Goal: Check status: Check status

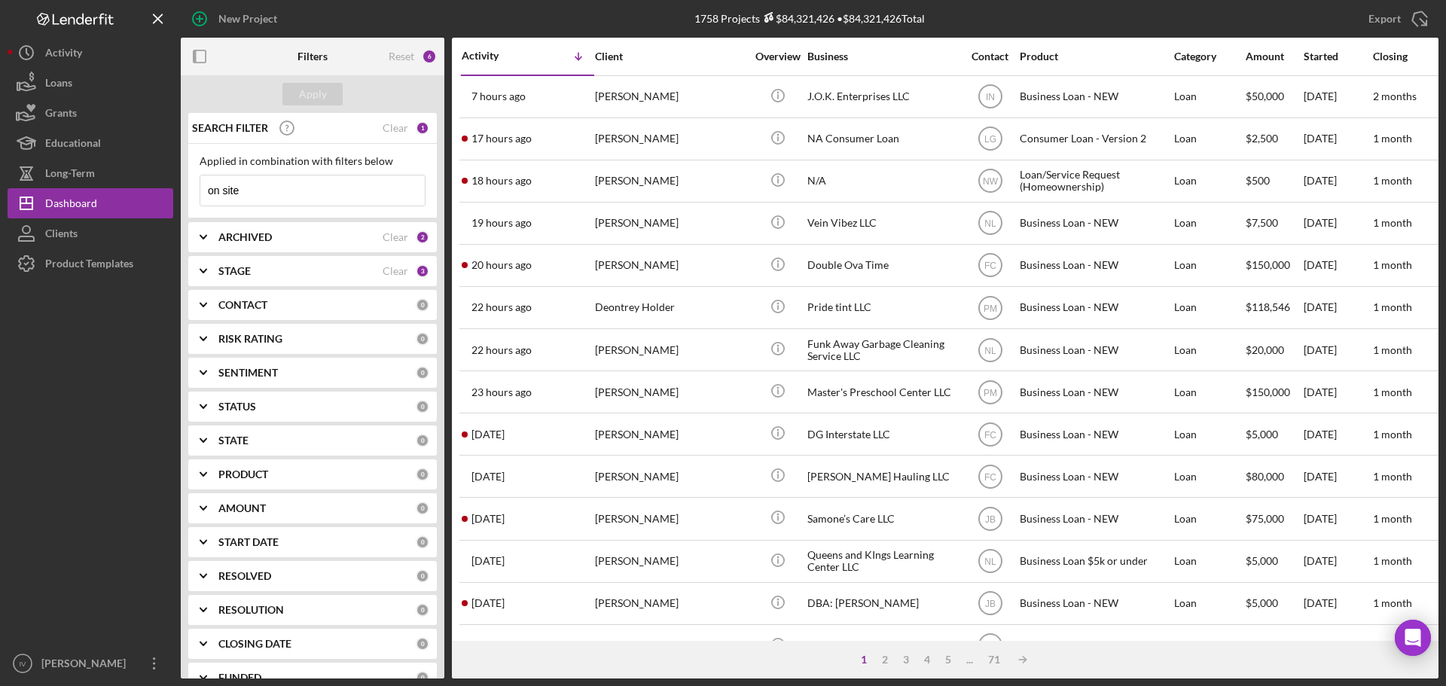
click at [285, 178] on input "on site" at bounding box center [312, 190] width 224 height 30
drag, startPoint x: 264, startPoint y: 193, endPoint x: 105, endPoint y: 202, distance: 158.4
click at [117, 202] on div "New Project 1758 Projects $84,321,426 • $84,321,426 Total on site Export Icon/E…" at bounding box center [723, 339] width 1431 height 678
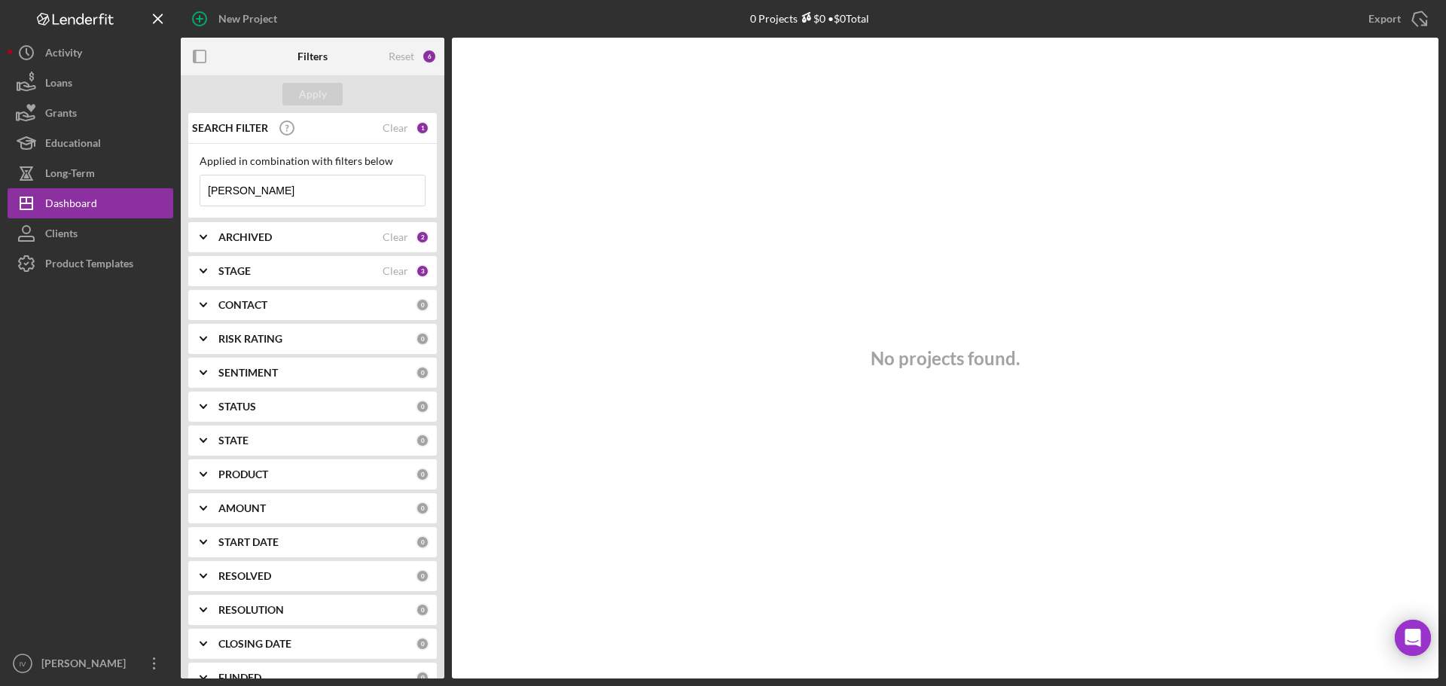
click at [295, 181] on input "[PERSON_NAME]" at bounding box center [312, 190] width 224 height 30
click at [291, 233] on div "ARCHIVED" at bounding box center [300, 237] width 164 height 12
click at [281, 284] on div "STAGE Clear 3" at bounding box center [323, 271] width 211 height 30
click at [288, 273] on div "STAGE" at bounding box center [300, 271] width 164 height 12
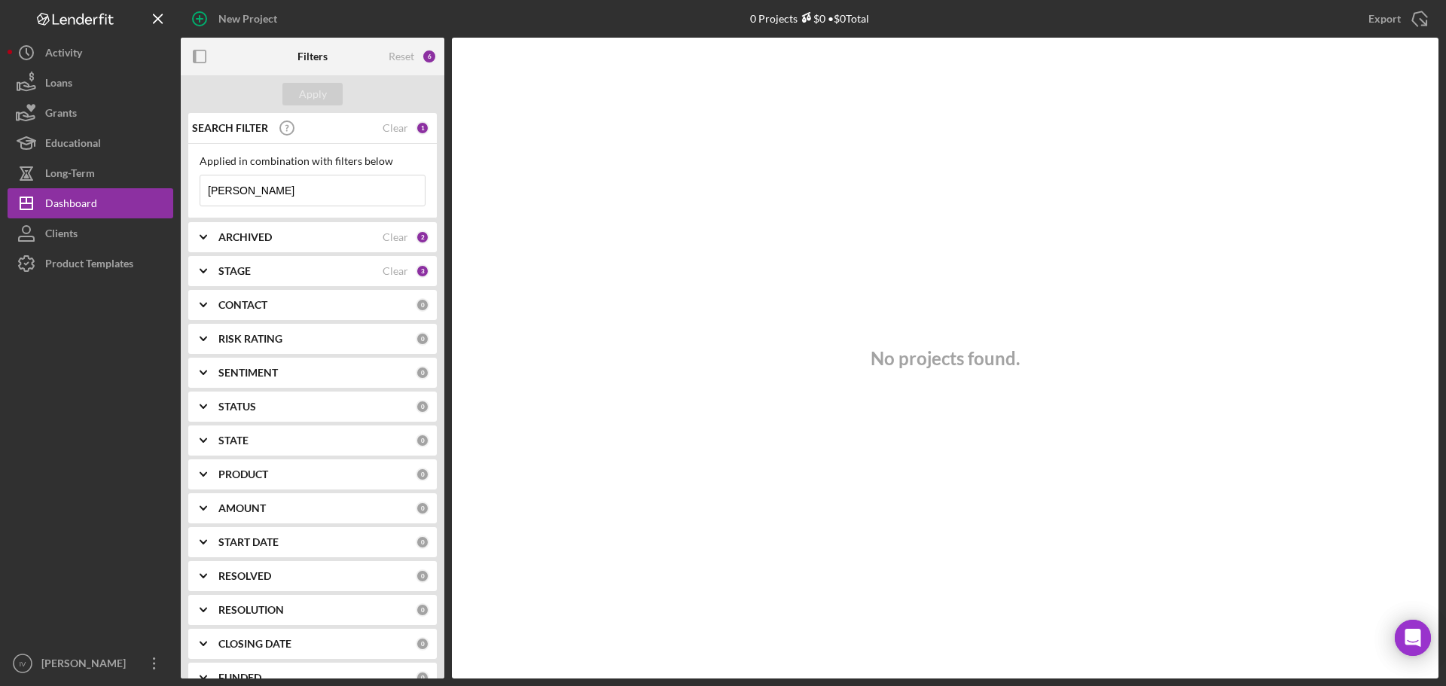
click at [280, 311] on div "CONTACT" at bounding box center [316, 305] width 197 height 12
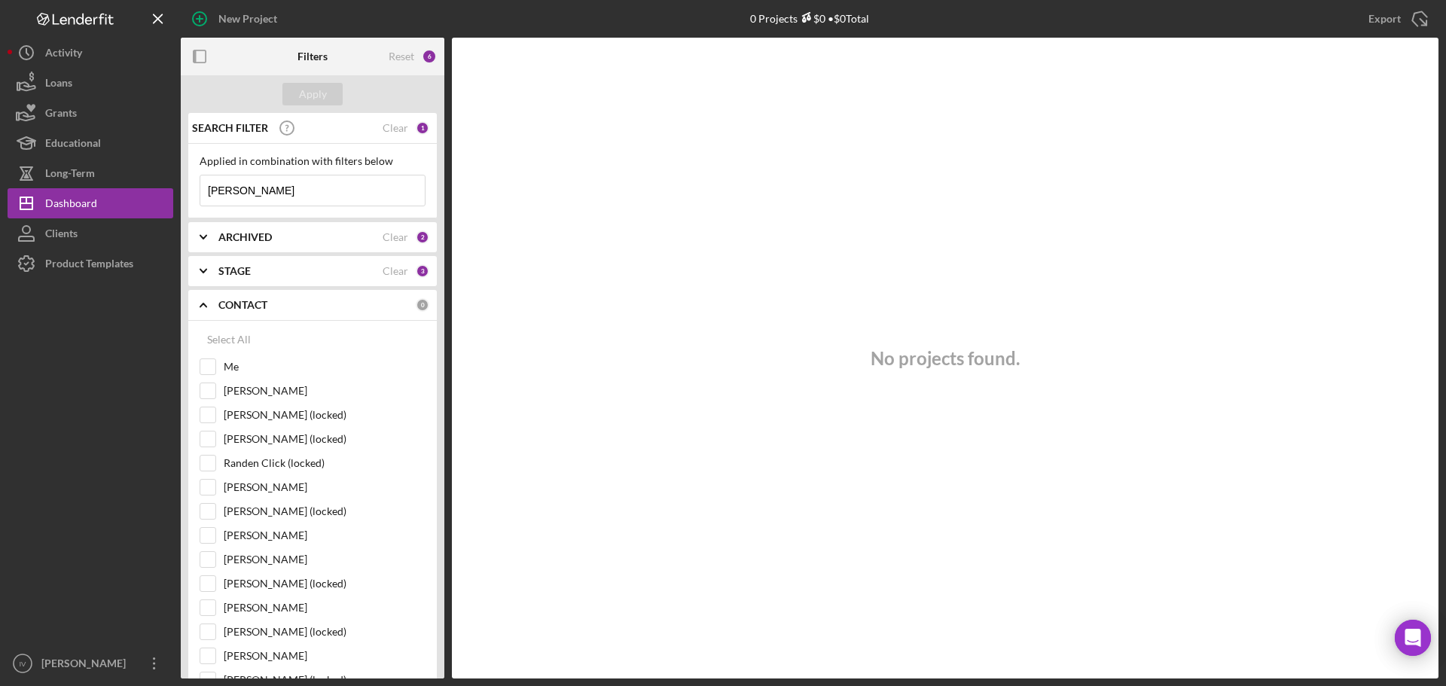
click at [265, 306] on b "CONTACT" at bounding box center [242, 305] width 49 height 12
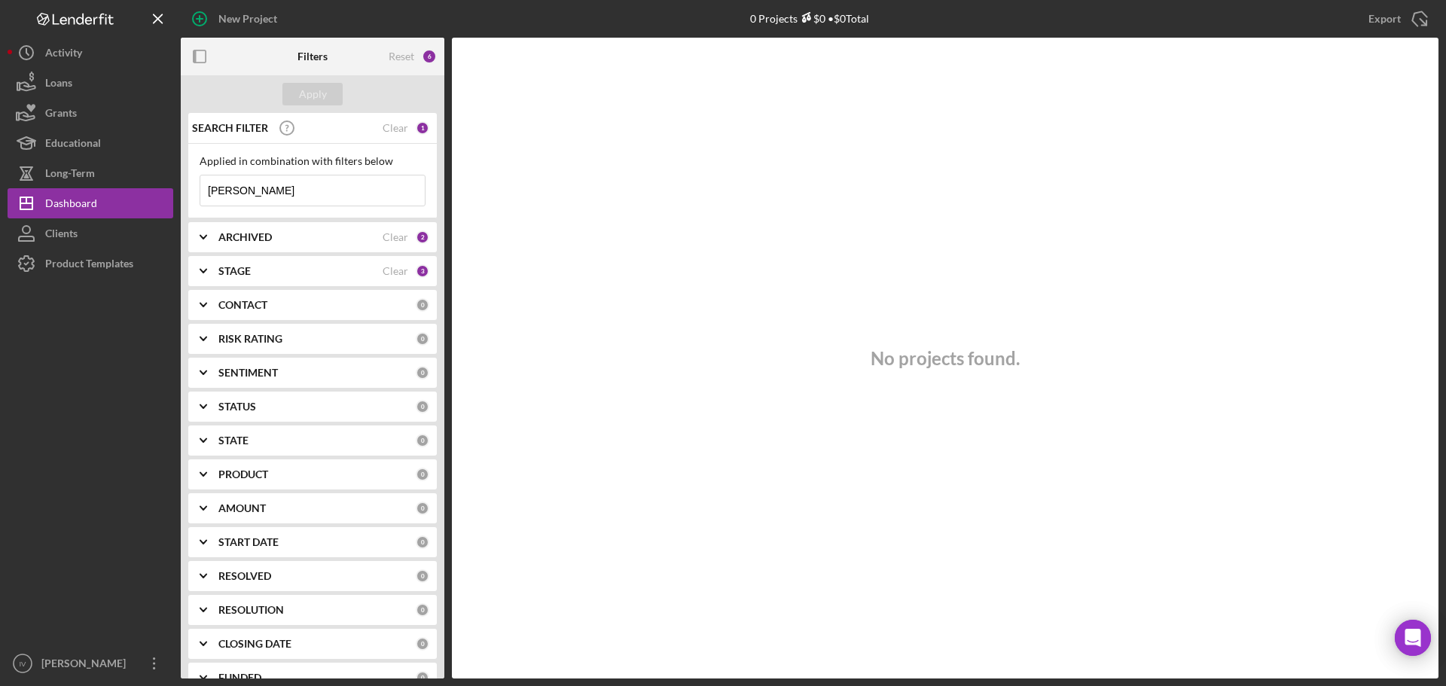
click at [267, 191] on input "[PERSON_NAME]" at bounding box center [312, 190] width 224 height 30
click at [236, 192] on input "[PERSON_NAME]" at bounding box center [312, 190] width 224 height 30
drag, startPoint x: 331, startPoint y: 192, endPoint x: 58, endPoint y: 184, distance: 273.5
click at [75, 184] on div "New Project 0 Projects $0 • $0 Total on site Export Icon/Export Filters Reset 6…" at bounding box center [723, 339] width 1431 height 678
type input "singh"
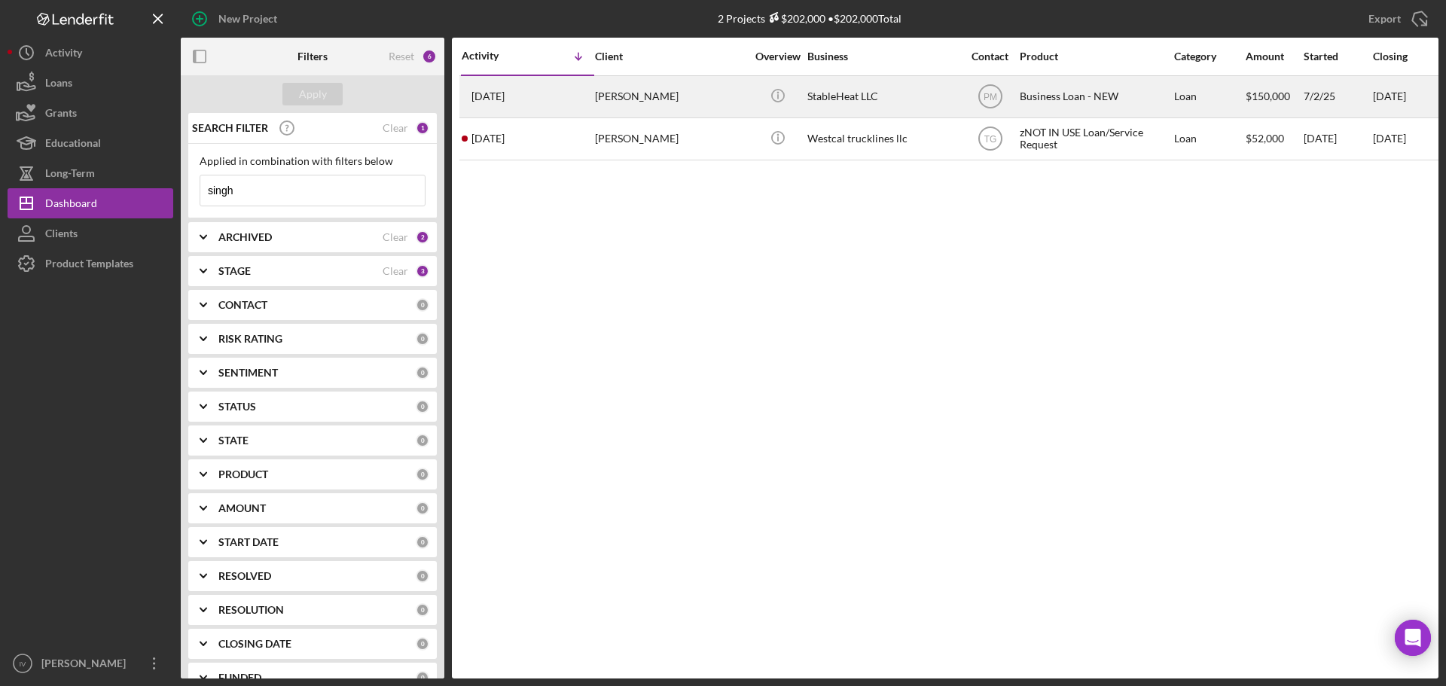
click at [860, 92] on div "StableHeat LLC" at bounding box center [882, 97] width 151 height 40
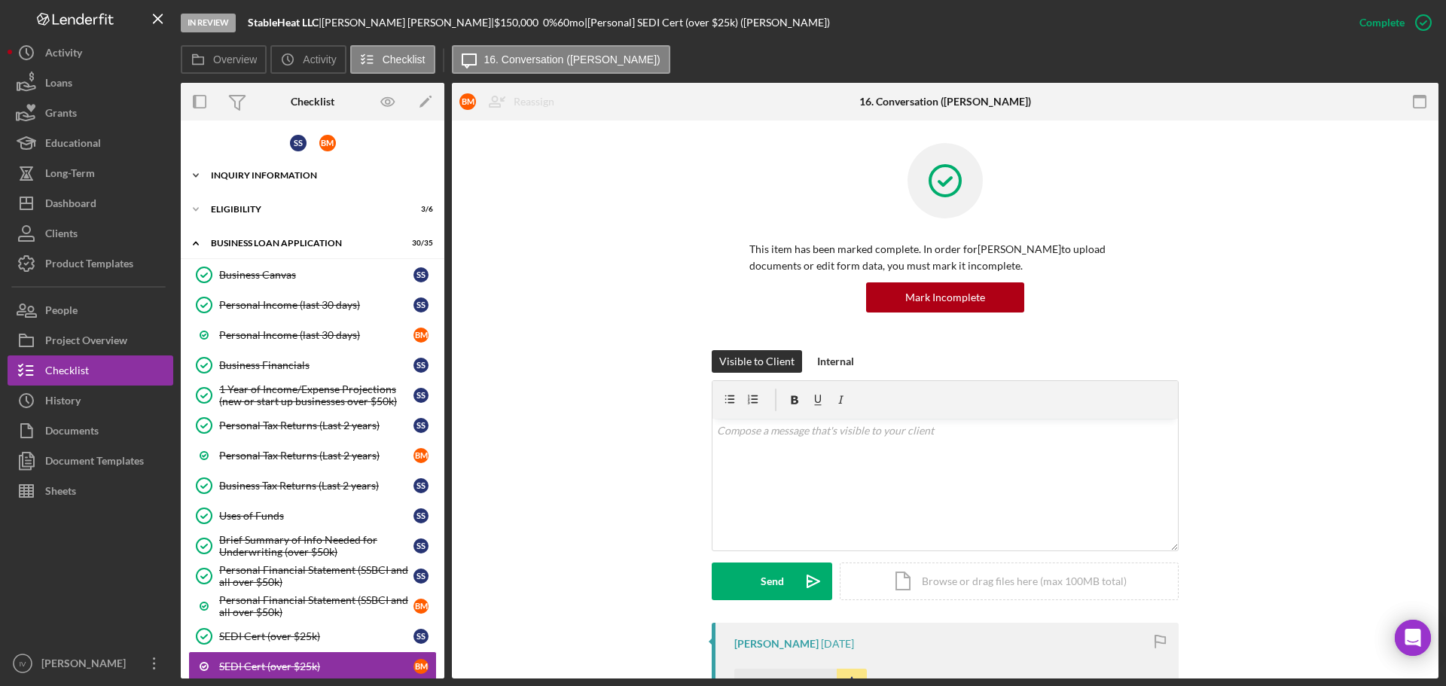
click at [259, 175] on div "INQUIRY INFORMATION" at bounding box center [318, 175] width 215 height 9
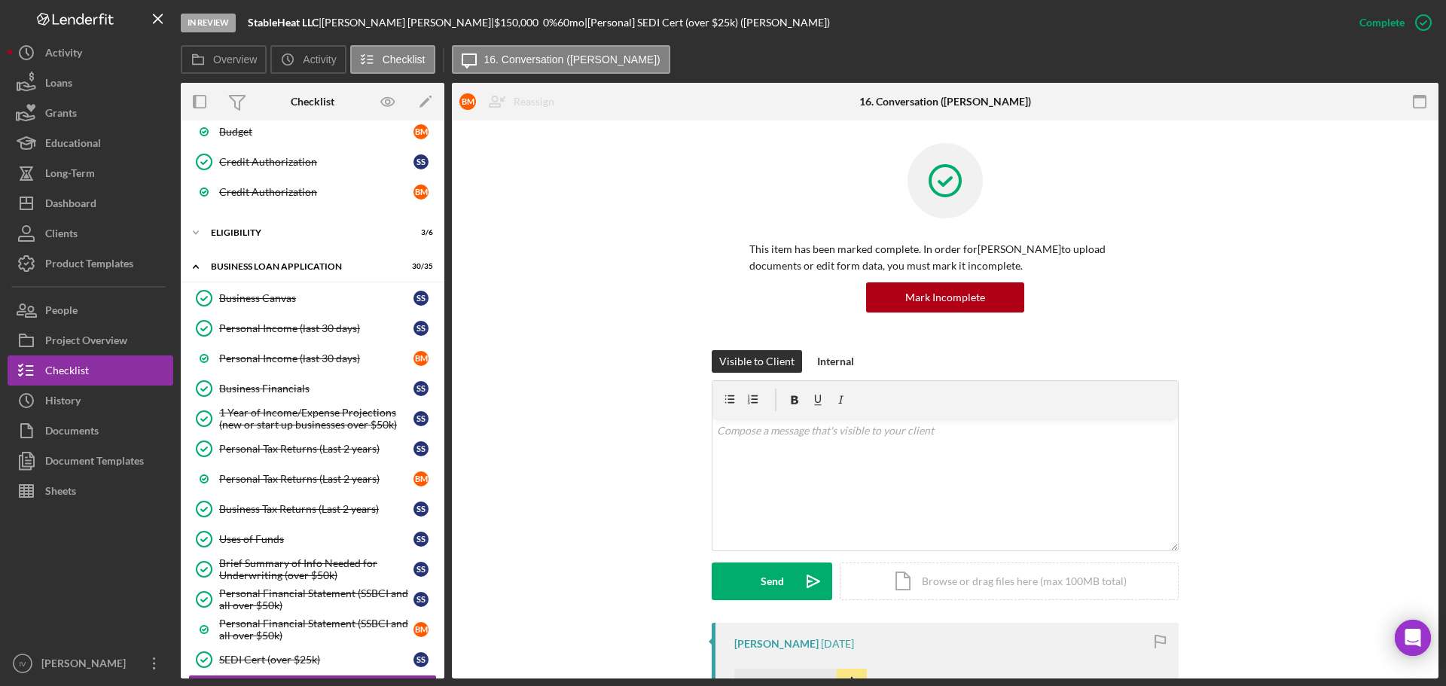
scroll to position [979, 0]
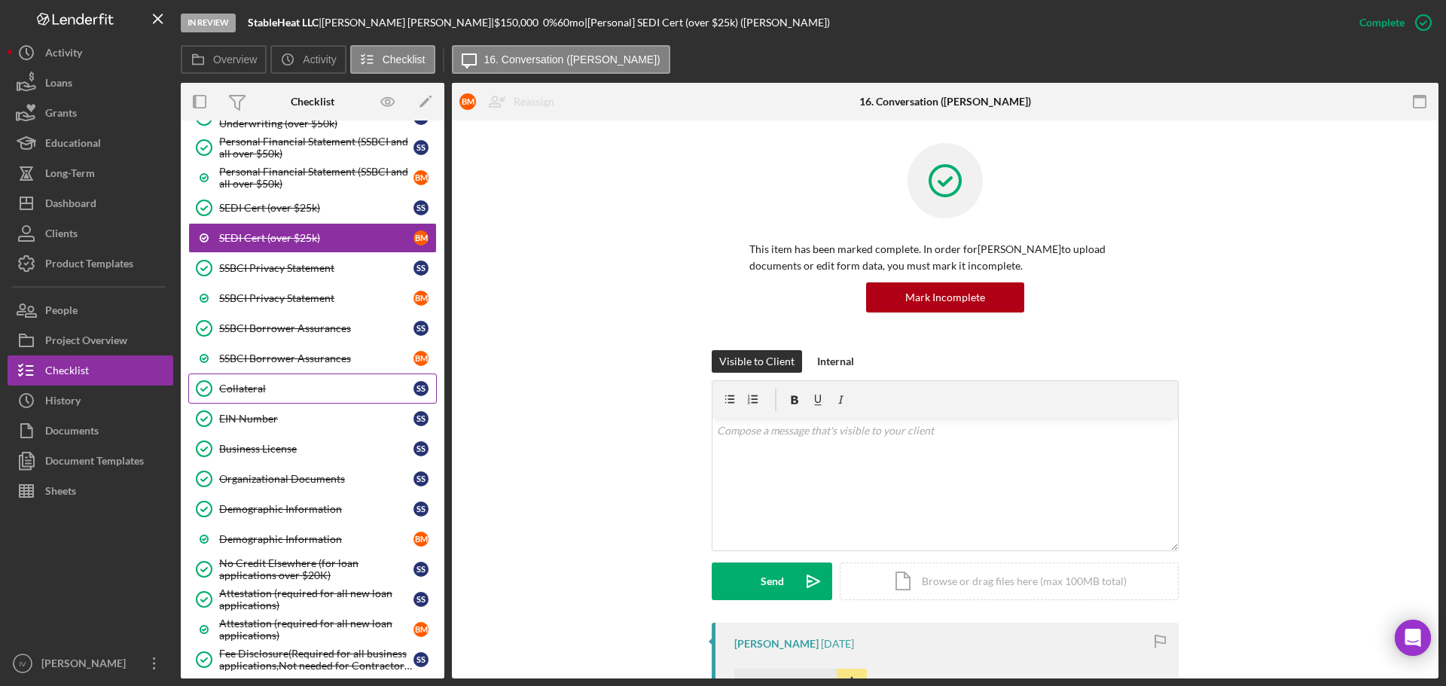
click at [260, 381] on link "Collateral Collateral S S" at bounding box center [312, 389] width 249 height 30
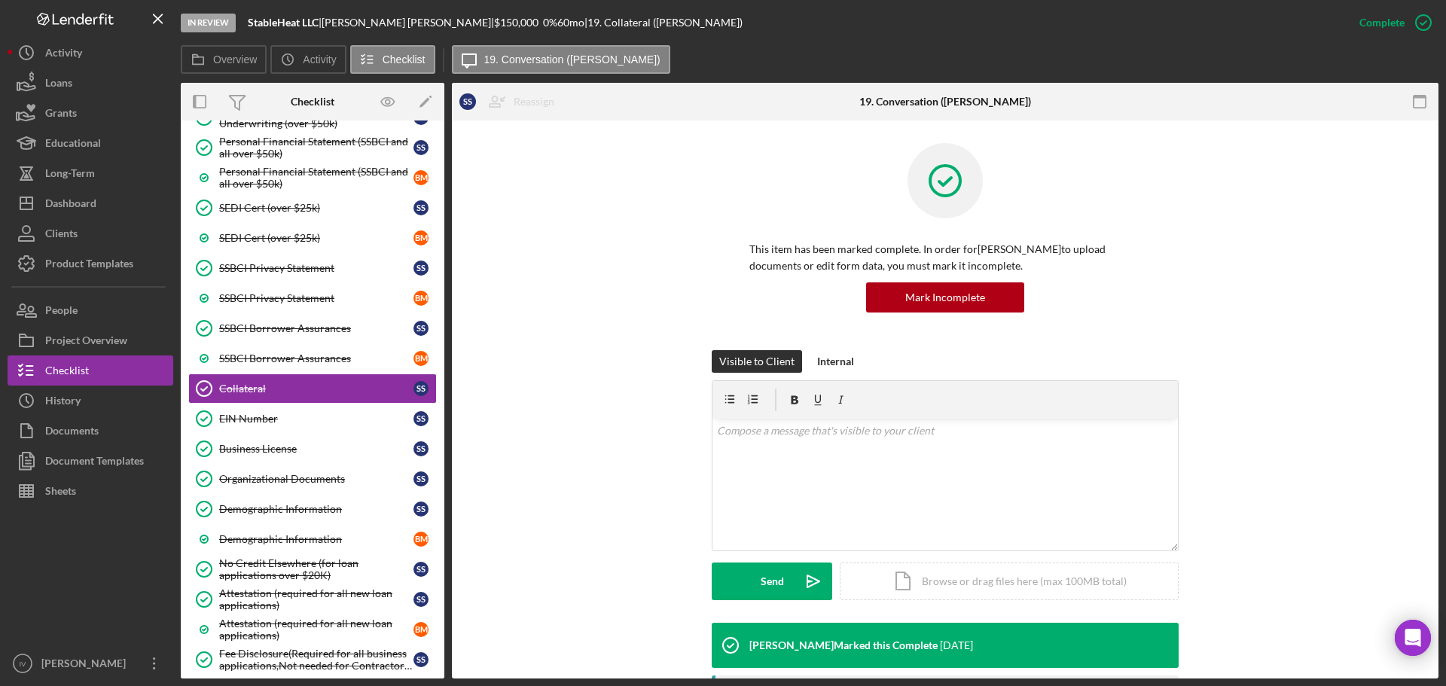
scroll to position [366, 0]
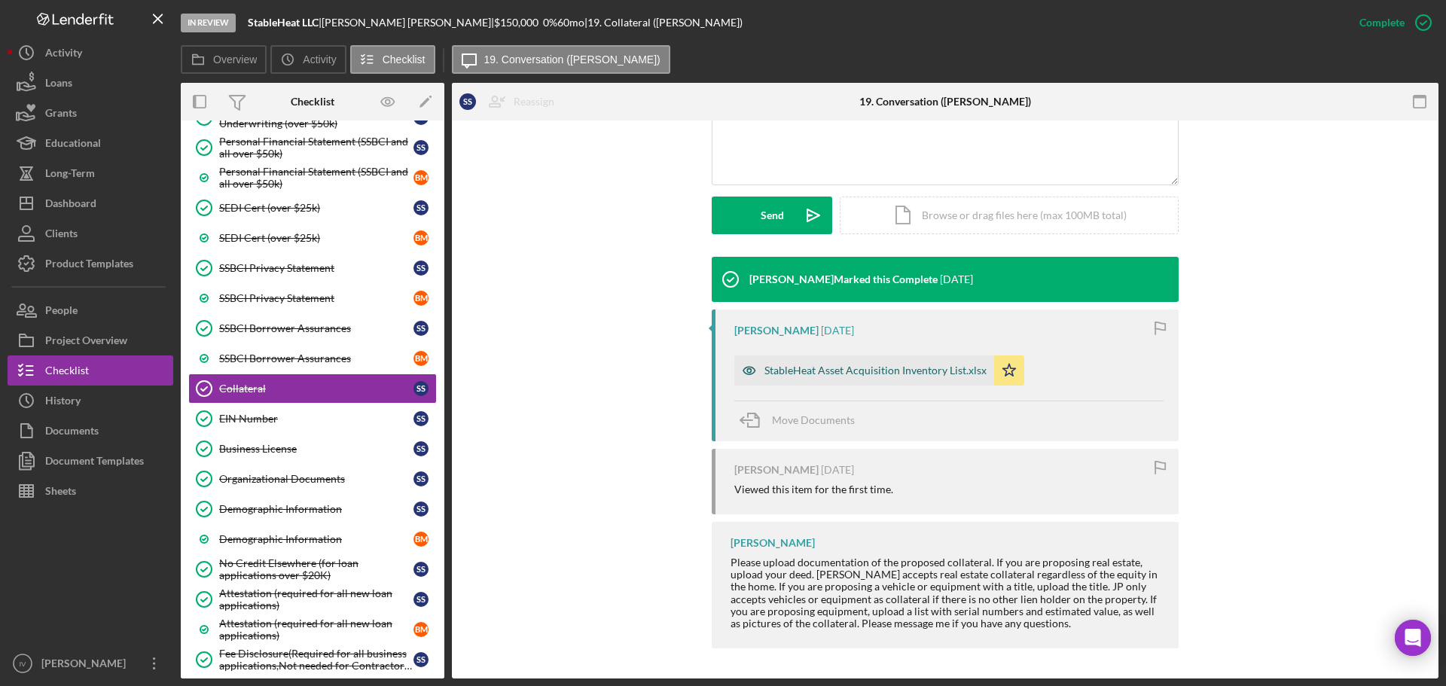
click at [834, 367] on div "StableHeat Asset Acquisition Inventory List.xlsx" at bounding box center [875, 370] width 222 height 12
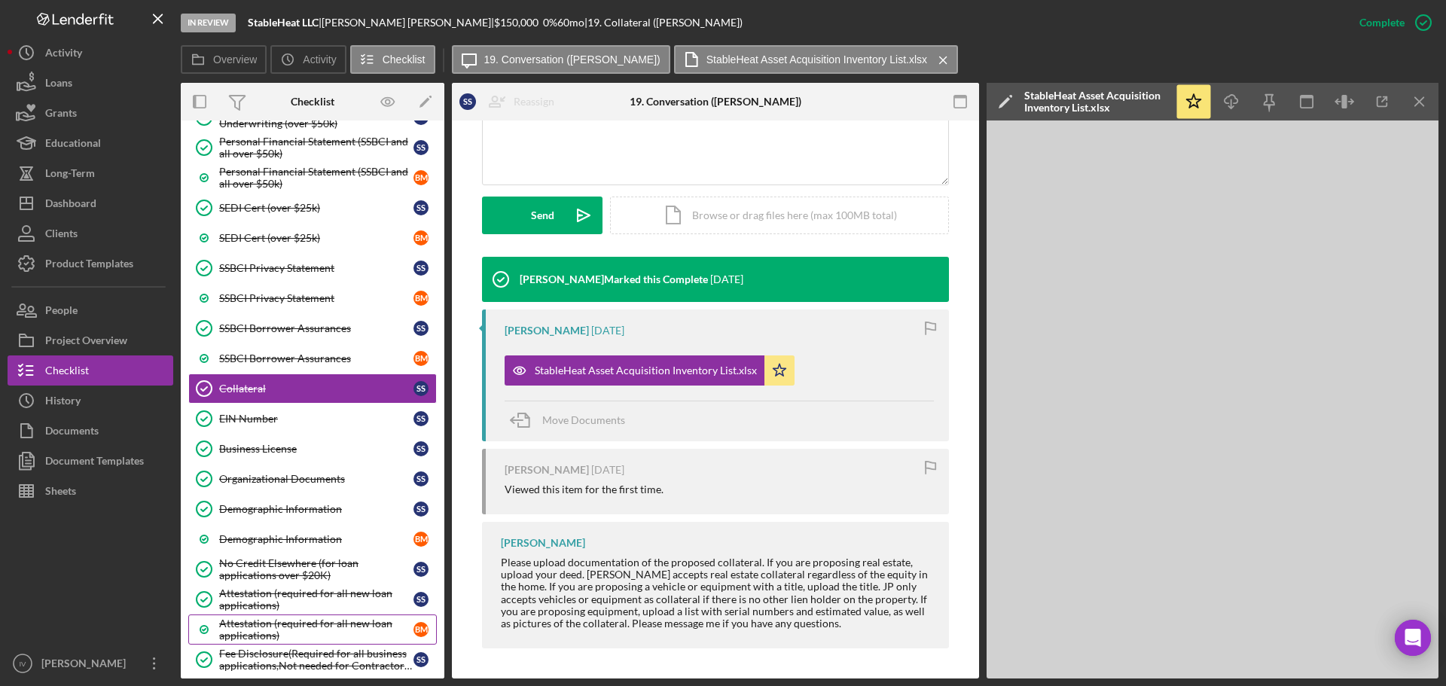
scroll to position [1303, 0]
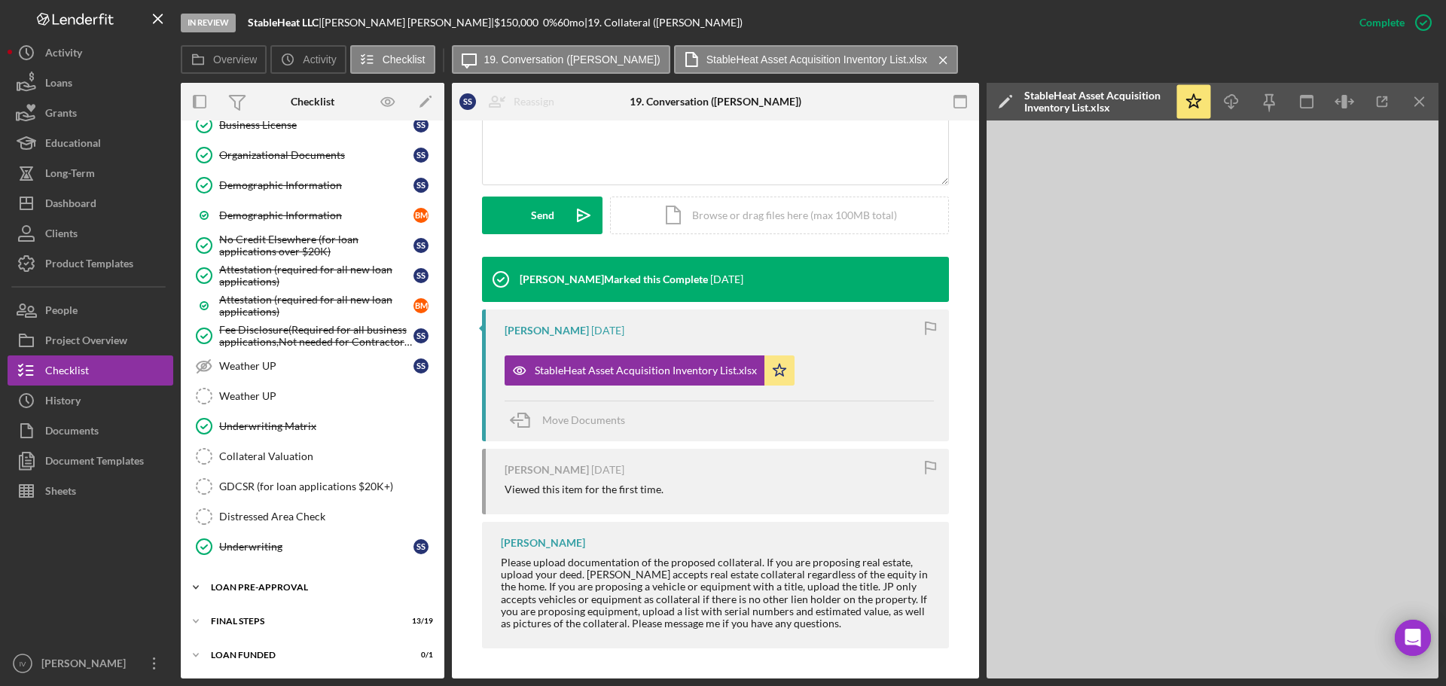
click at [258, 587] on div "LOAN PRE-APPROVAL" at bounding box center [318, 587] width 215 height 9
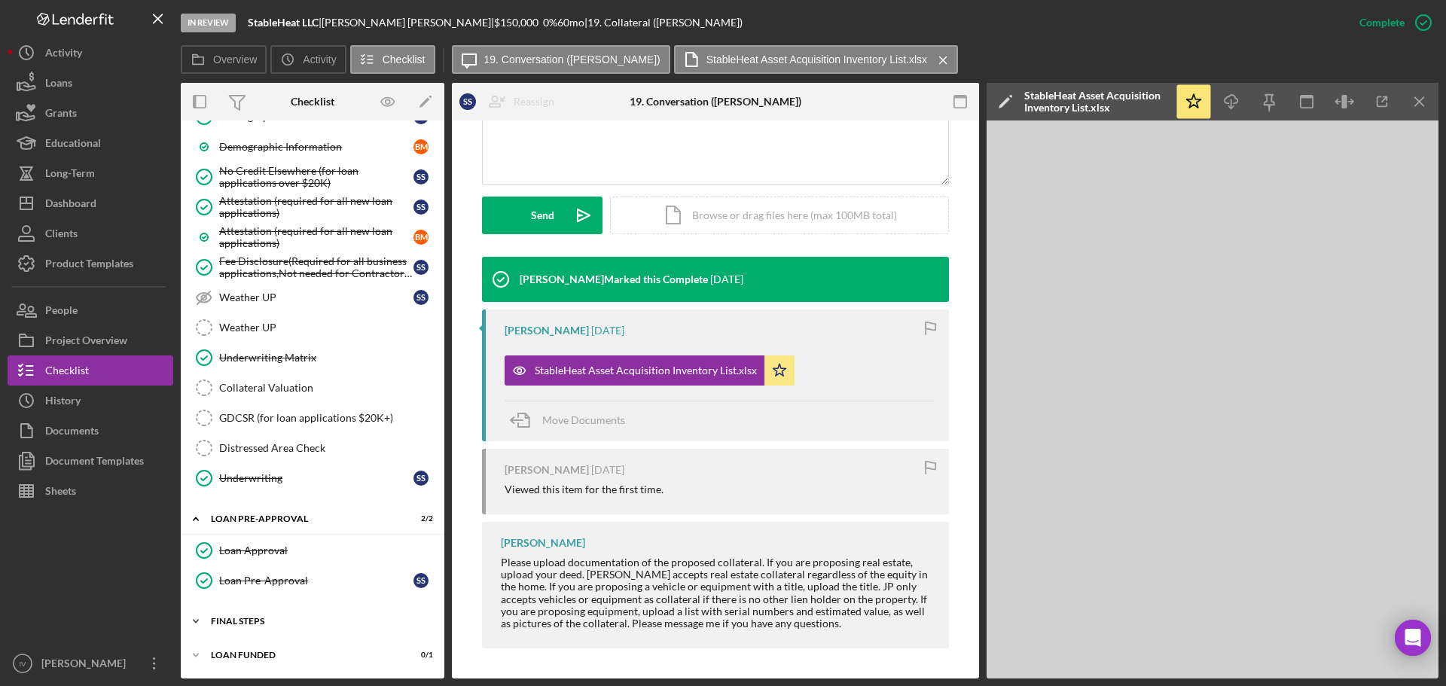
click at [249, 617] on div "FINAL STEPS" at bounding box center [318, 621] width 215 height 9
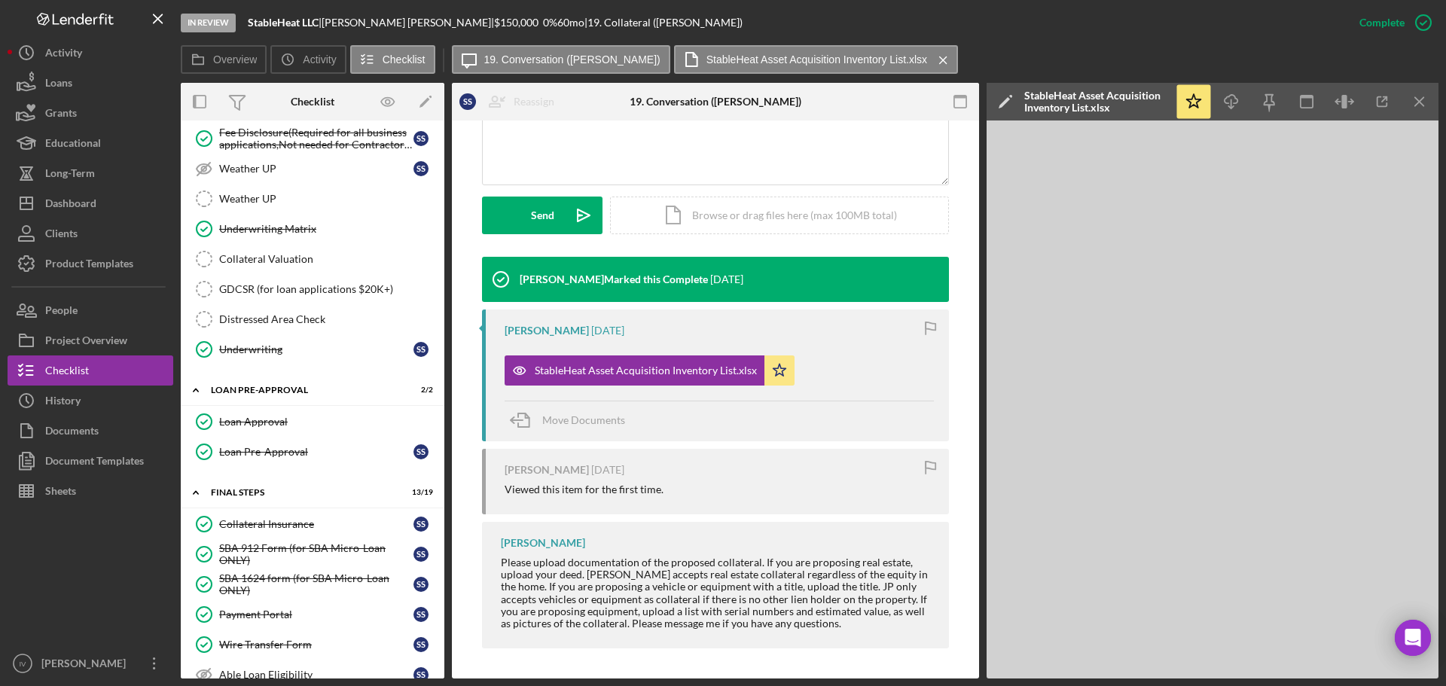
scroll to position [1048, 0]
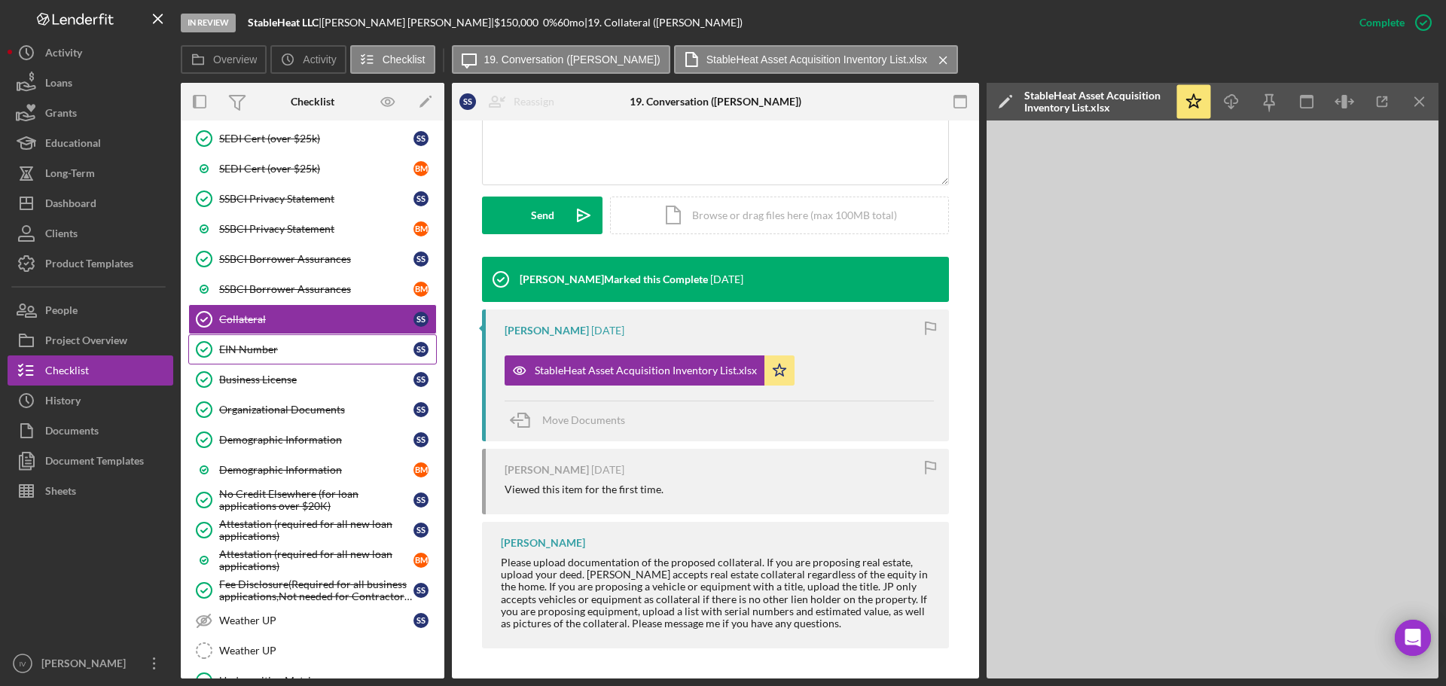
click at [252, 349] on div "EIN Number" at bounding box center [316, 349] width 194 height 12
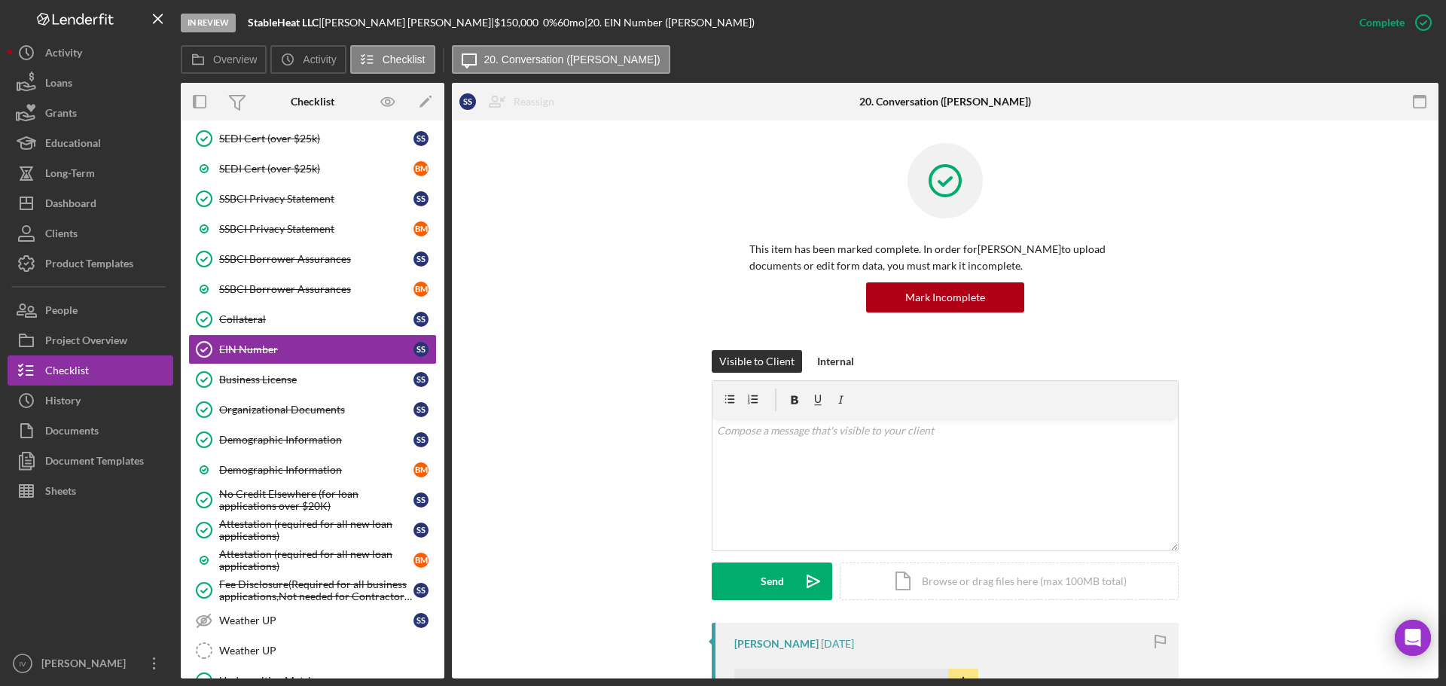
scroll to position [452, 0]
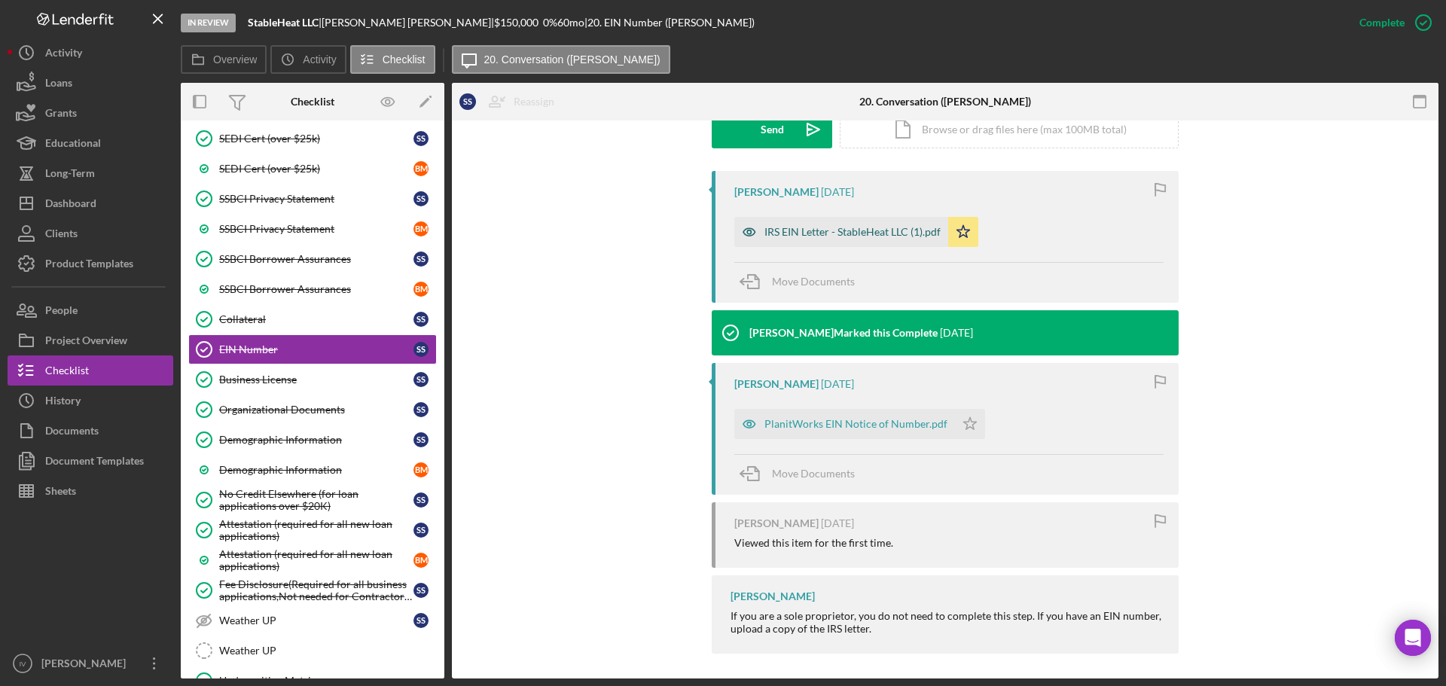
click at [838, 233] on div "IRS EIN Letter - StableHeat LLC (1).pdf" at bounding box center [852, 232] width 176 height 12
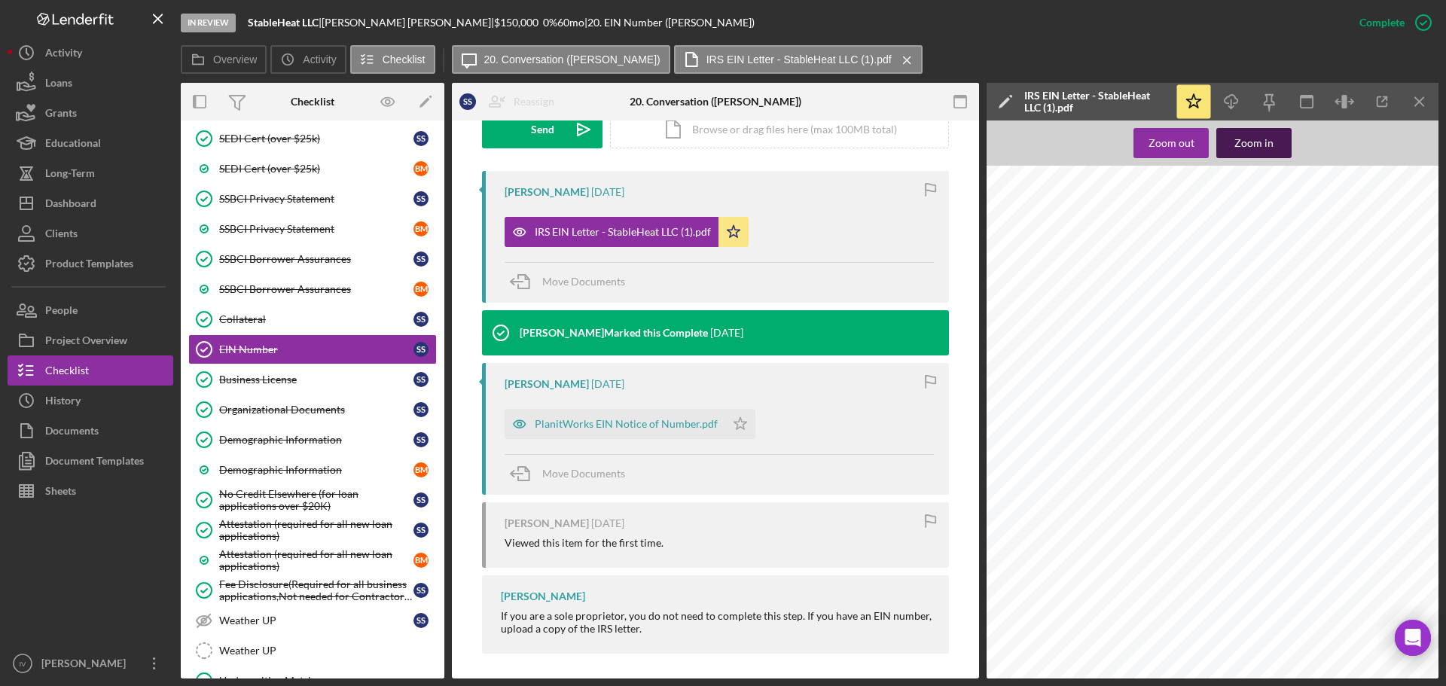
click at [1241, 146] on div "Zoom in" at bounding box center [1253, 143] width 39 height 30
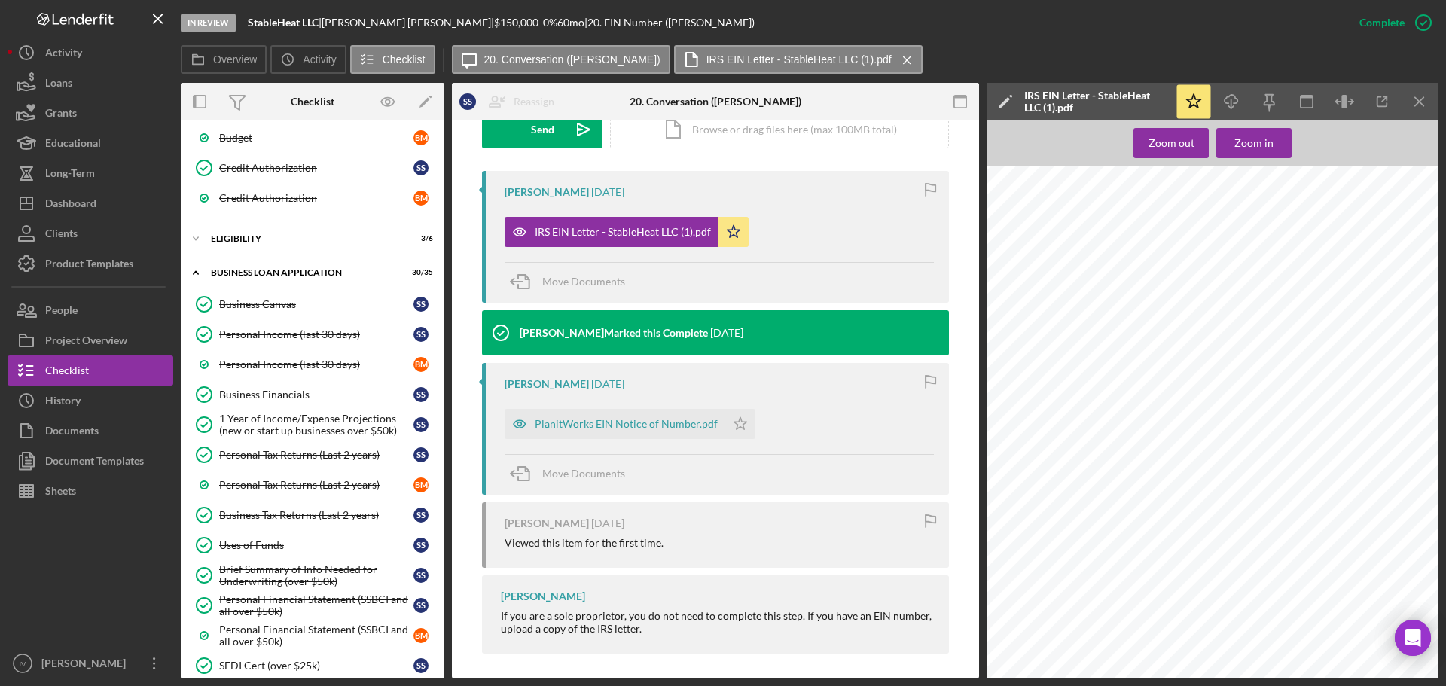
scroll to position [0, 0]
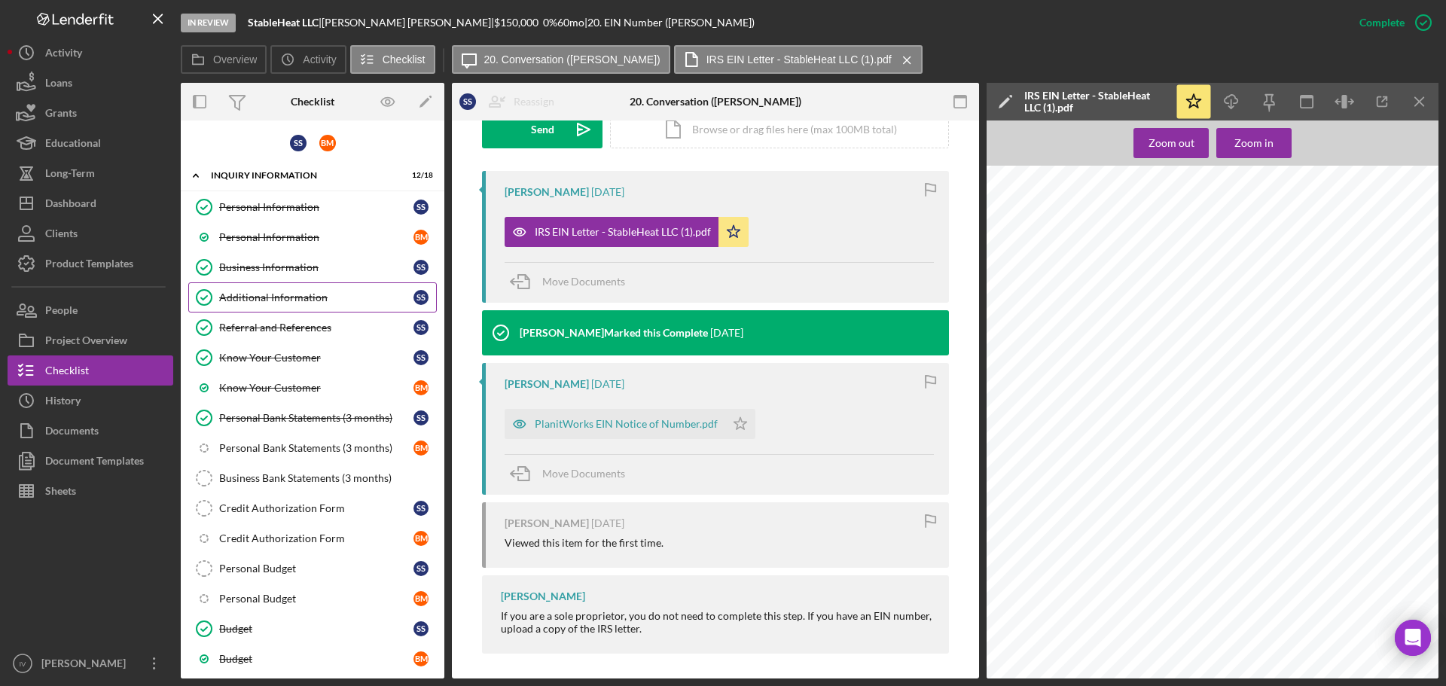
drag, startPoint x: 278, startPoint y: 267, endPoint x: 388, endPoint y: 282, distance: 111.0
click at [278, 267] on div "Business Information" at bounding box center [316, 267] width 194 height 12
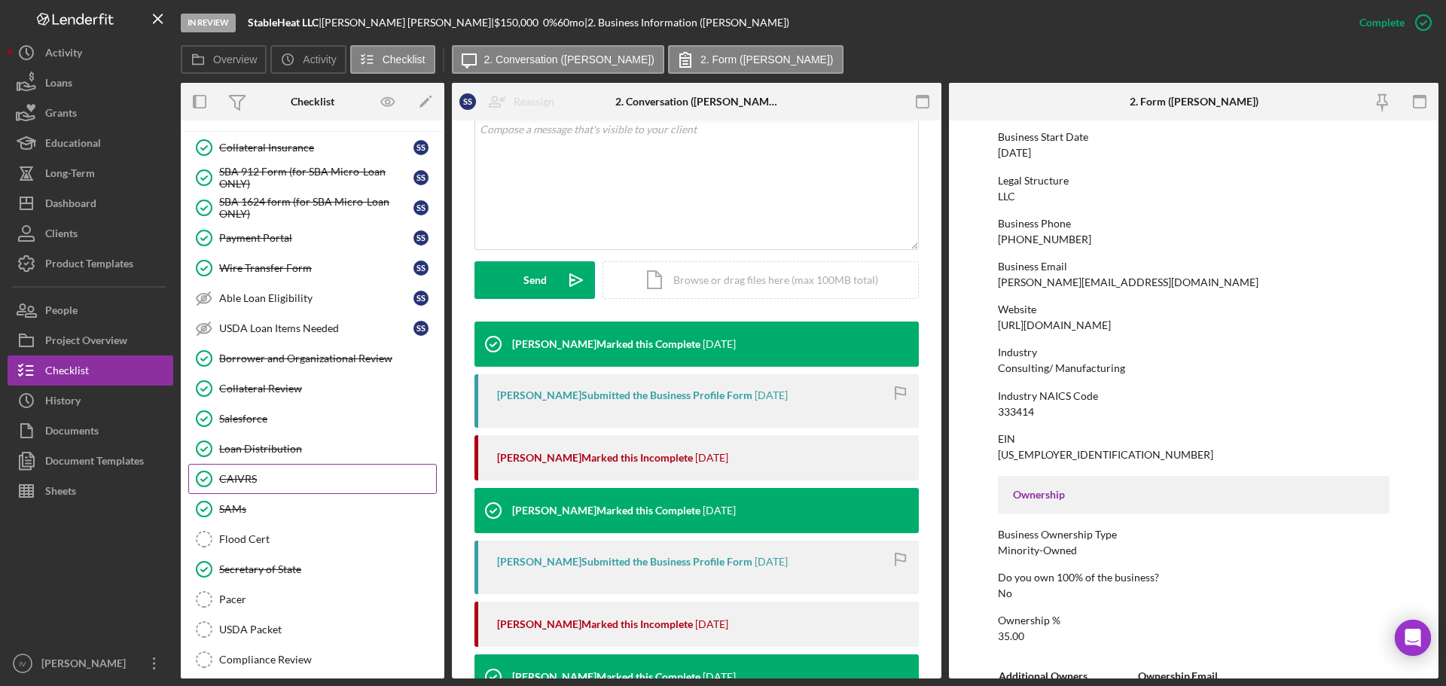
scroll to position [1726, 0]
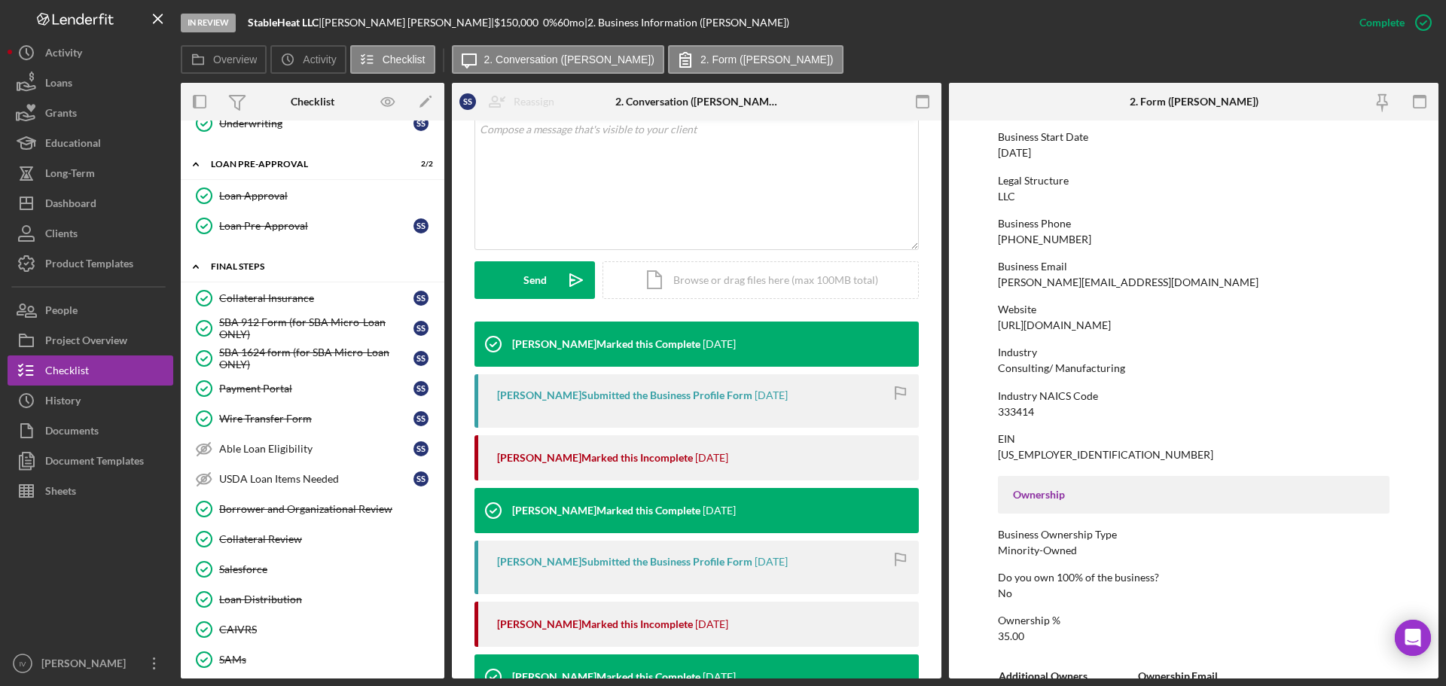
click at [195, 266] on polyline at bounding box center [196, 266] width 5 height 3
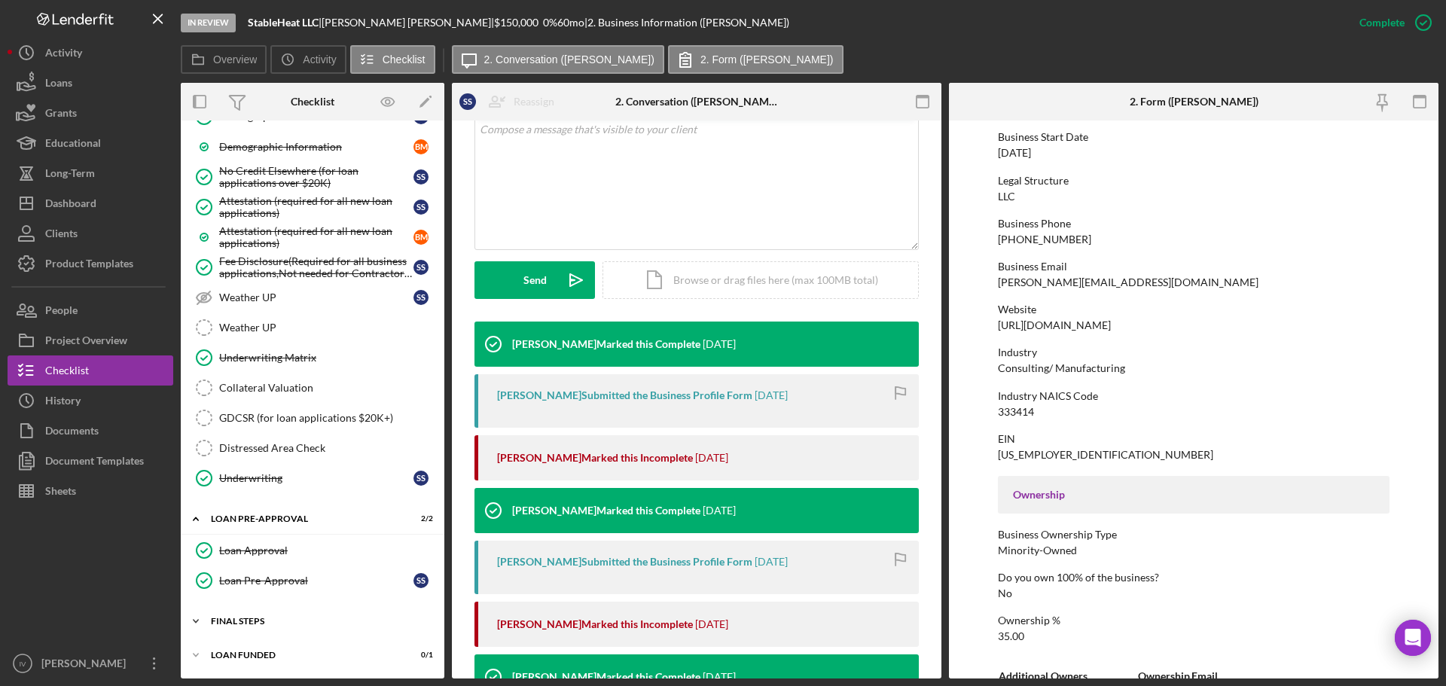
click at [191, 621] on icon "Icon/Expander" at bounding box center [196, 621] width 30 height 30
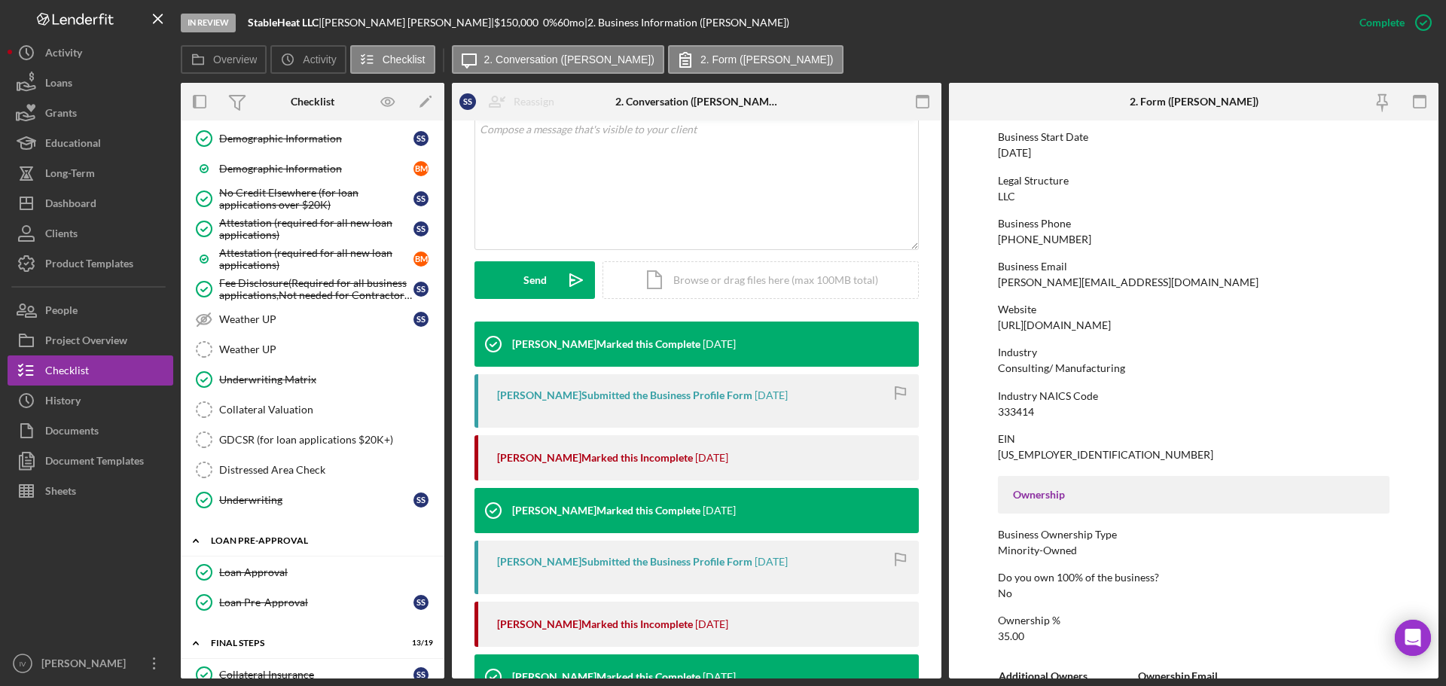
scroll to position [1199, 0]
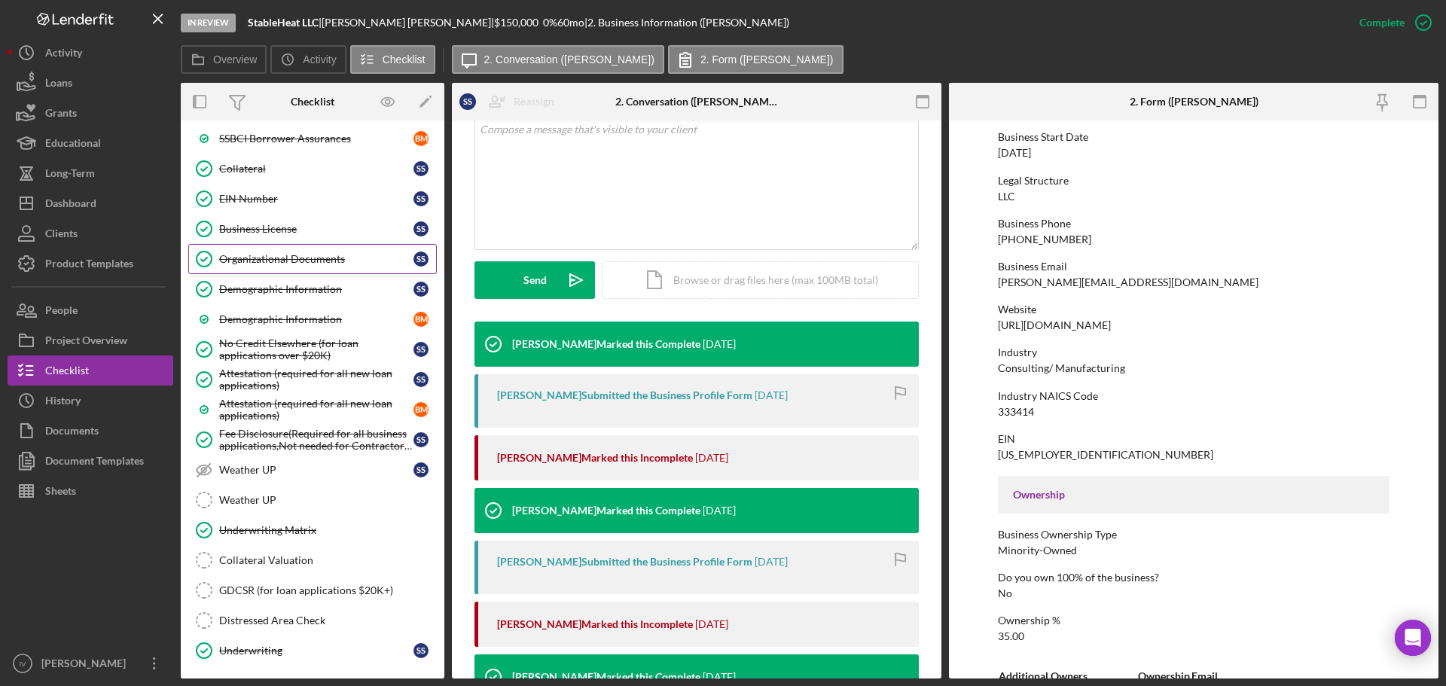
click at [280, 255] on div "Organizational Documents" at bounding box center [316, 259] width 194 height 12
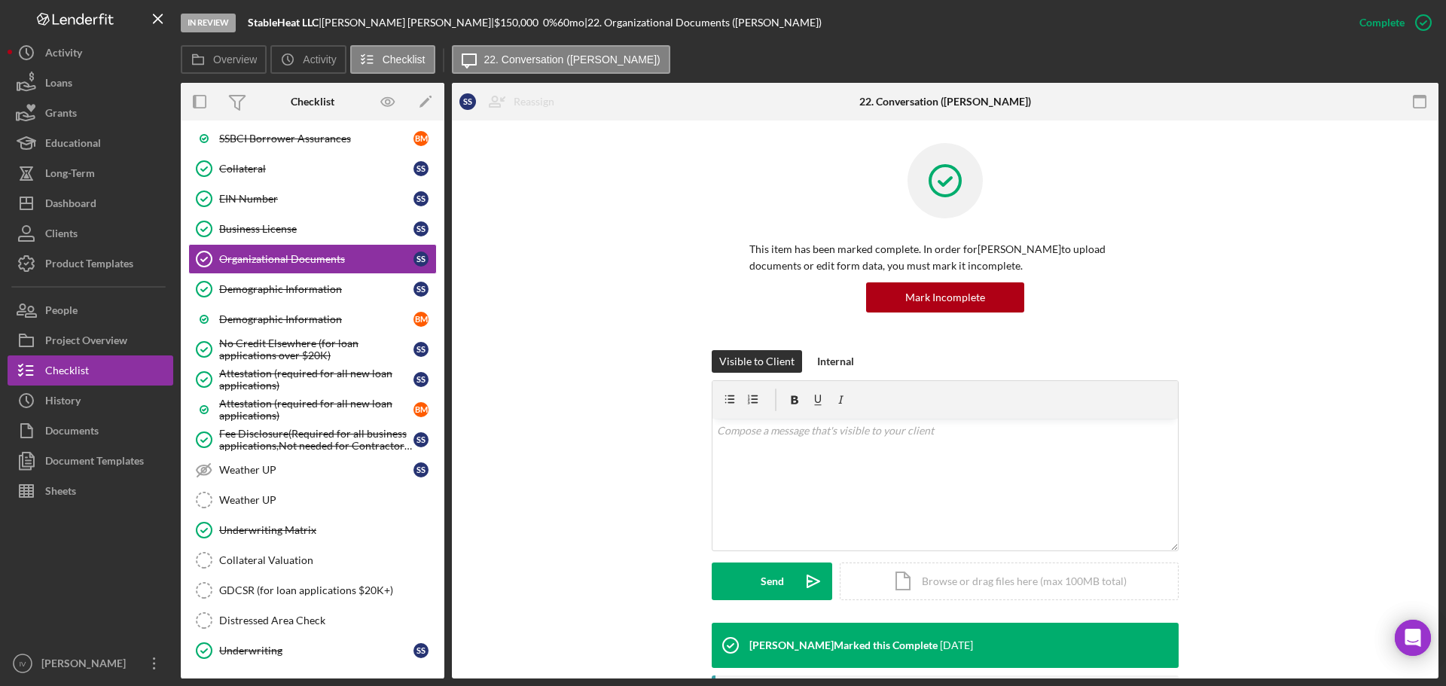
scroll to position [377, 0]
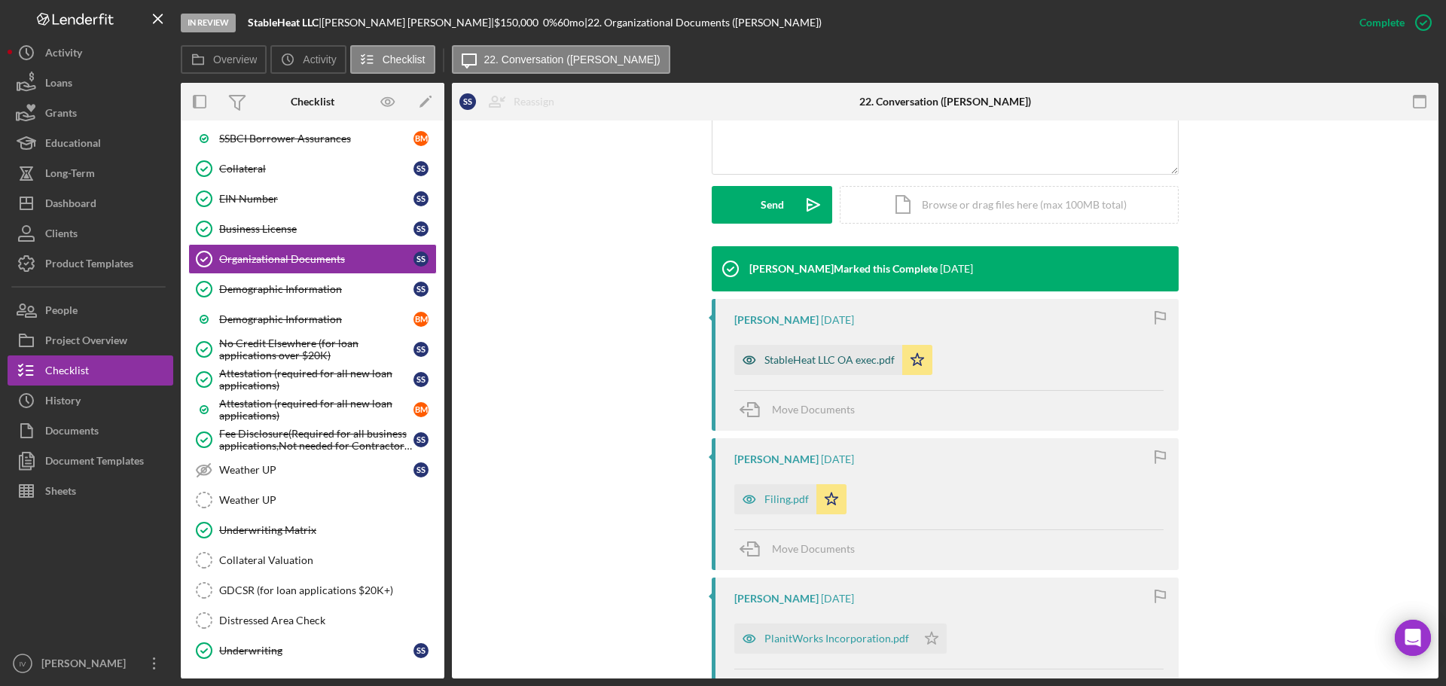
click at [835, 356] on div "StableHeat LLC OA exec.pdf" at bounding box center [829, 360] width 130 height 12
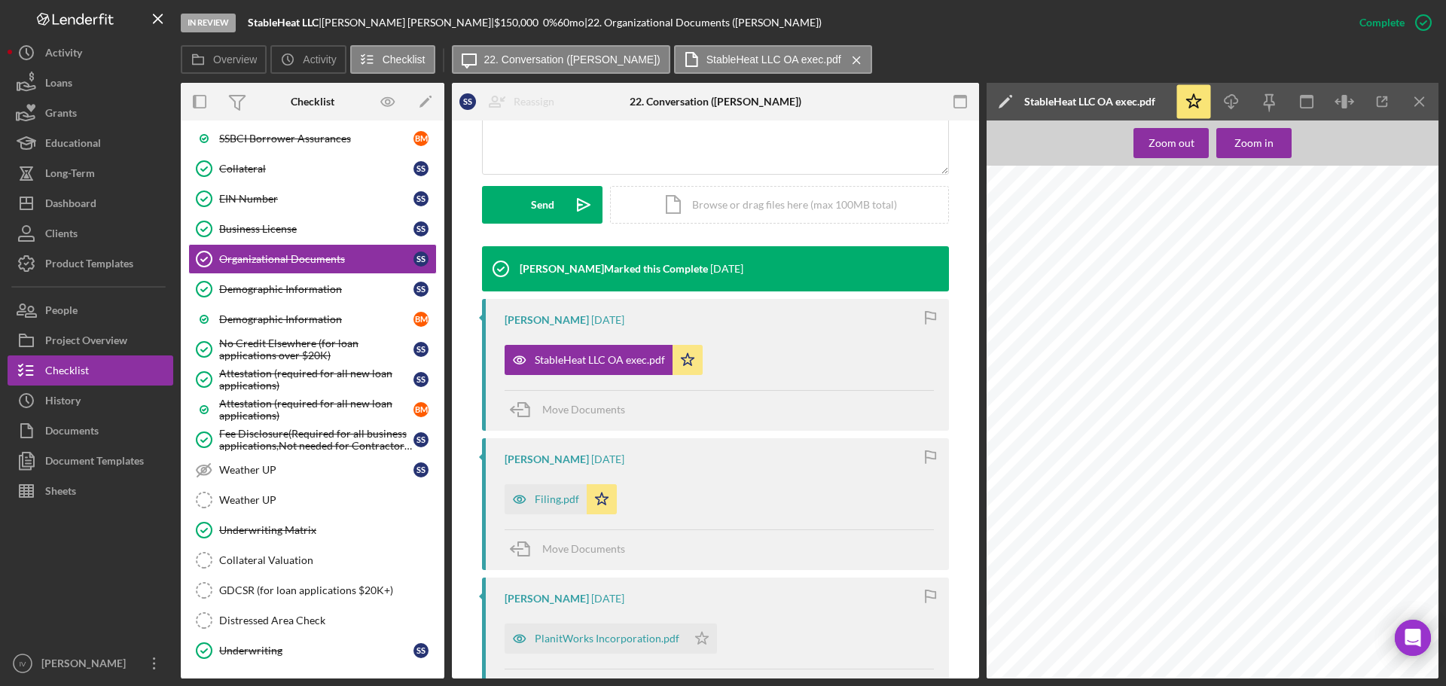
scroll to position [0, 0]
click at [544, 503] on div "Filing.pdf" at bounding box center [557, 499] width 44 height 12
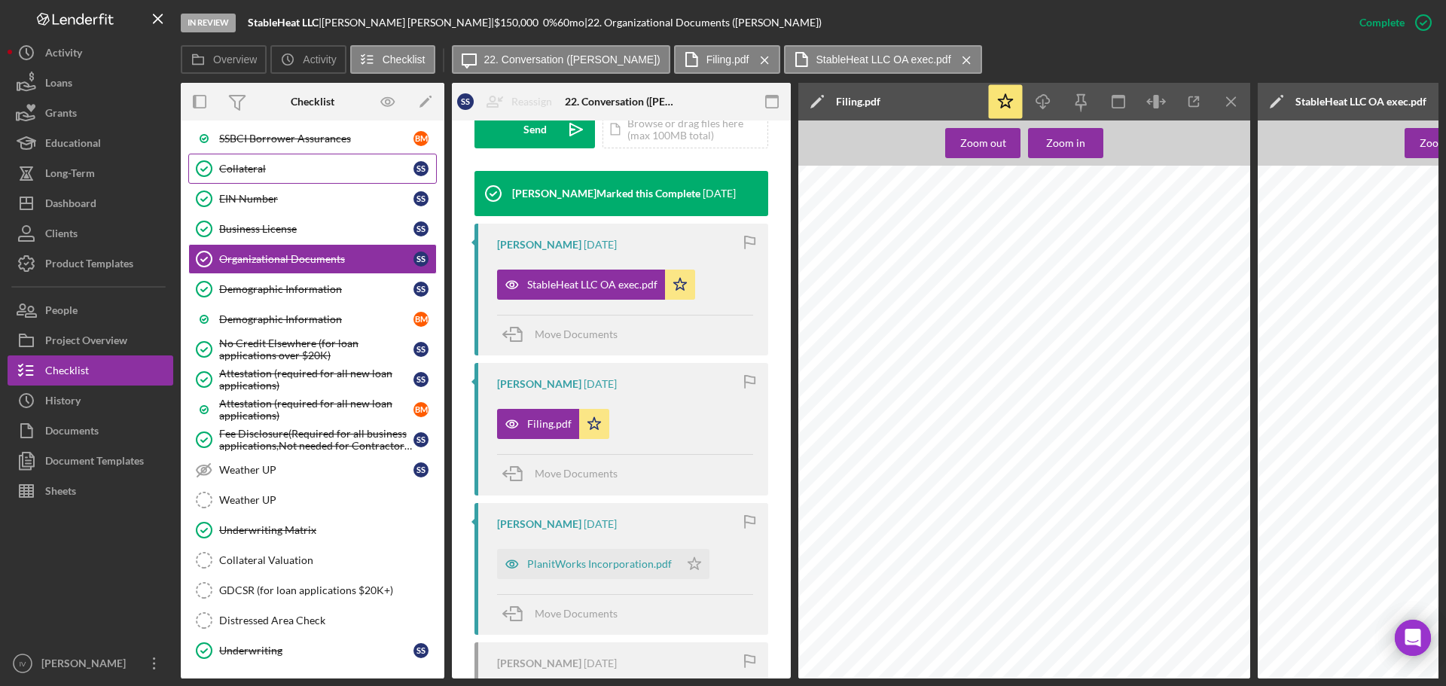
scroll to position [898, 0]
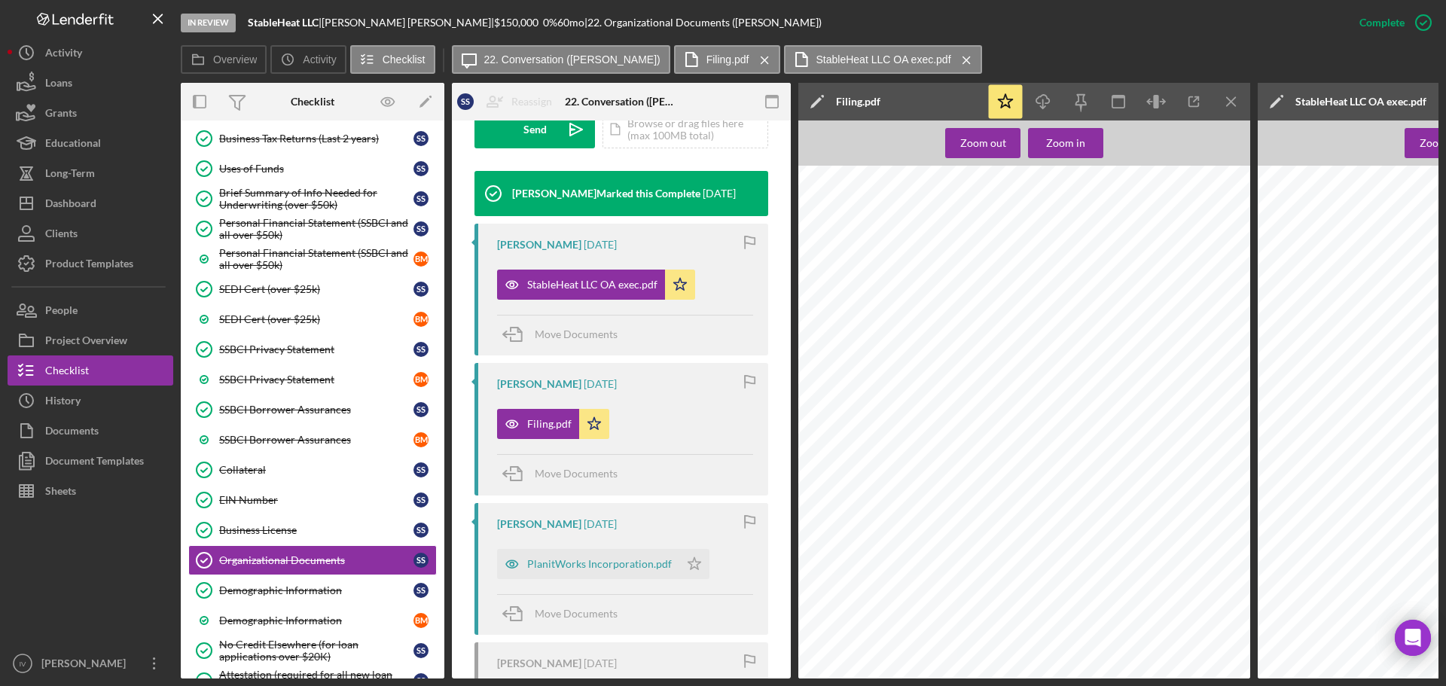
click at [266, 471] on div "Collateral" at bounding box center [316, 470] width 194 height 12
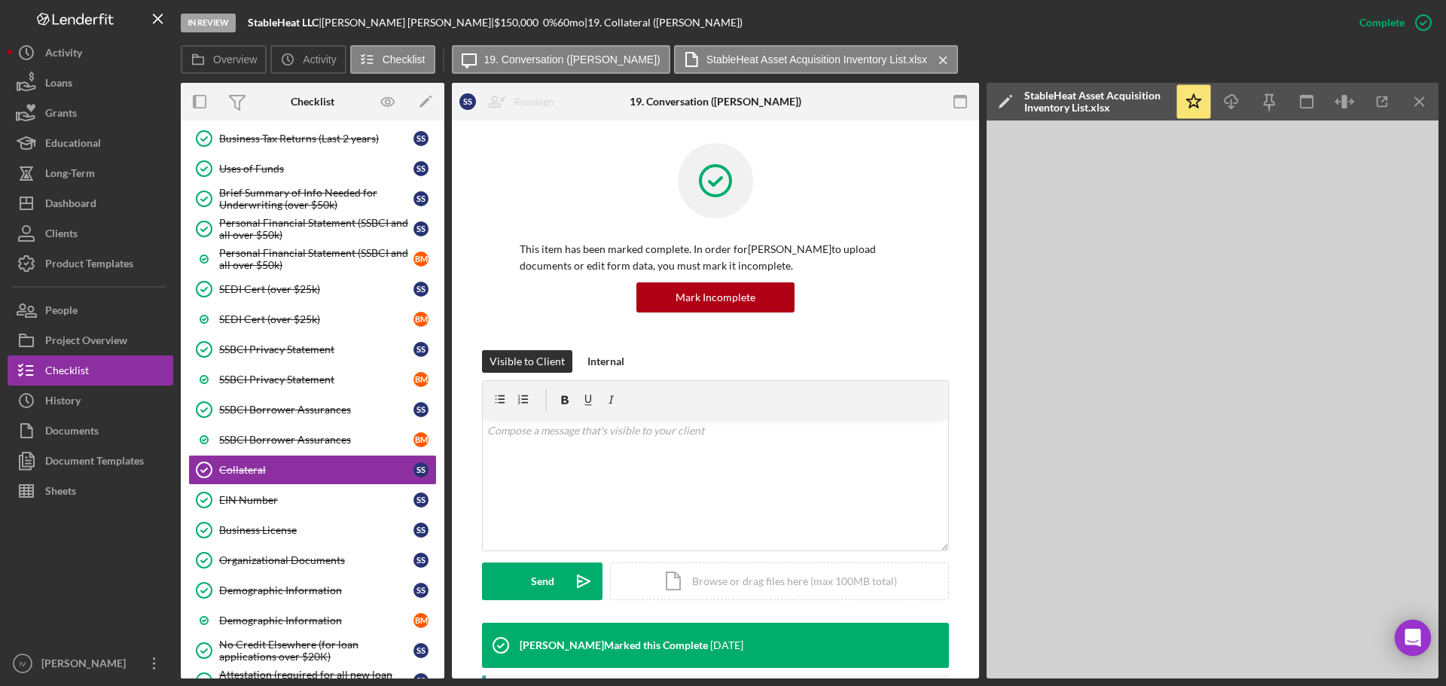
scroll to position [301, 0]
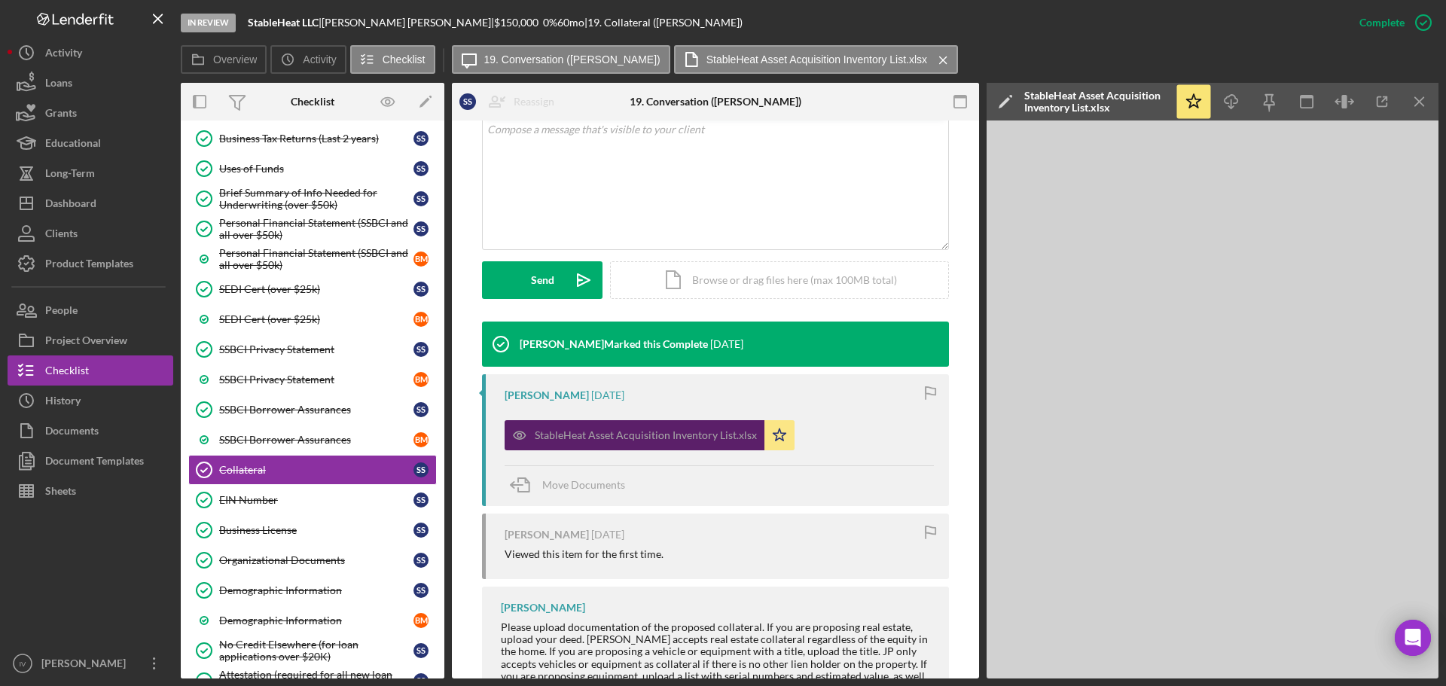
click at [592, 438] on div "StableHeat Asset Acquisition Inventory List.xlsx" at bounding box center [646, 435] width 222 height 12
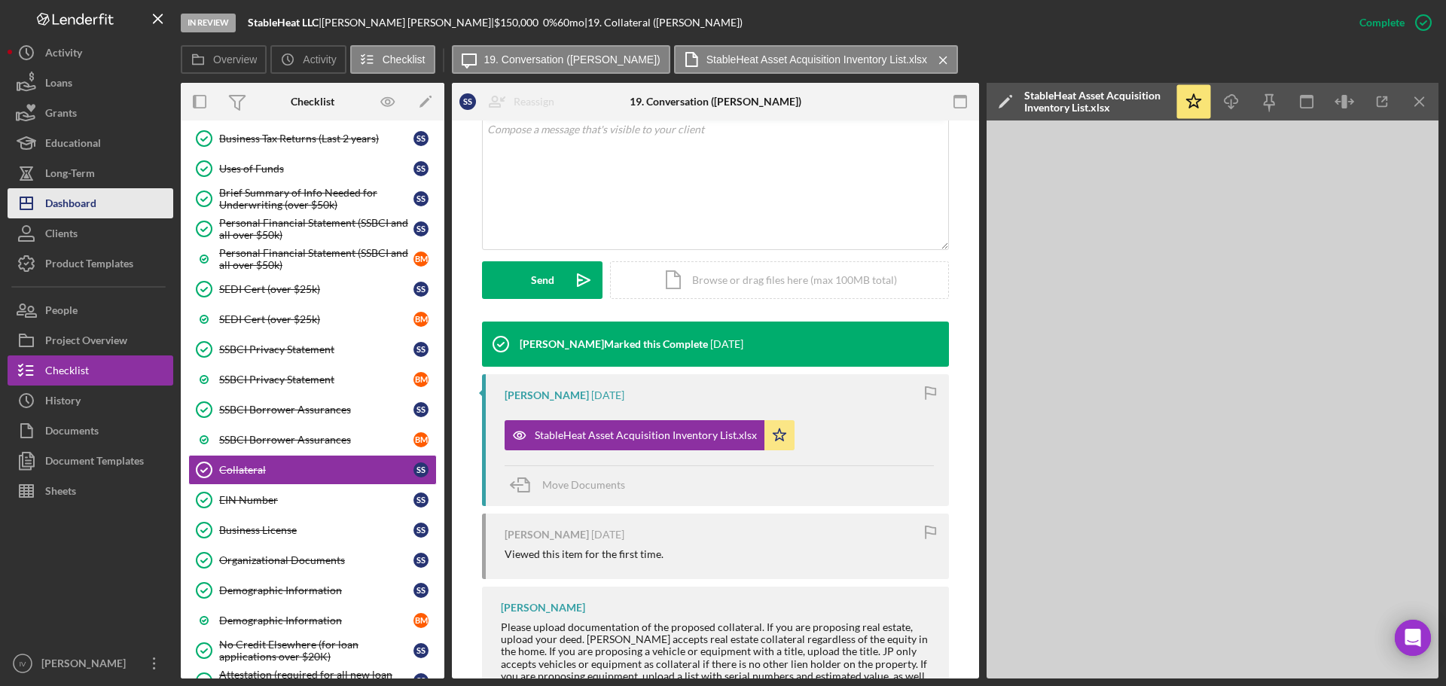
click at [71, 197] on div "Dashboard" at bounding box center [70, 205] width 51 height 34
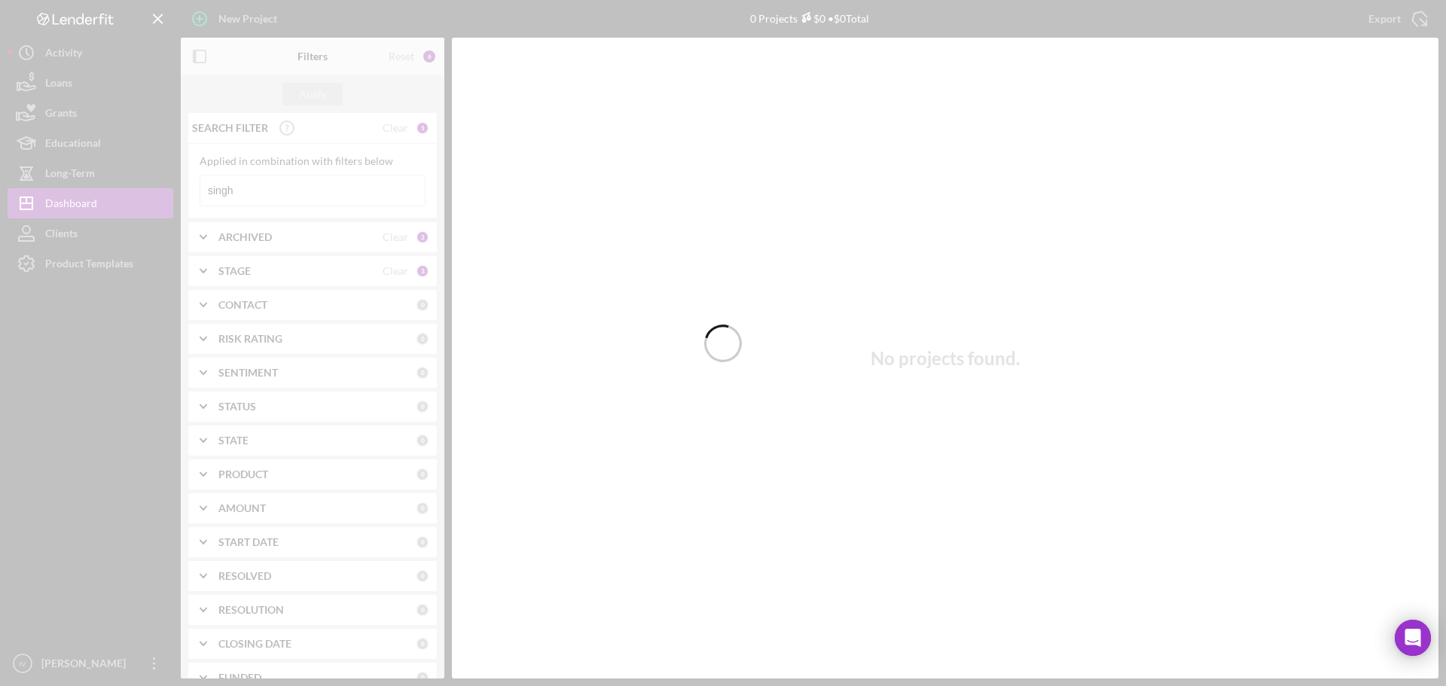
click at [246, 188] on div at bounding box center [723, 343] width 1446 height 686
click at [241, 197] on div at bounding box center [723, 343] width 1446 height 686
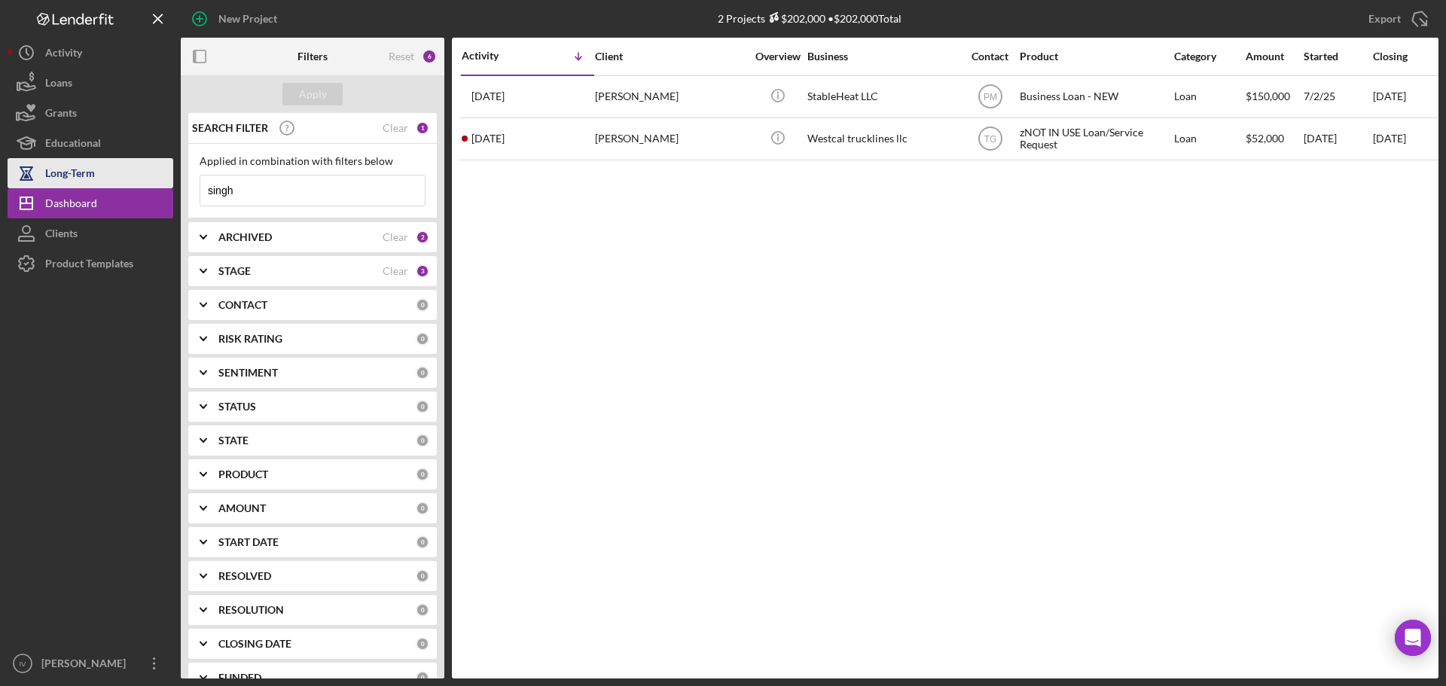
drag, startPoint x: 242, startPoint y: 188, endPoint x: 162, endPoint y: 184, distance: 79.9
click at [162, 184] on div "New Project 2 Projects $202,000 • $202,000 Total singh Export Icon/Export Filte…" at bounding box center [723, 339] width 1431 height 678
type input "[PERSON_NAME]"
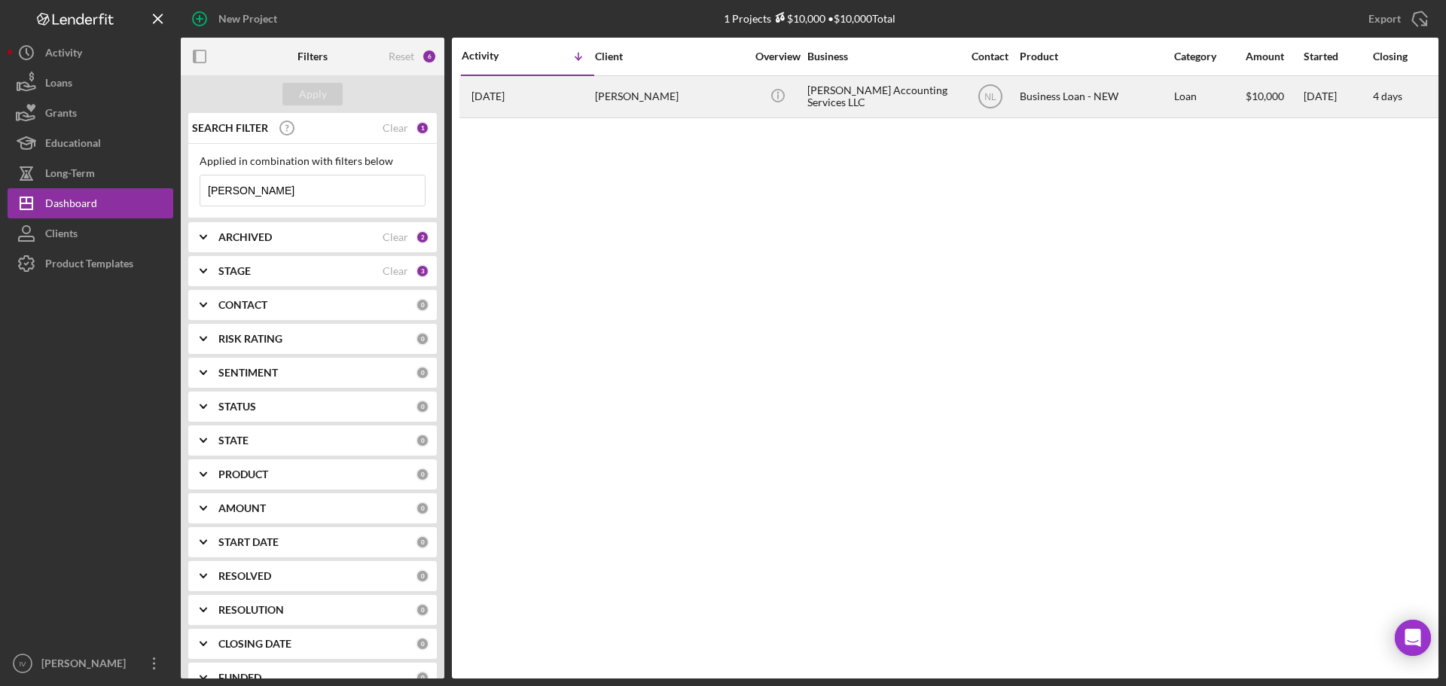
click at [666, 99] on div "[PERSON_NAME]" at bounding box center [670, 97] width 151 height 40
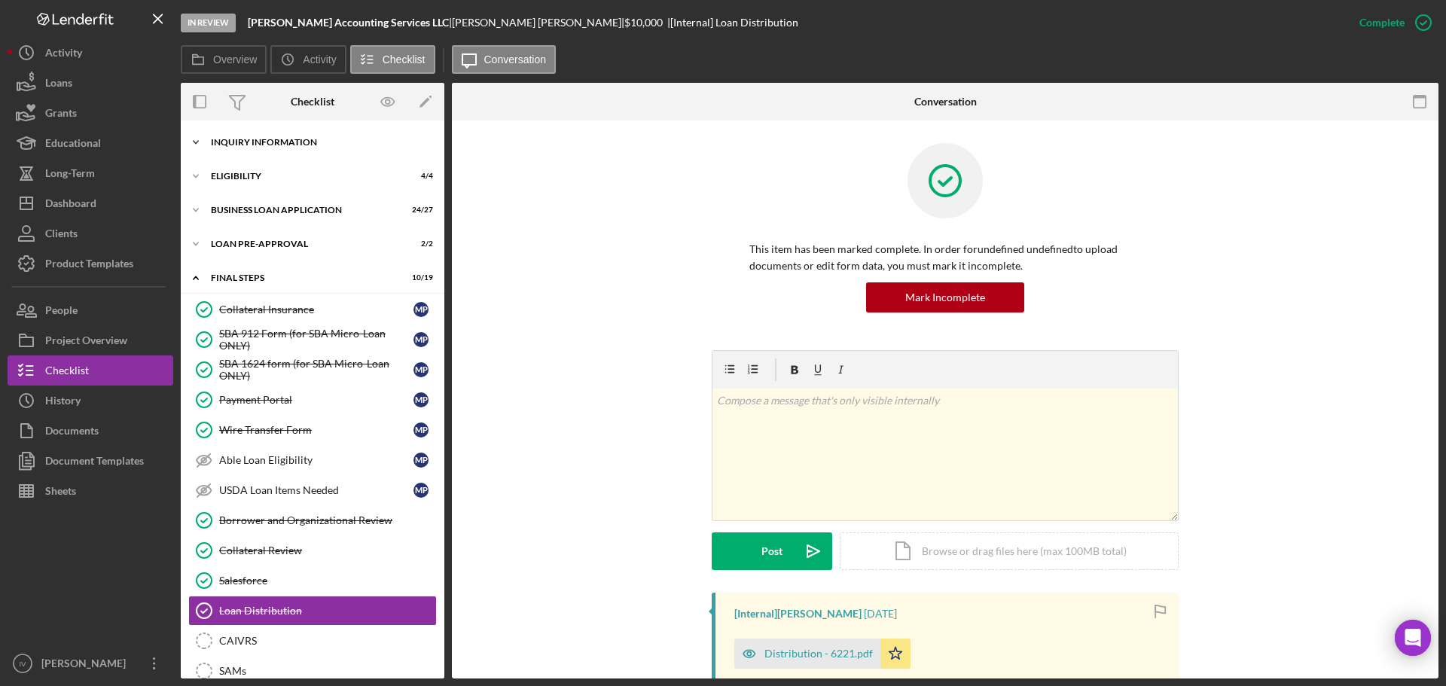
click at [274, 142] on div "INQUIRY INFORMATION" at bounding box center [318, 142] width 215 height 9
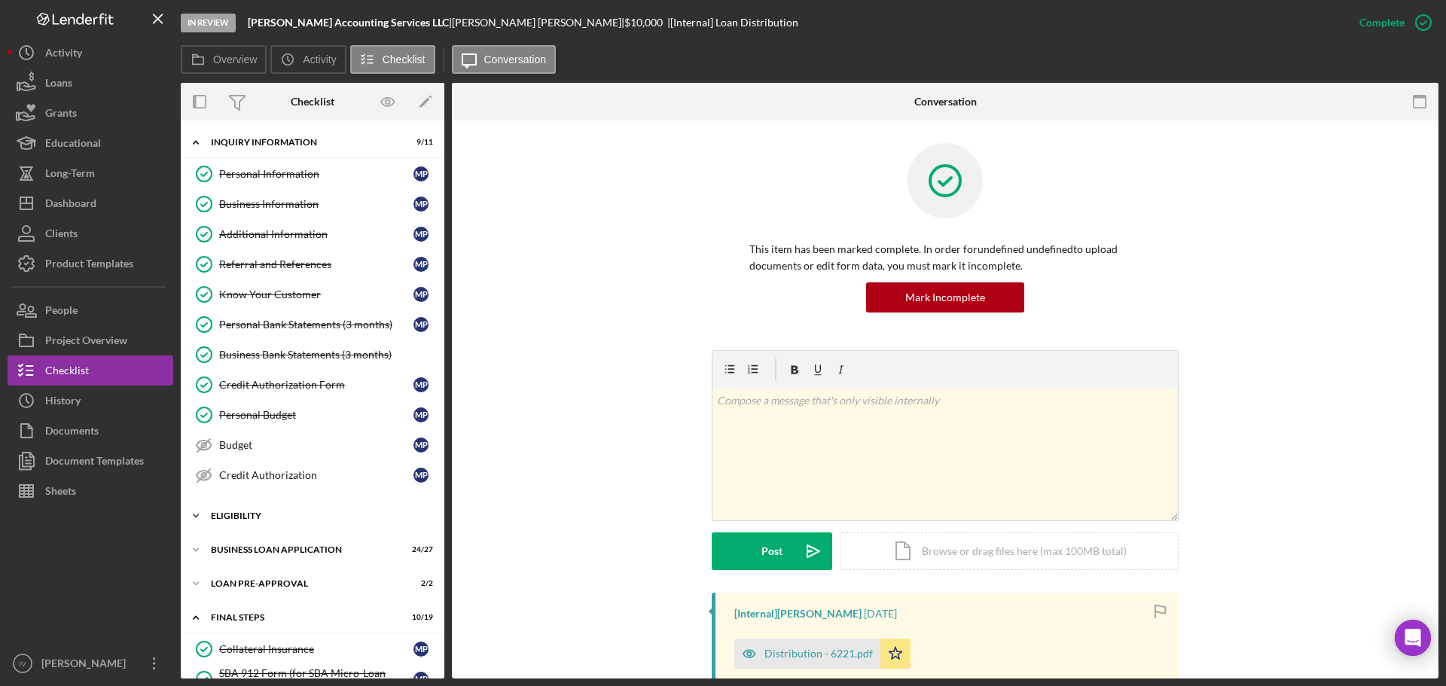
click at [270, 517] on div "ELIGIBILITY" at bounding box center [318, 515] width 215 height 9
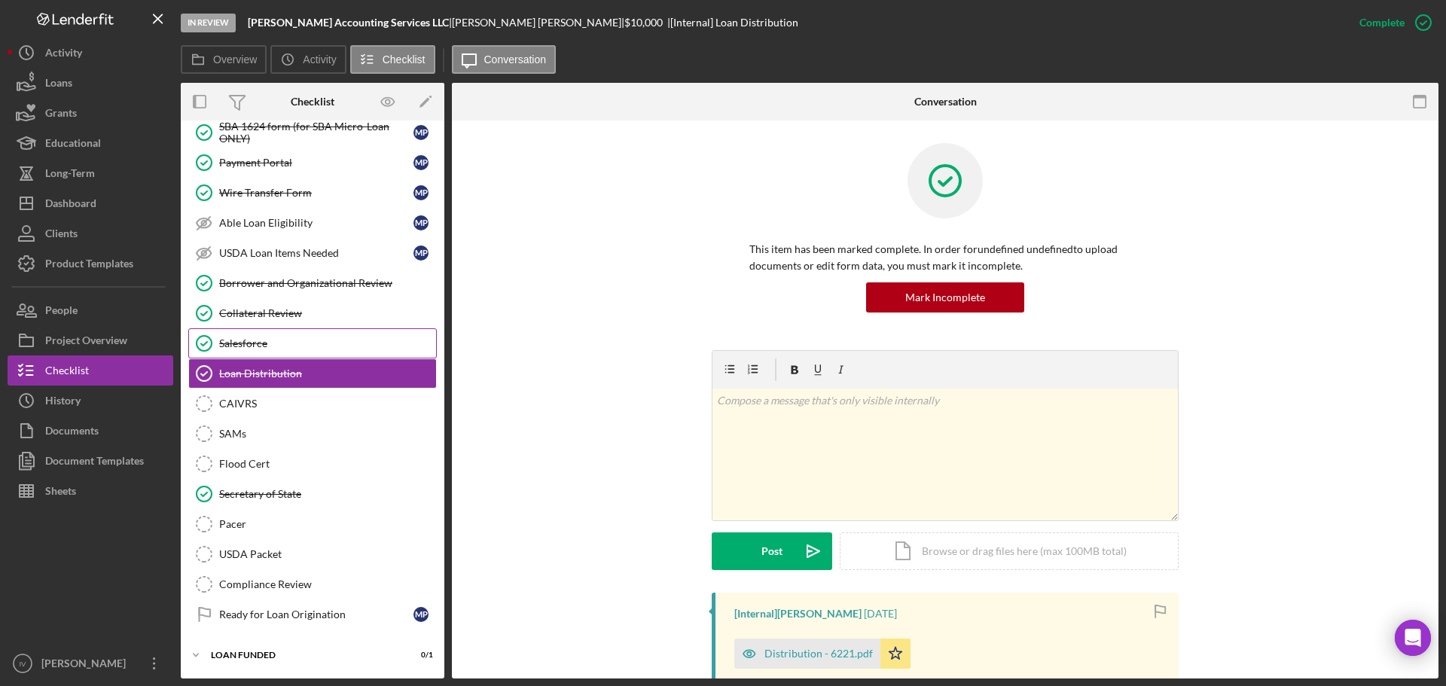
scroll to position [404, 0]
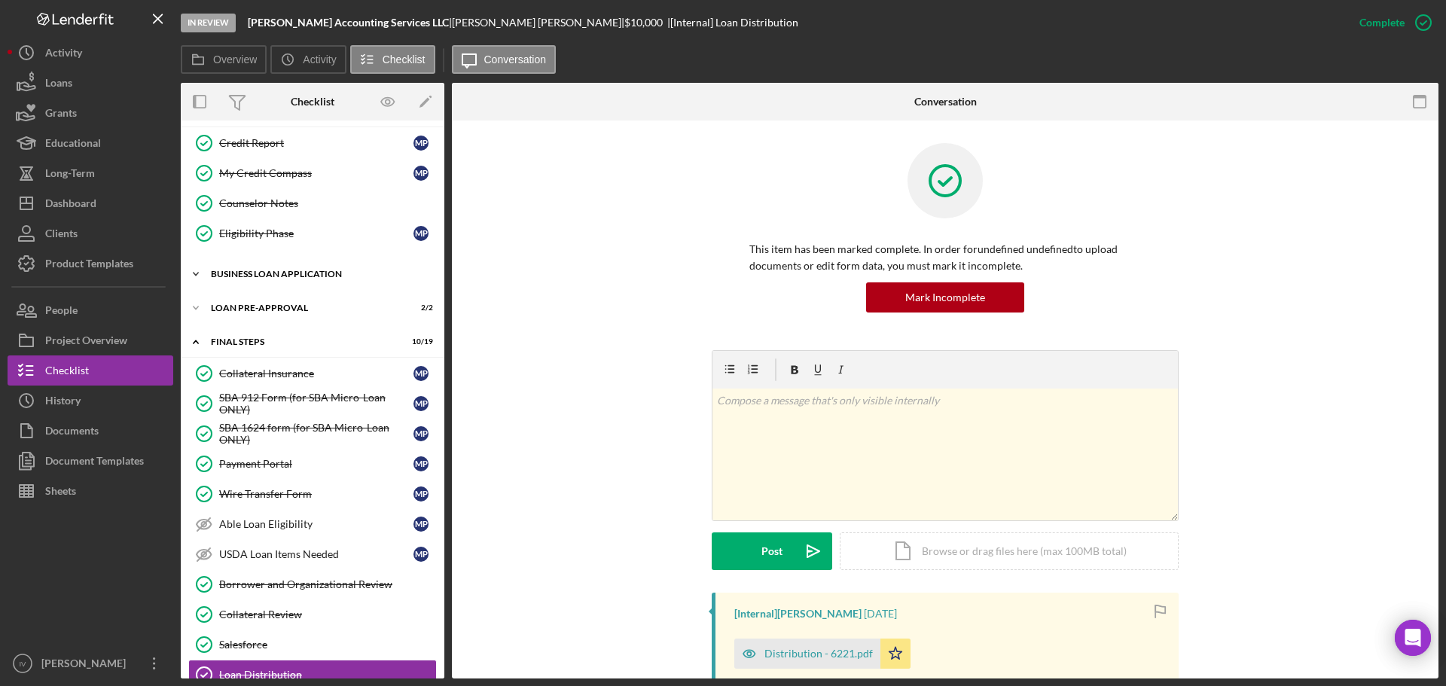
click at [288, 273] on div "BUSINESS LOAN APPLICATION" at bounding box center [318, 274] width 215 height 9
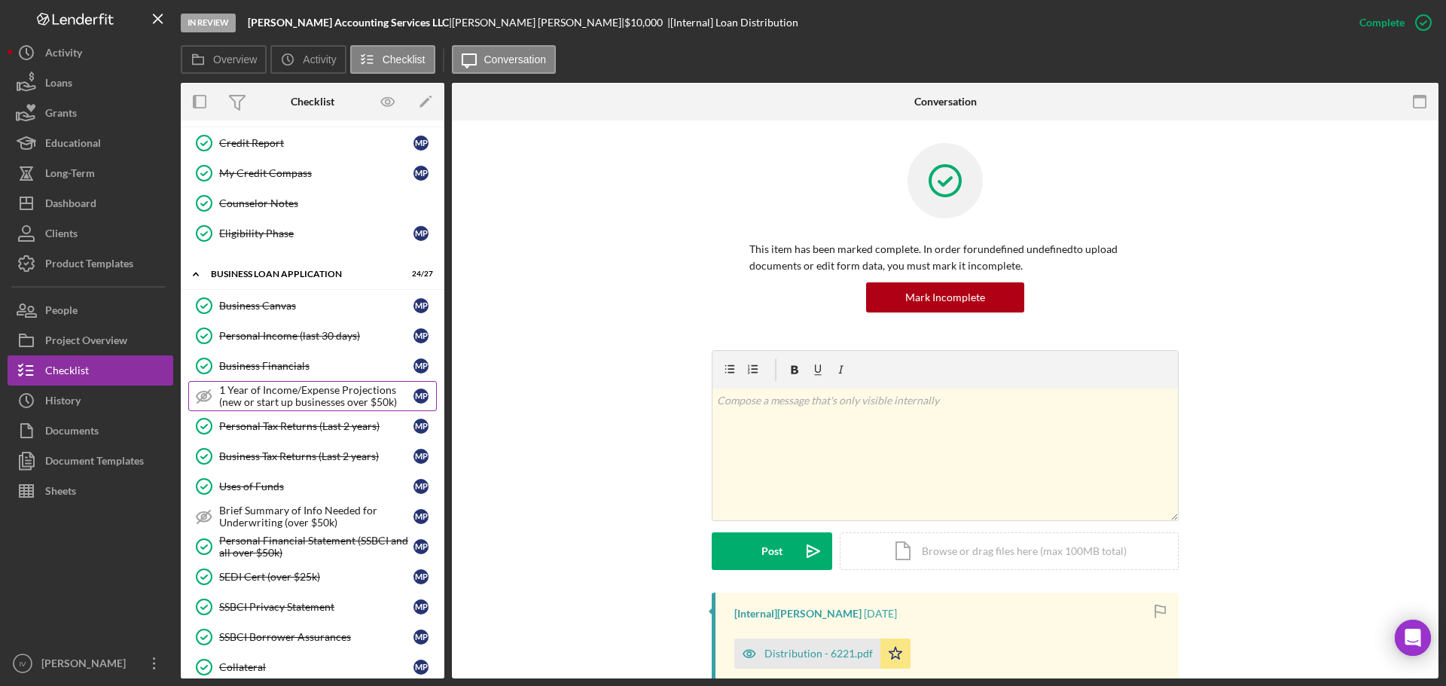
scroll to position [630, 0]
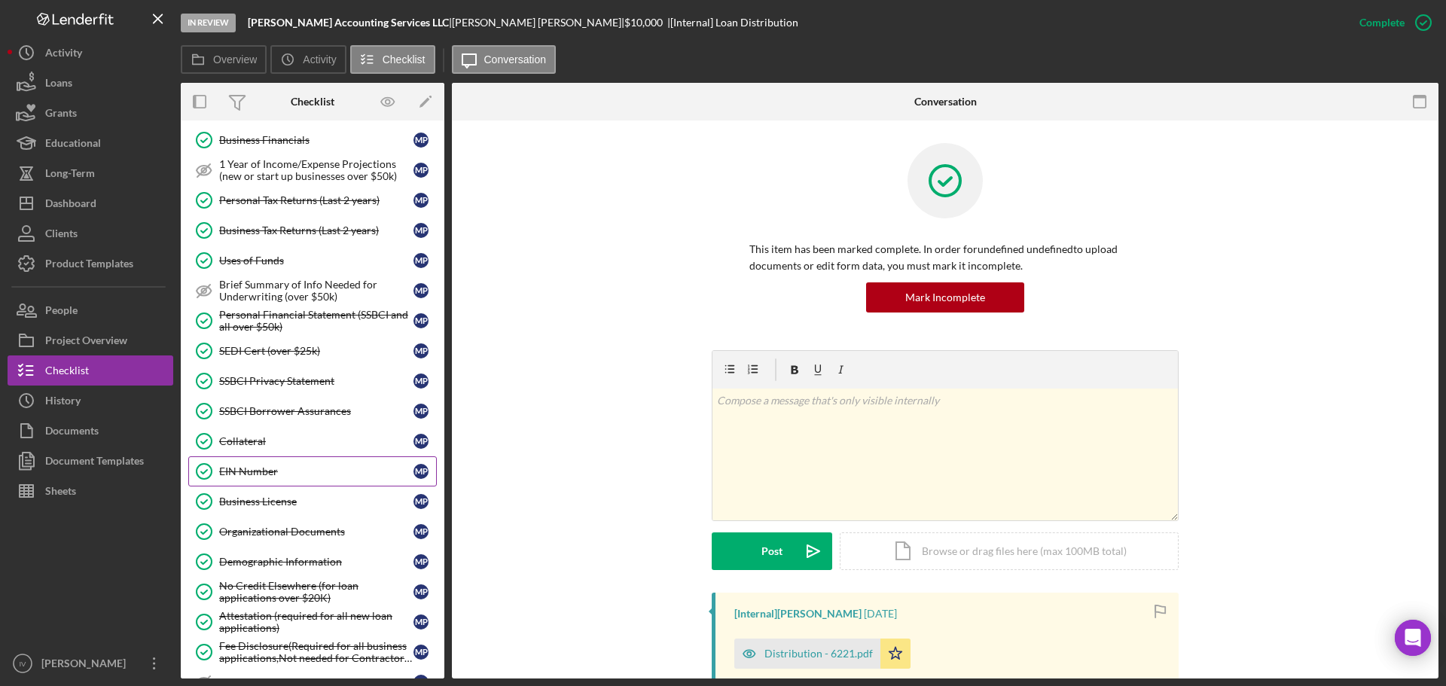
click at [258, 475] on div "EIN Number" at bounding box center [316, 471] width 194 height 12
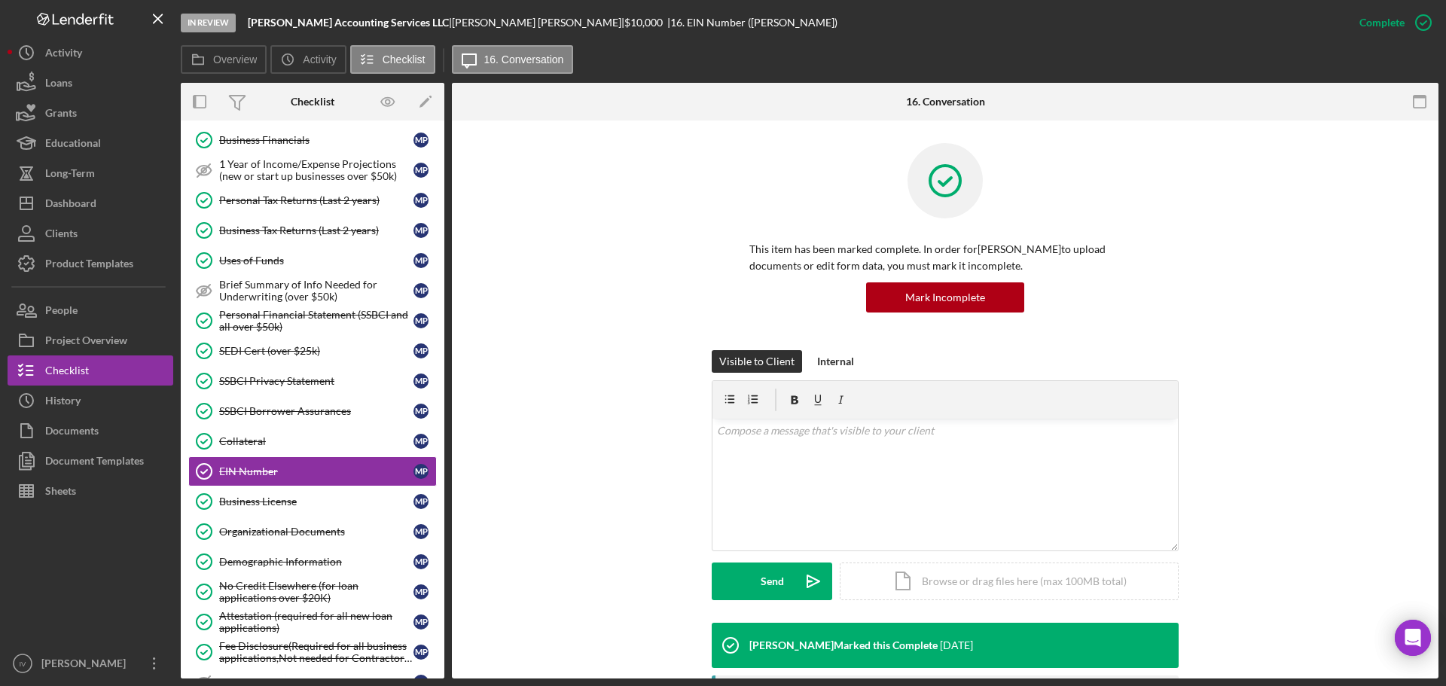
scroll to position [317, 0]
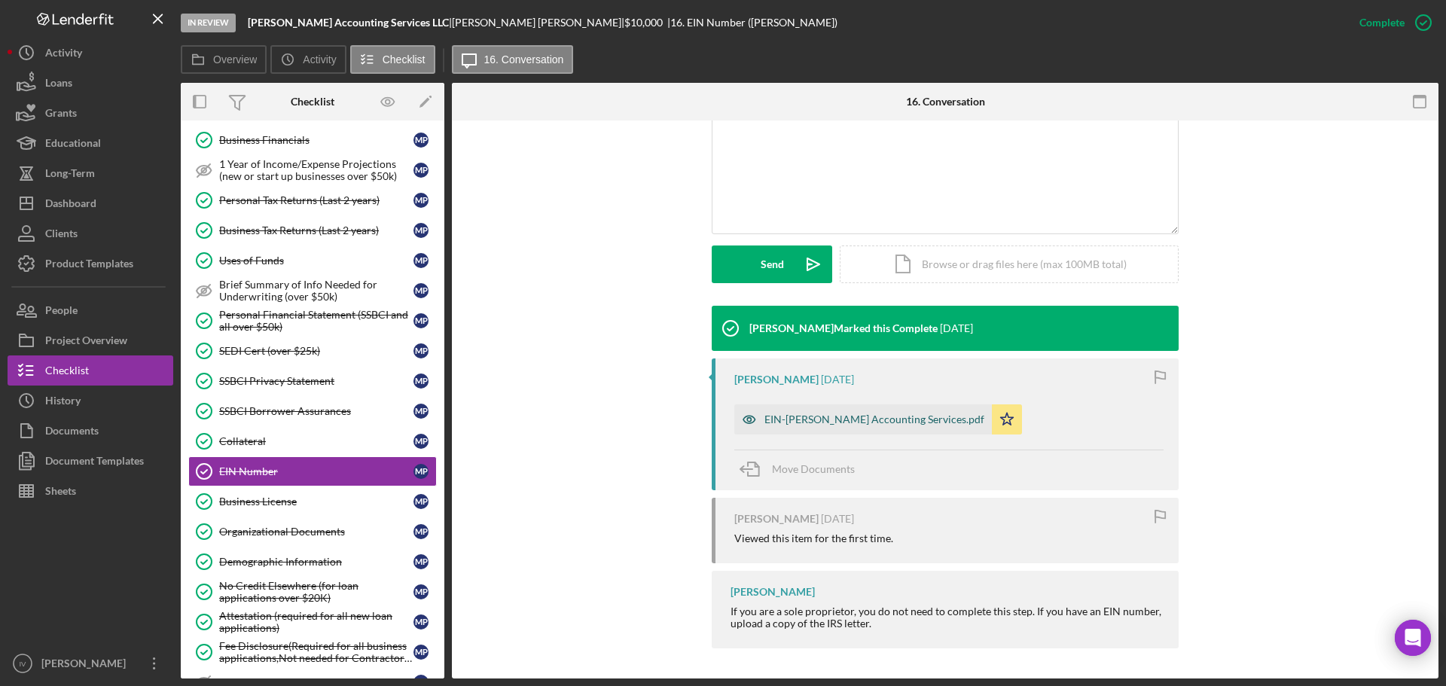
drag, startPoint x: 823, startPoint y: 423, endPoint x: 828, endPoint y: 413, distance: 11.1
click at [825, 418] on div "EIN-[PERSON_NAME] Accounting Services.pdf" at bounding box center [874, 419] width 220 height 12
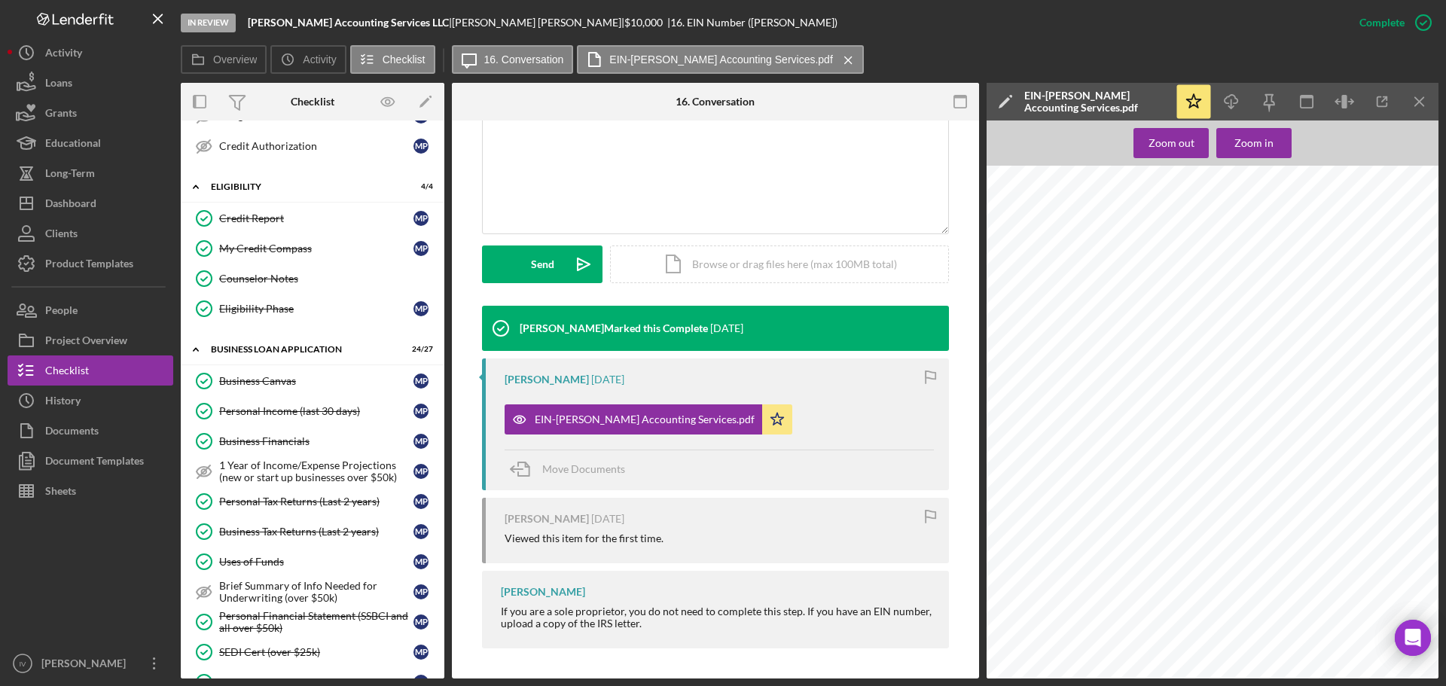
scroll to position [0, 0]
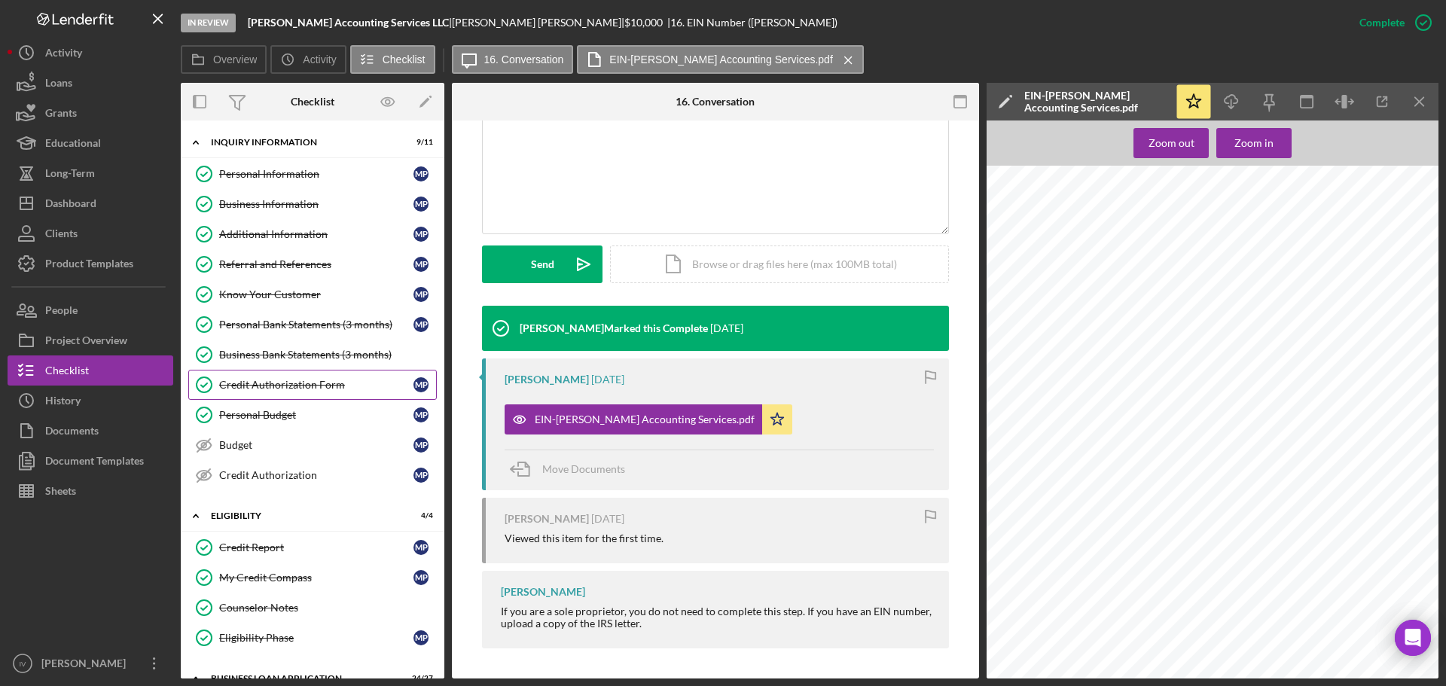
click at [300, 380] on div "Credit Authorization Form" at bounding box center [316, 385] width 194 height 12
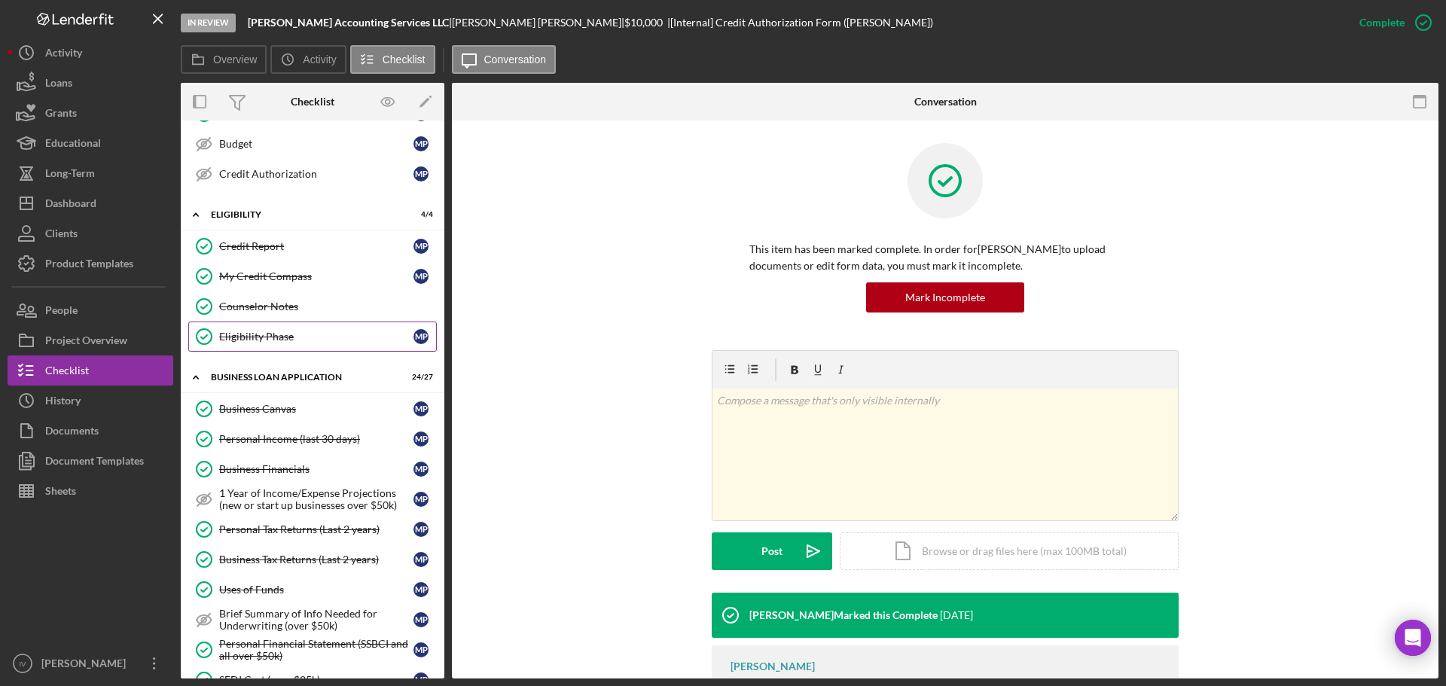
scroll to position [226, 0]
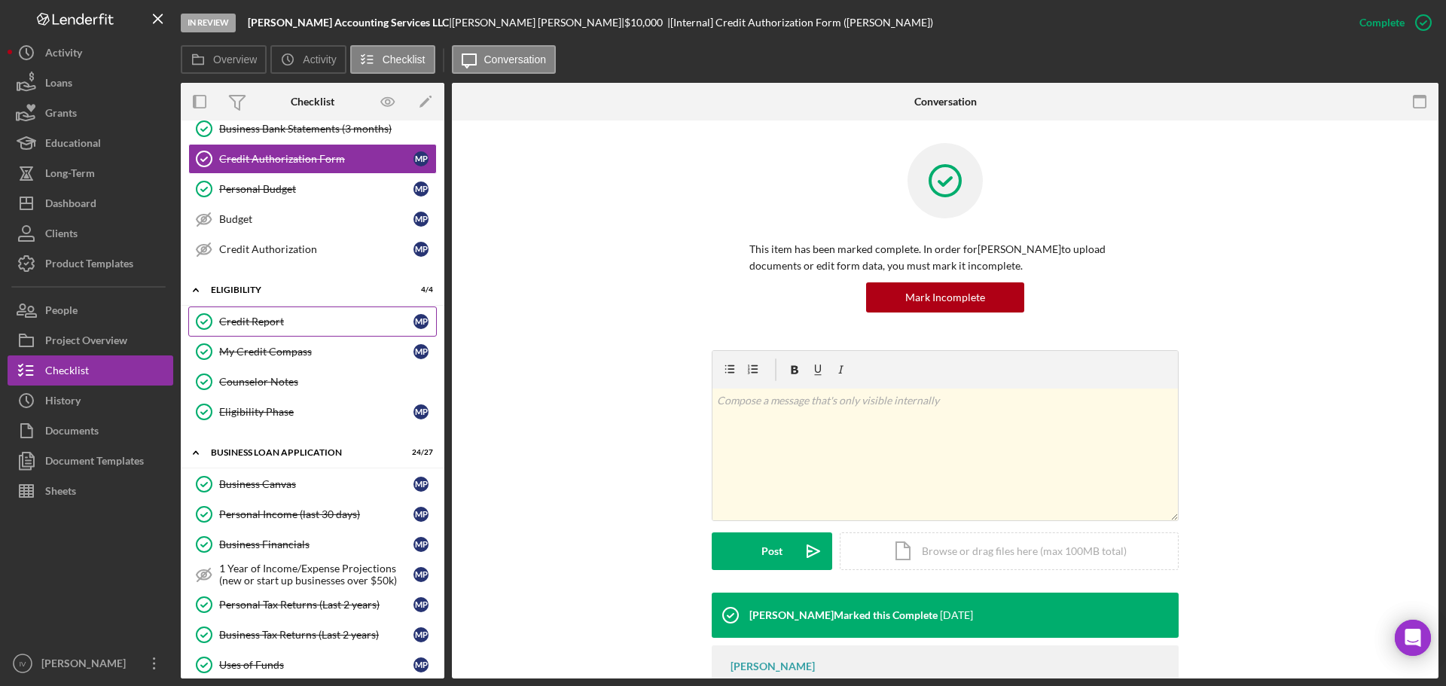
click at [279, 323] on div "Credit Report" at bounding box center [316, 322] width 194 height 12
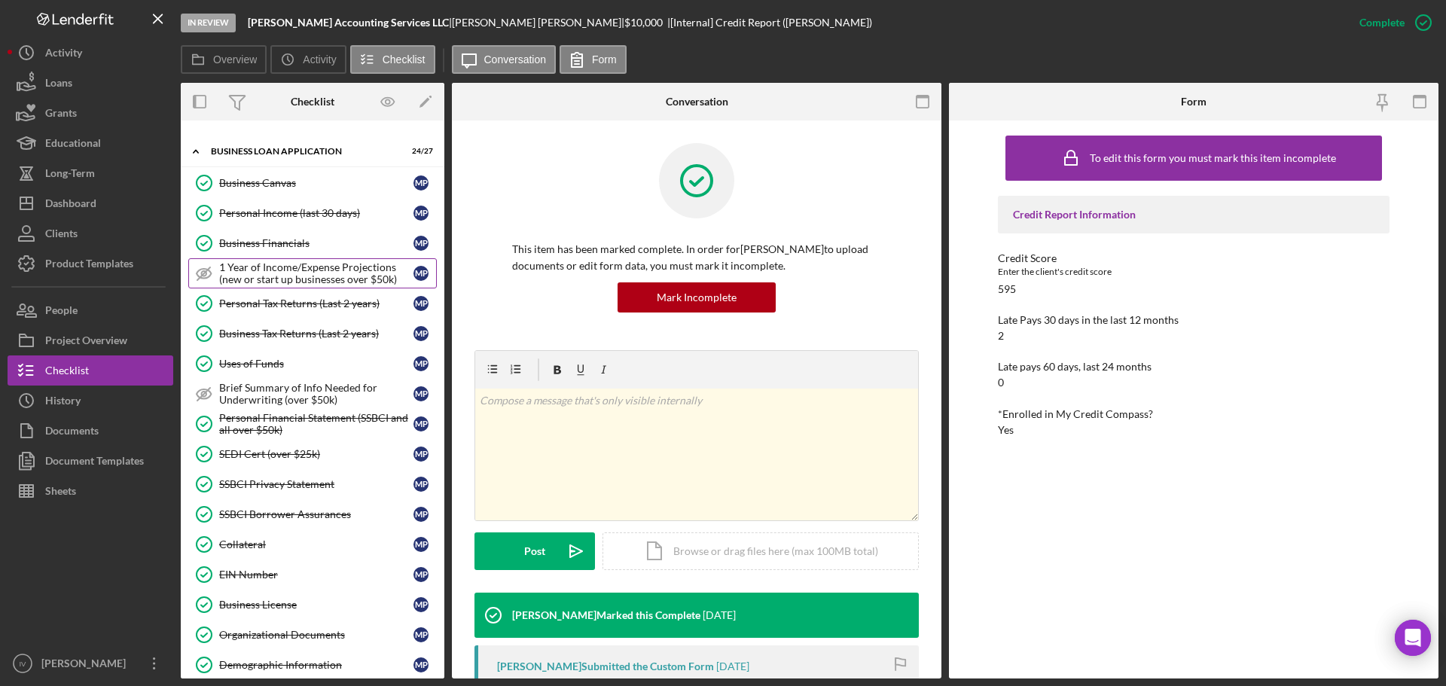
scroll to position [678, 0]
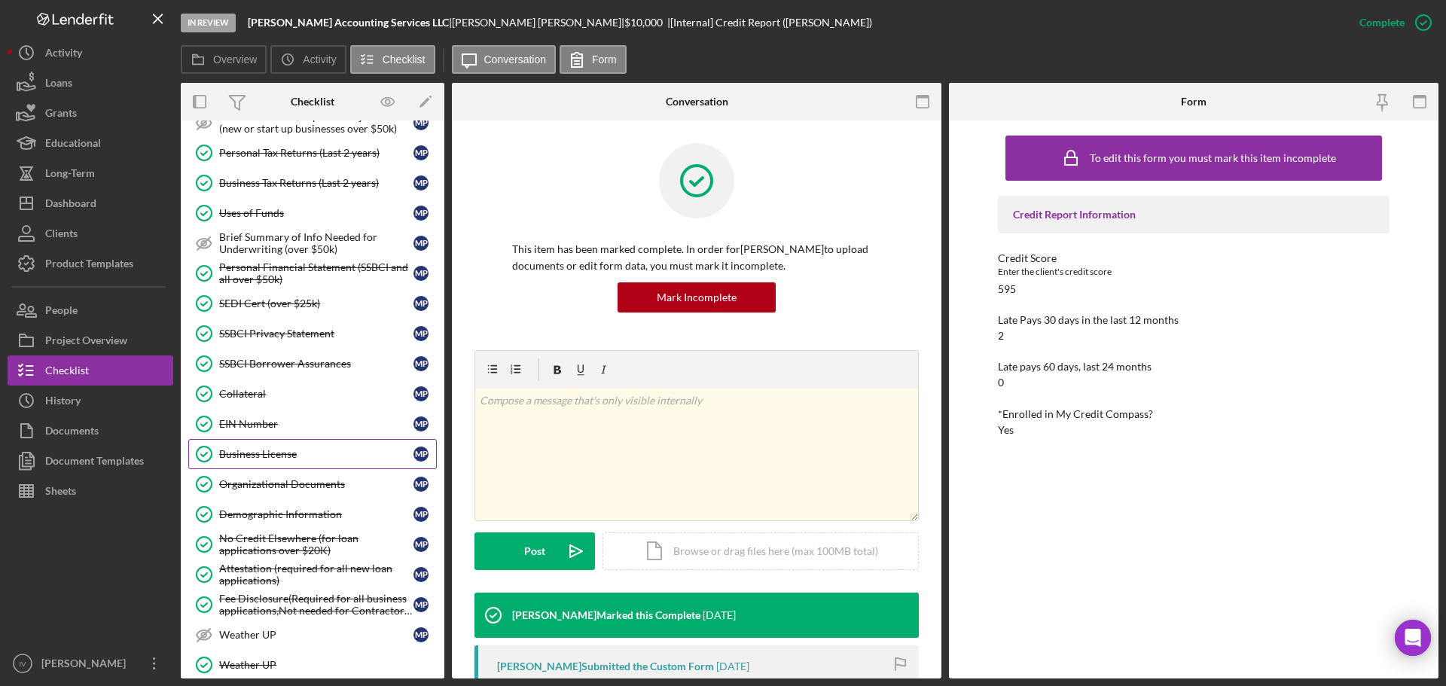
click at [276, 456] on div "Business License" at bounding box center [316, 454] width 194 height 12
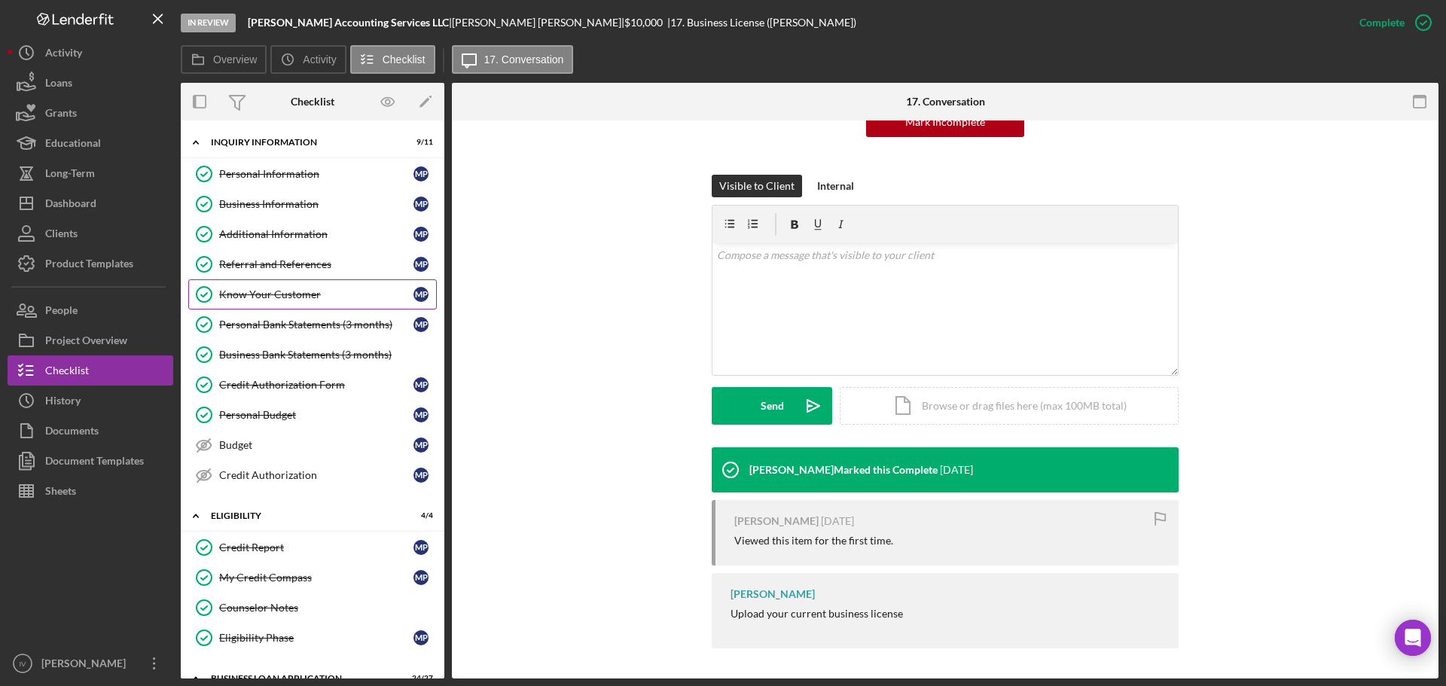
click at [293, 294] on div "Know Your Customer" at bounding box center [316, 294] width 194 height 12
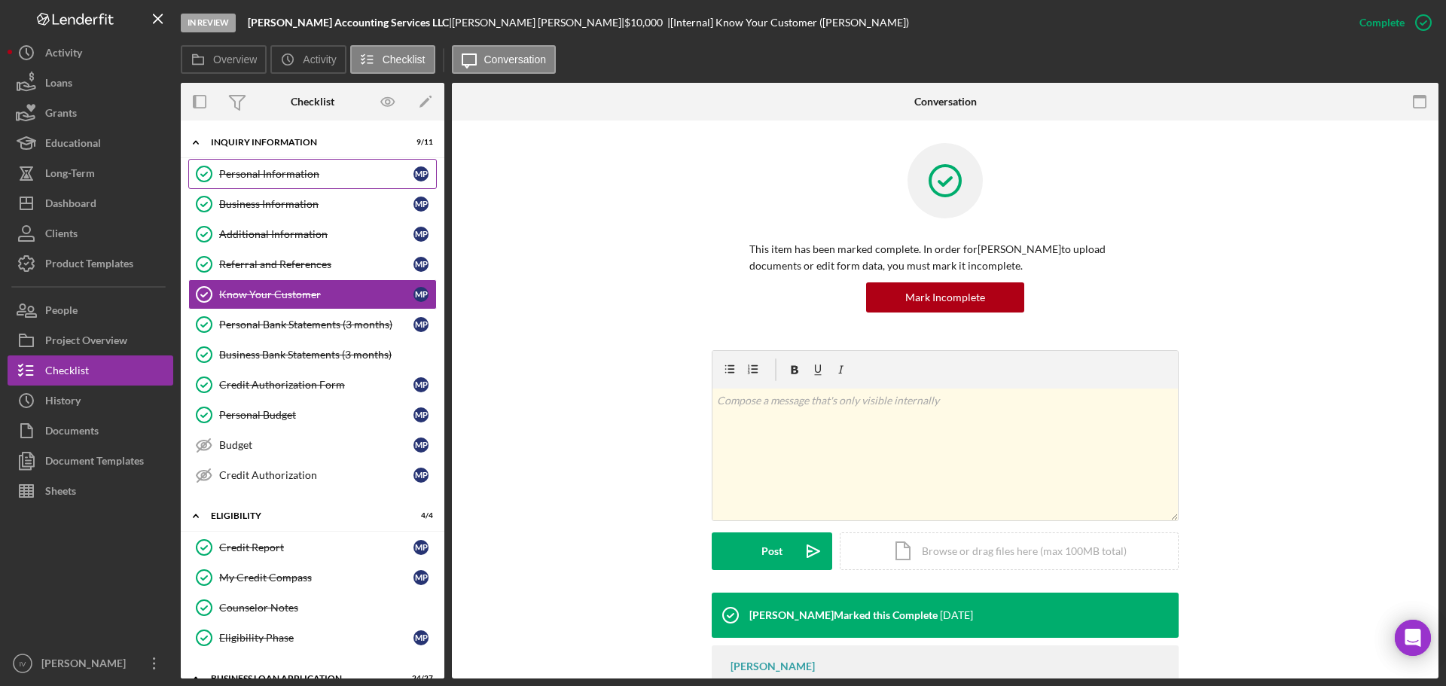
click at [285, 165] on link "Personal Information Personal Information M P" at bounding box center [312, 174] width 249 height 30
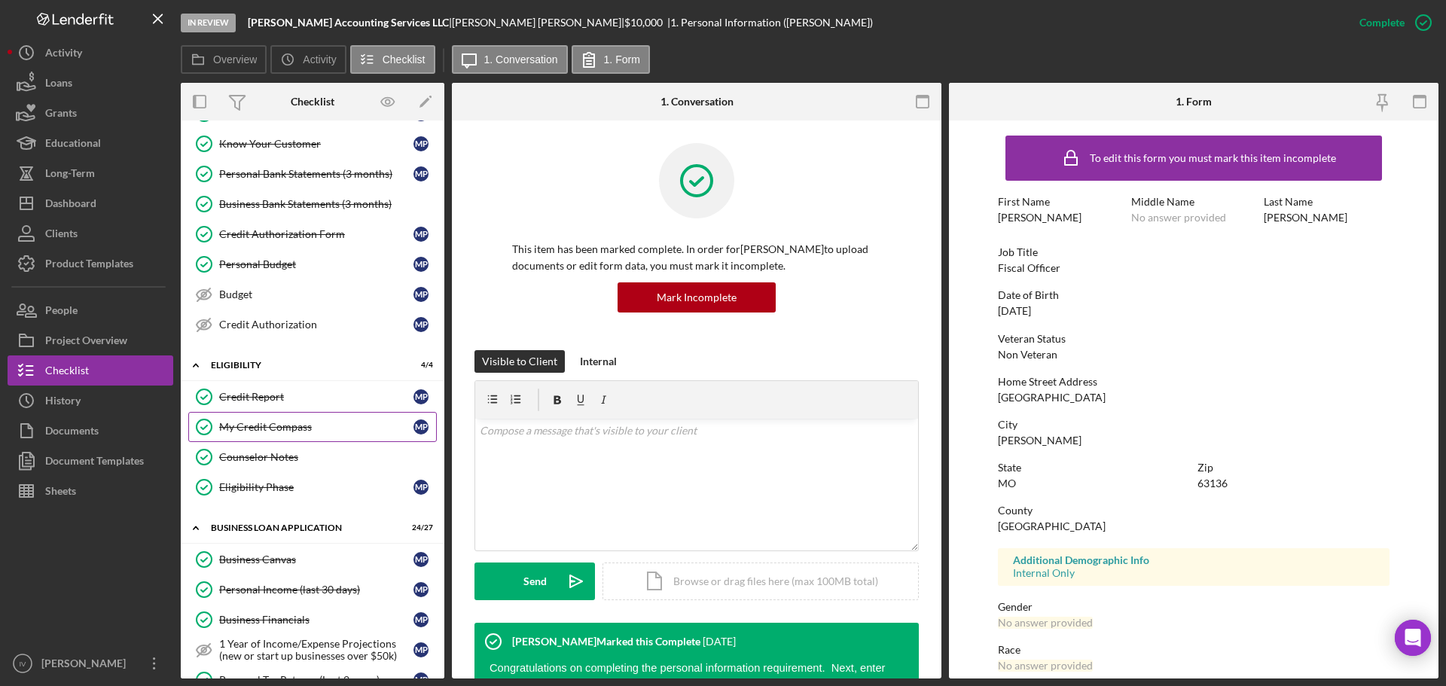
scroll to position [527, 0]
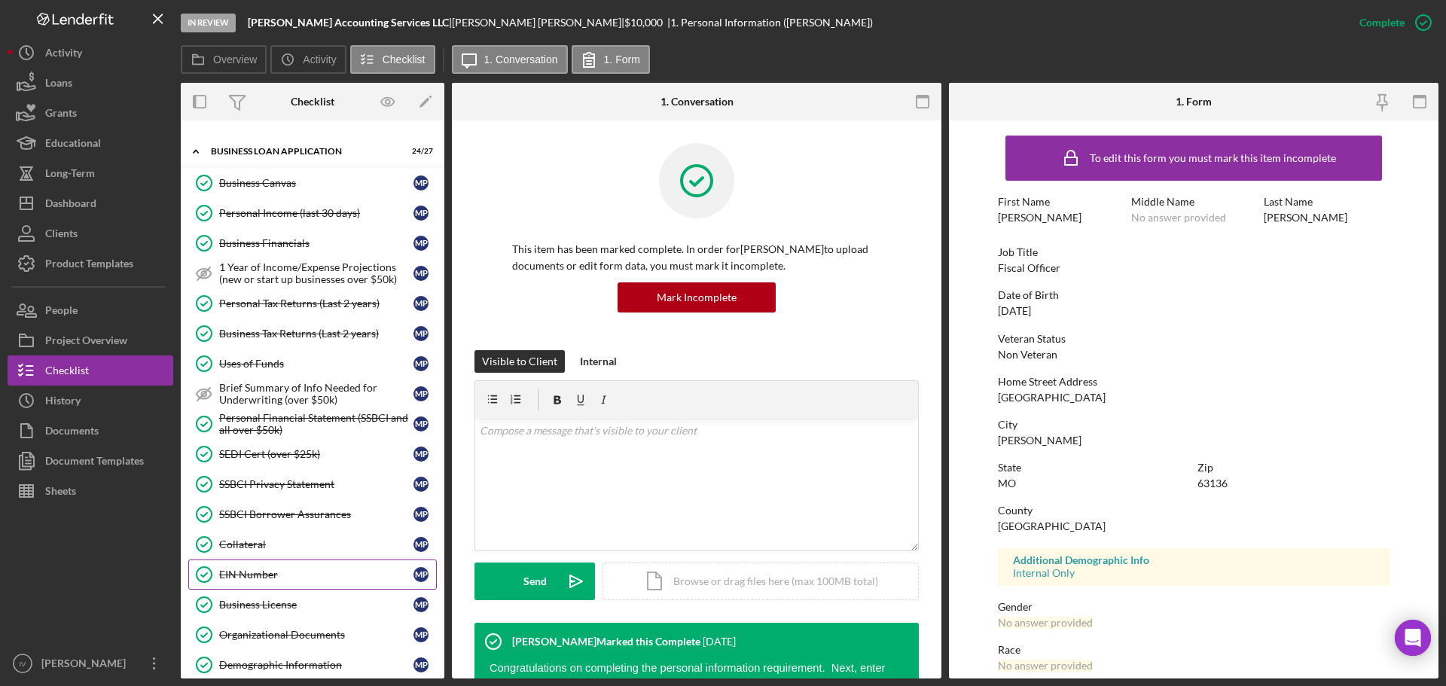
click at [239, 581] on div "EIN Number" at bounding box center [316, 575] width 194 height 12
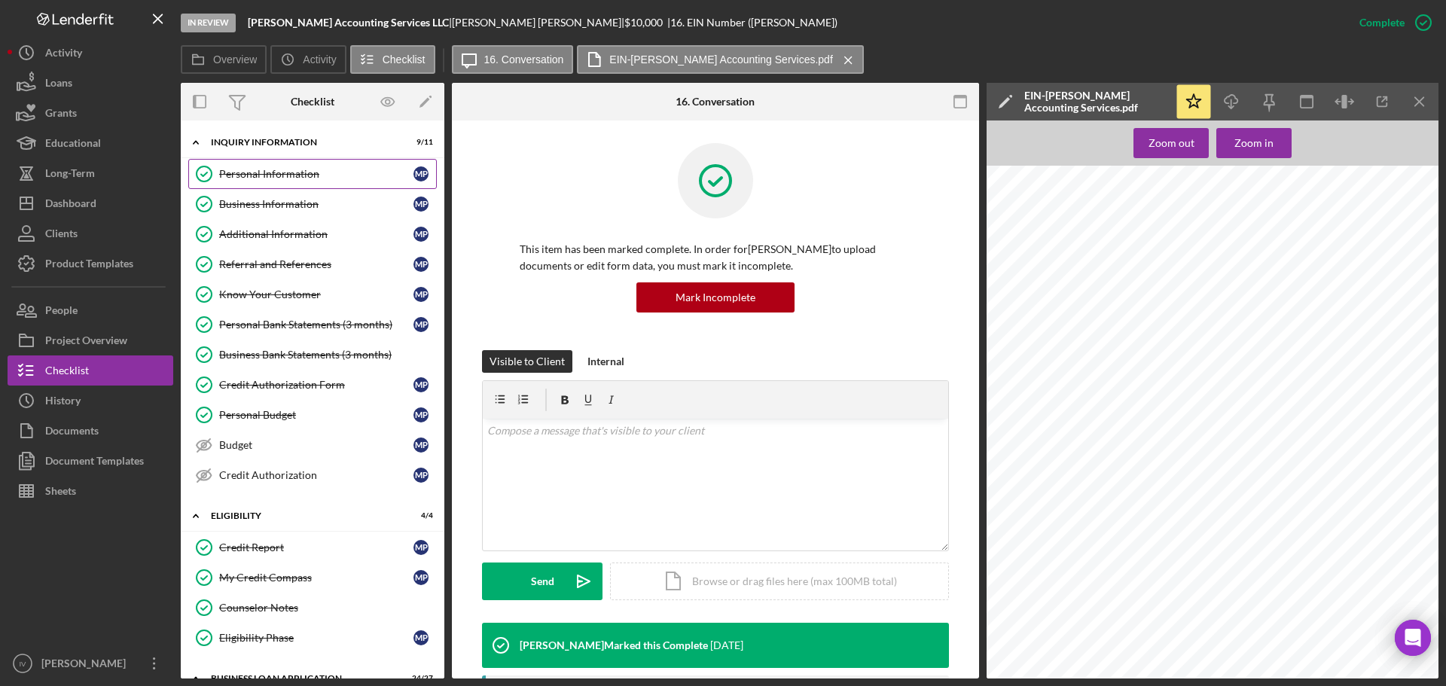
click at [313, 172] on div "Personal Information" at bounding box center [316, 174] width 194 height 12
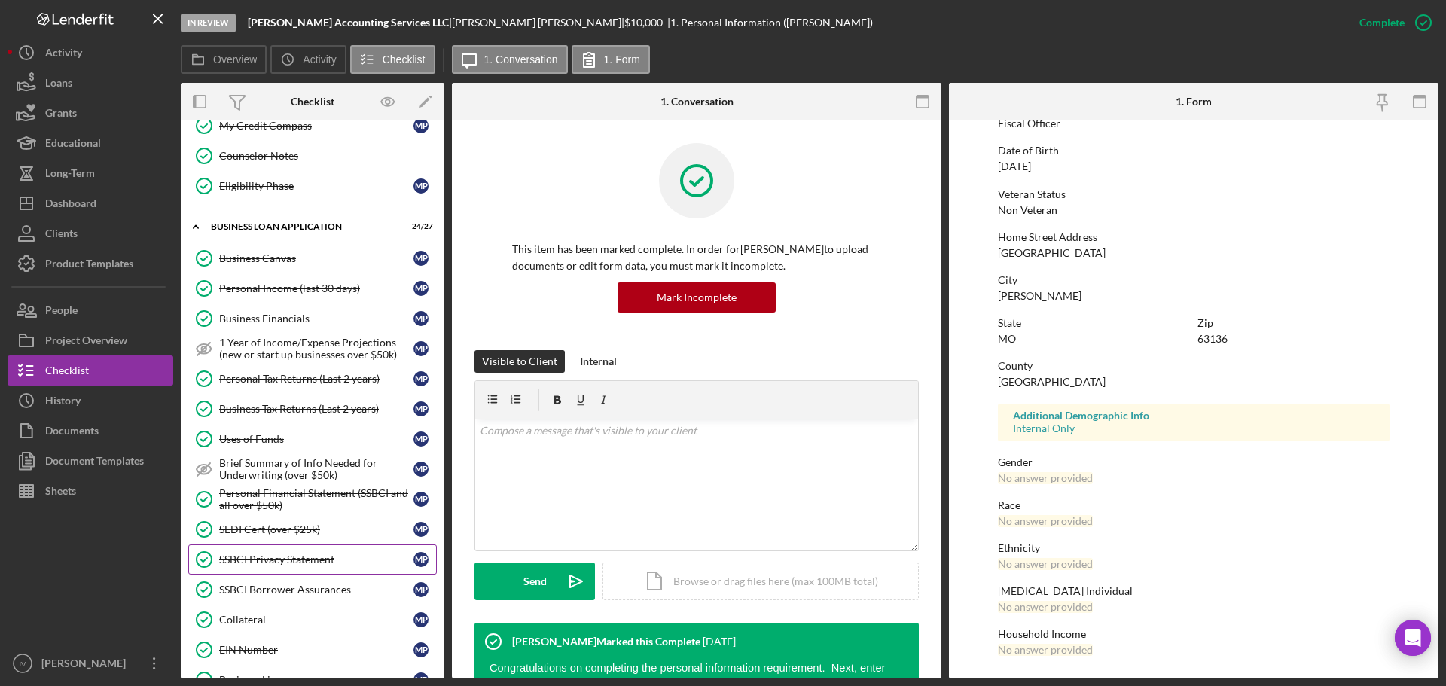
scroll to position [527, 0]
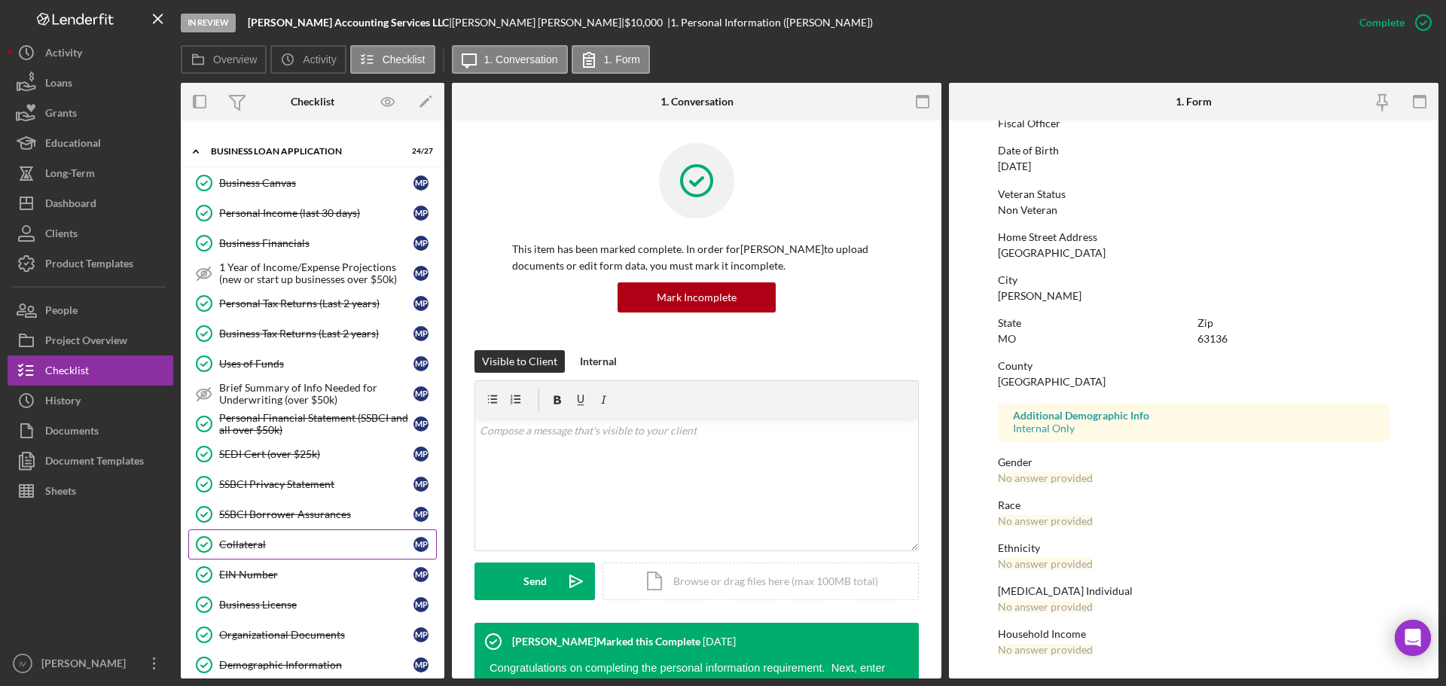
click at [255, 544] on div "Collateral" at bounding box center [316, 544] width 194 height 12
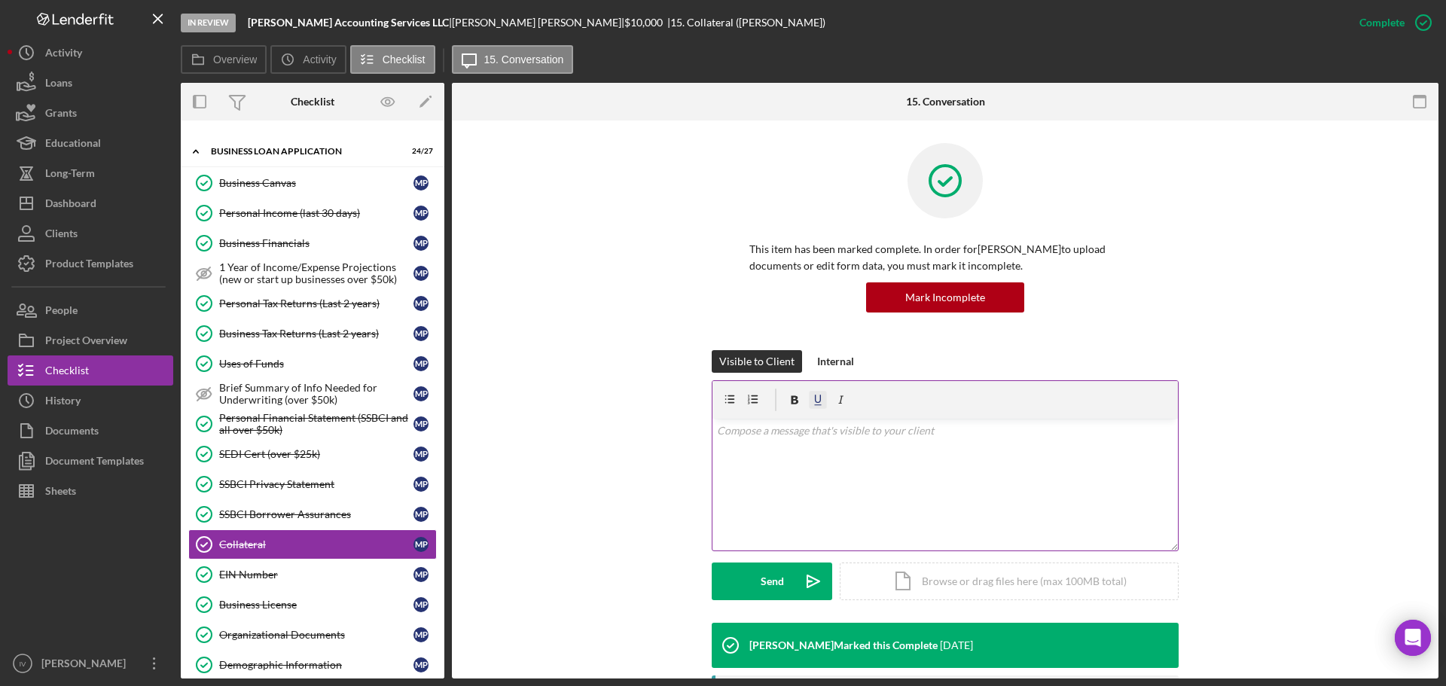
scroll to position [452, 0]
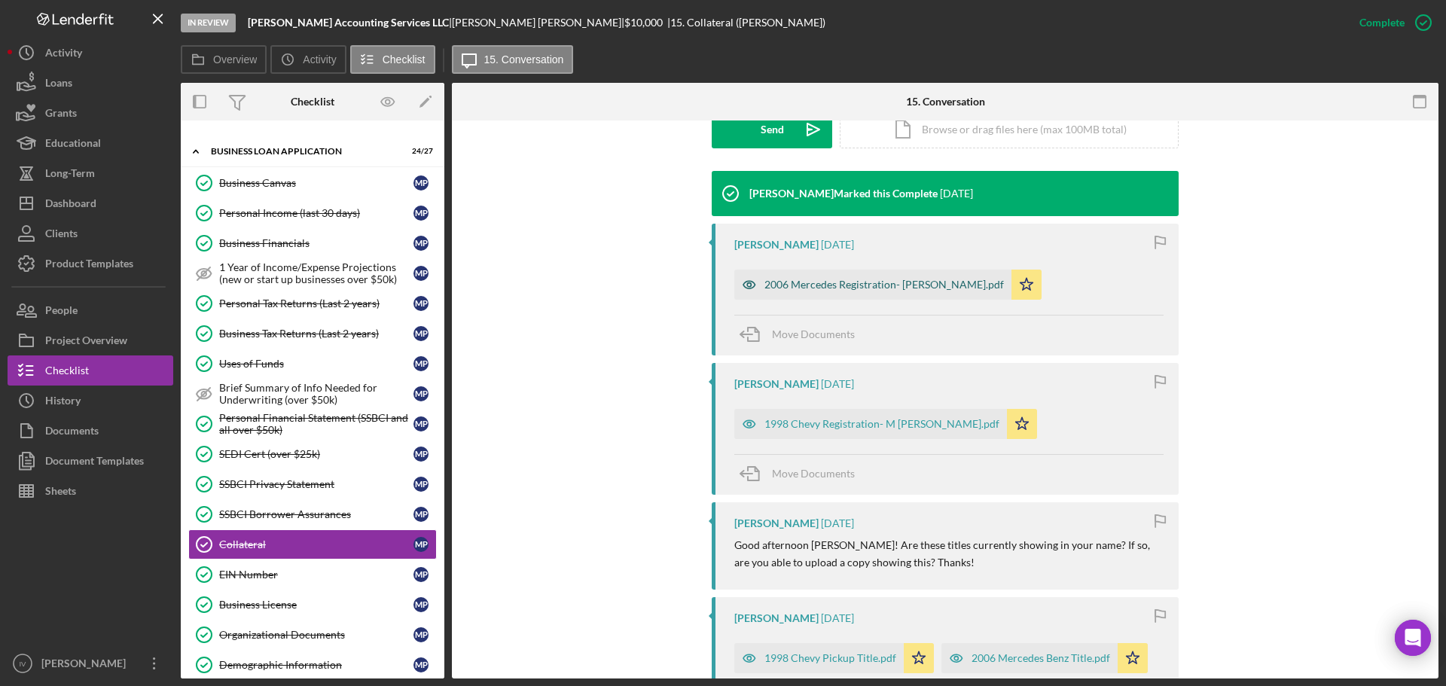
click at [845, 282] on div "2006 Mercedes Registration- [PERSON_NAME].pdf" at bounding box center [883, 285] width 239 height 12
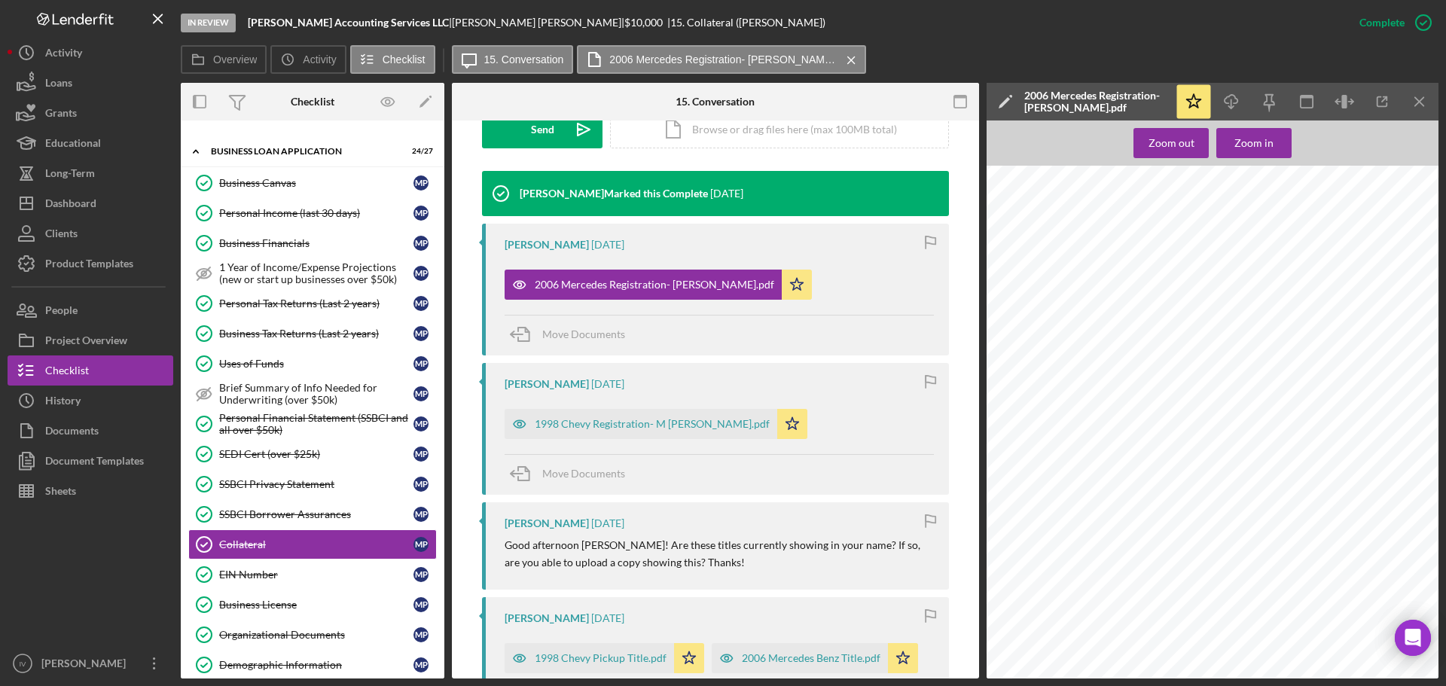
scroll to position [0, 0]
click at [1221, 438] on div at bounding box center [1217, 464] width 462 height 596
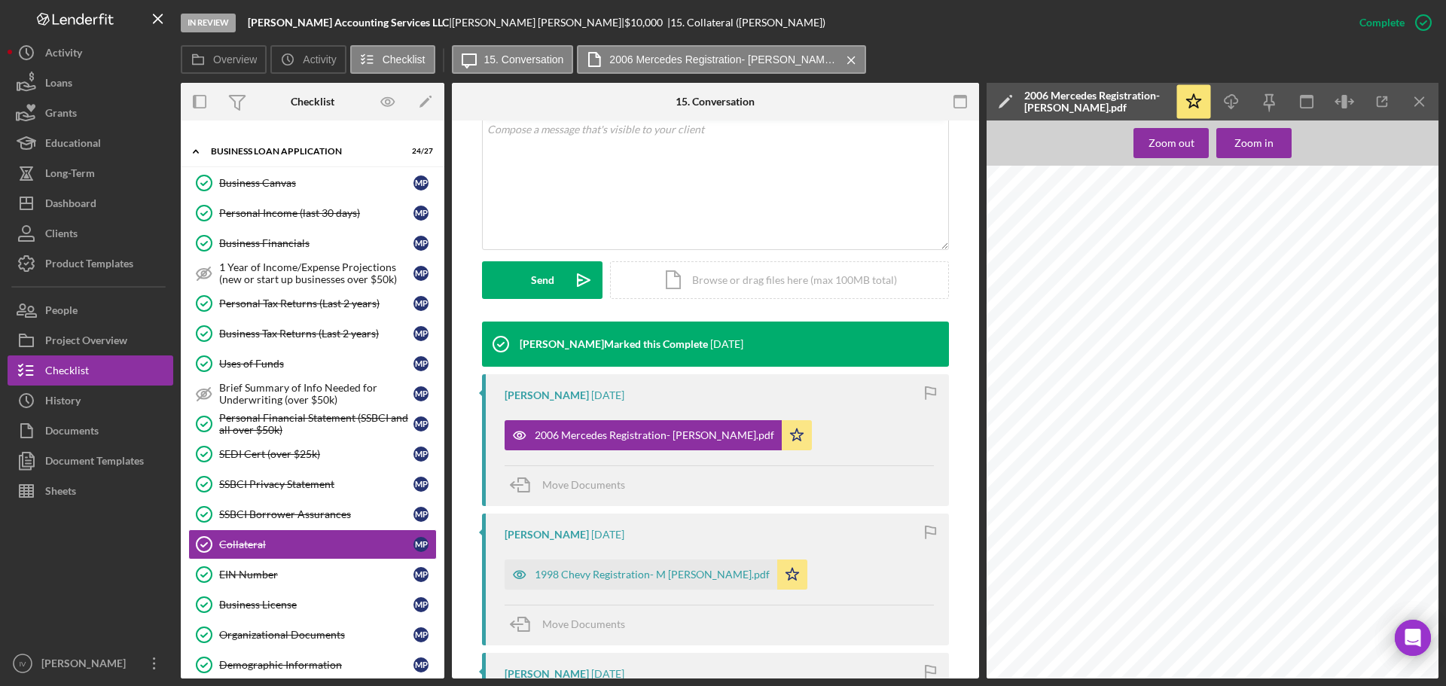
scroll to position [602, 0]
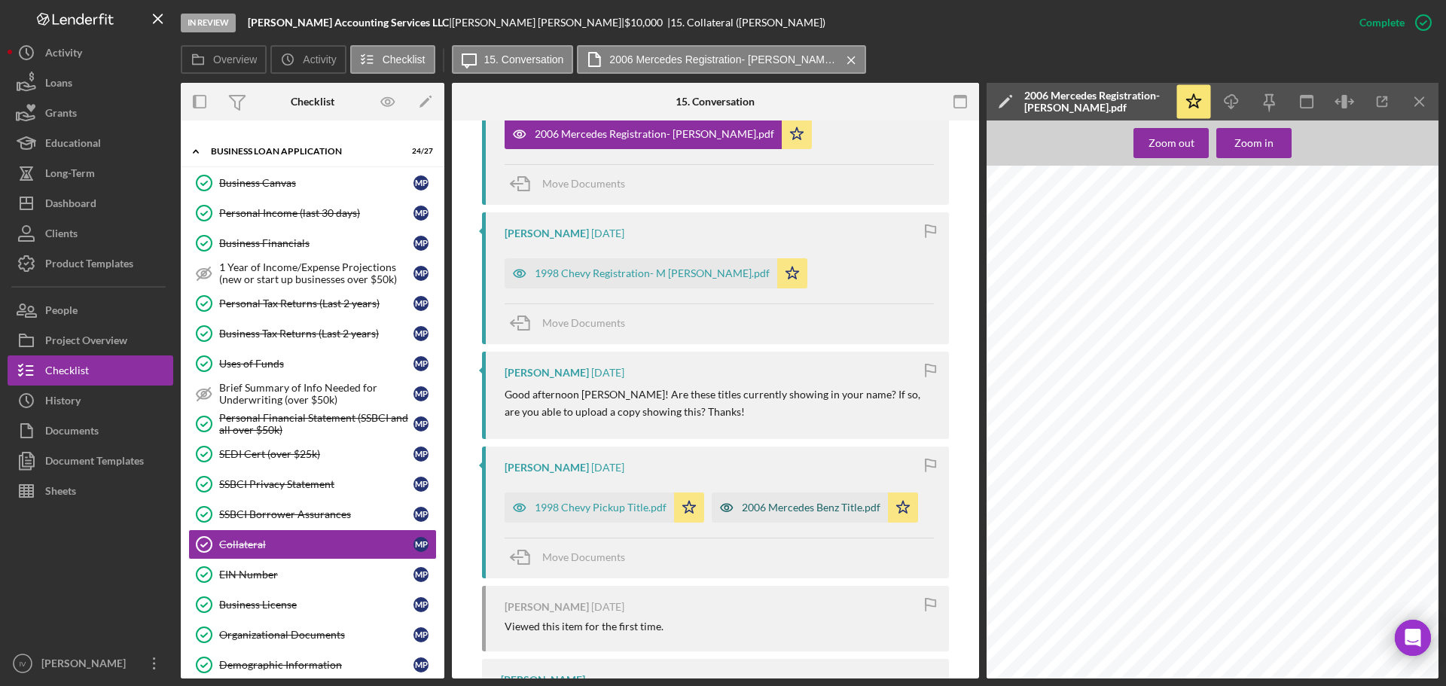
click at [770, 509] on div "2006 Mercedes Benz Title.pdf" at bounding box center [811, 508] width 139 height 12
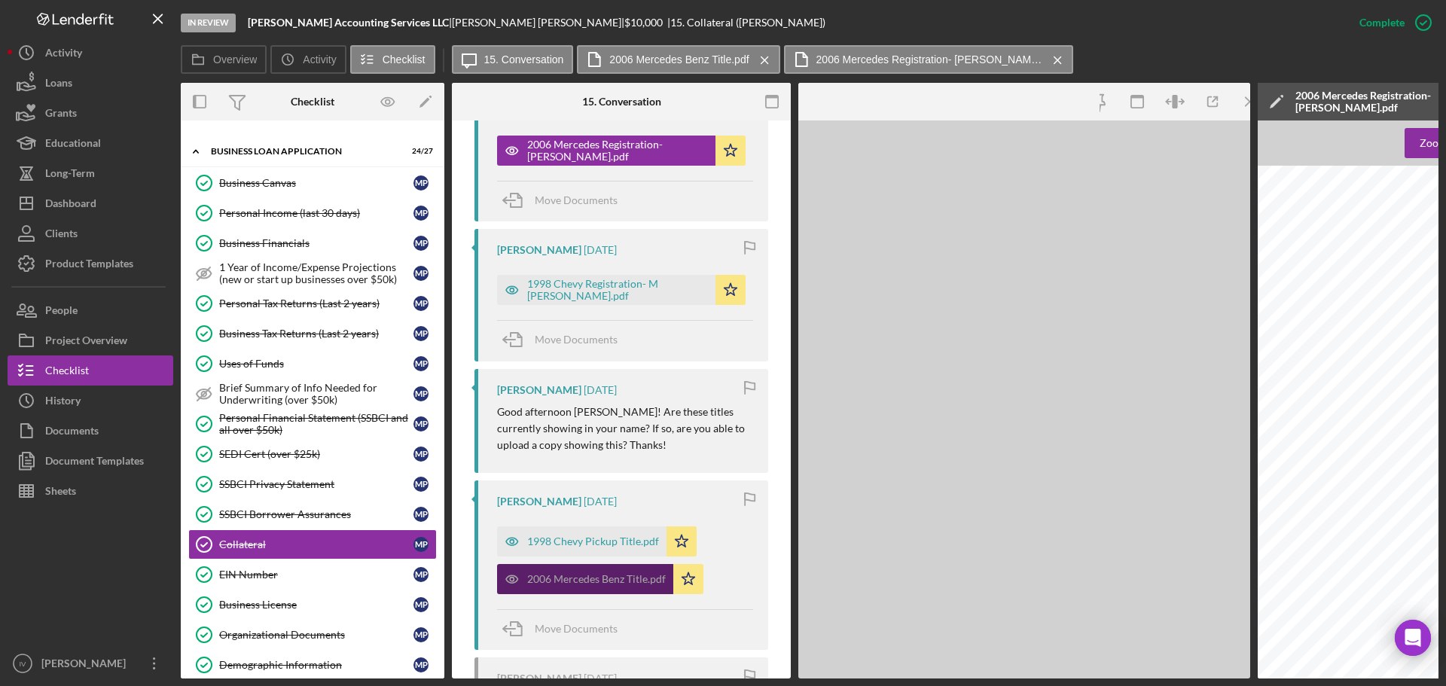
scroll to position [619, 0]
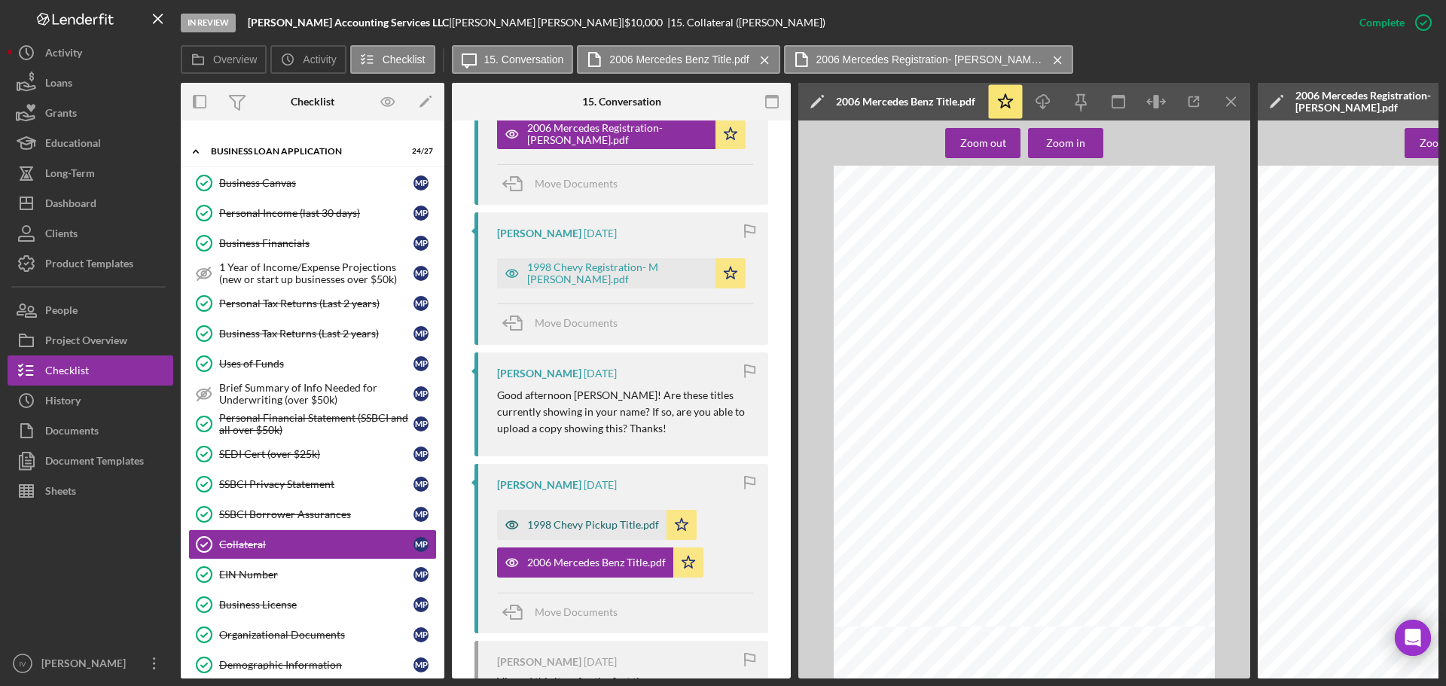
click at [588, 528] on div "1998 Chevy Pickup Title.pdf" at bounding box center [593, 525] width 132 height 12
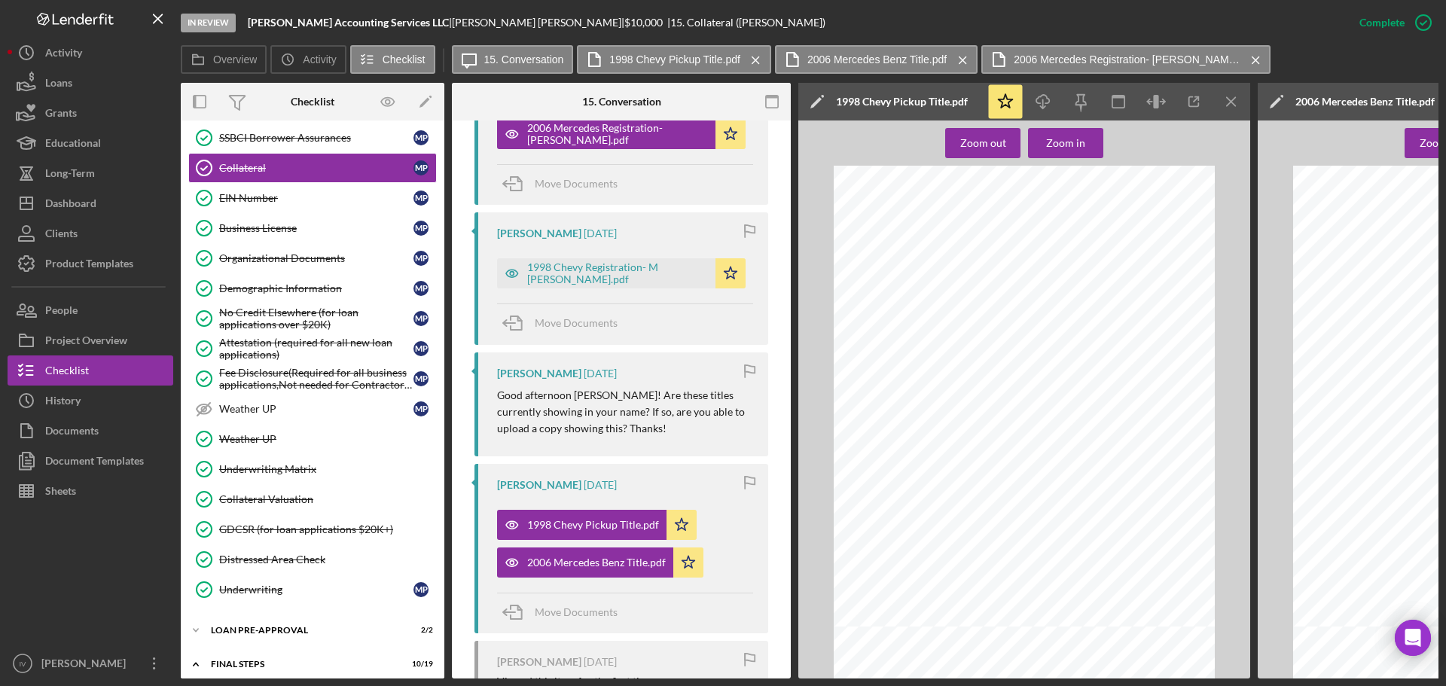
scroll to position [1431, 0]
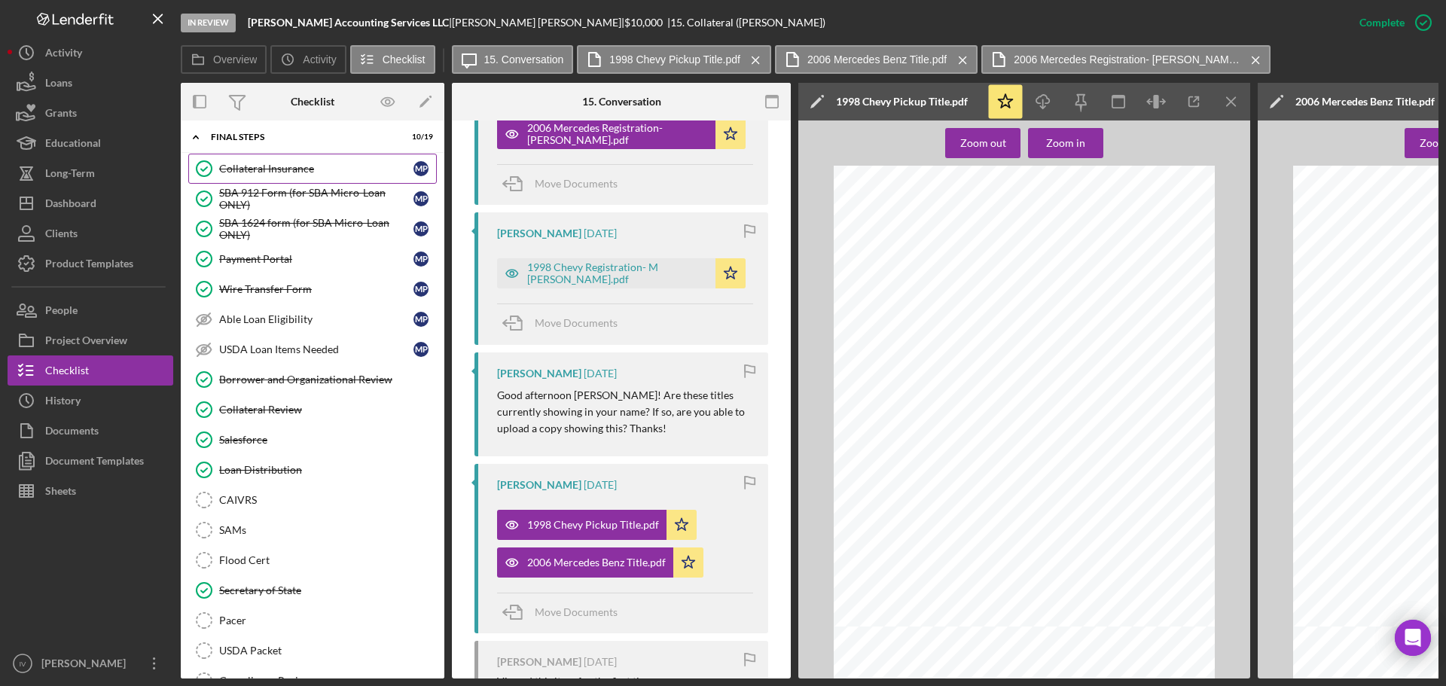
click at [284, 179] on link "Collateral Insurance Collateral Insurance M P" at bounding box center [312, 169] width 249 height 30
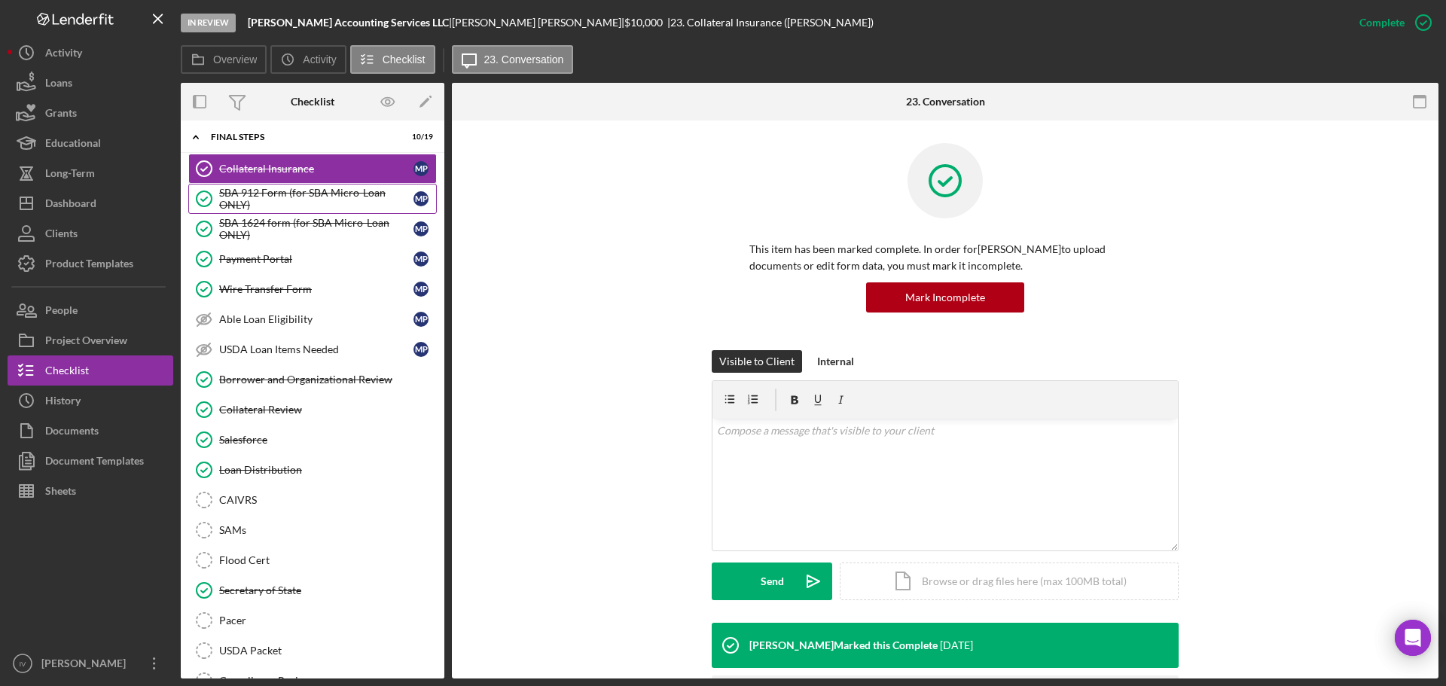
click at [282, 191] on div "SBA 912 Form (for SBA Micro-Loan ONLY)" at bounding box center [316, 199] width 194 height 24
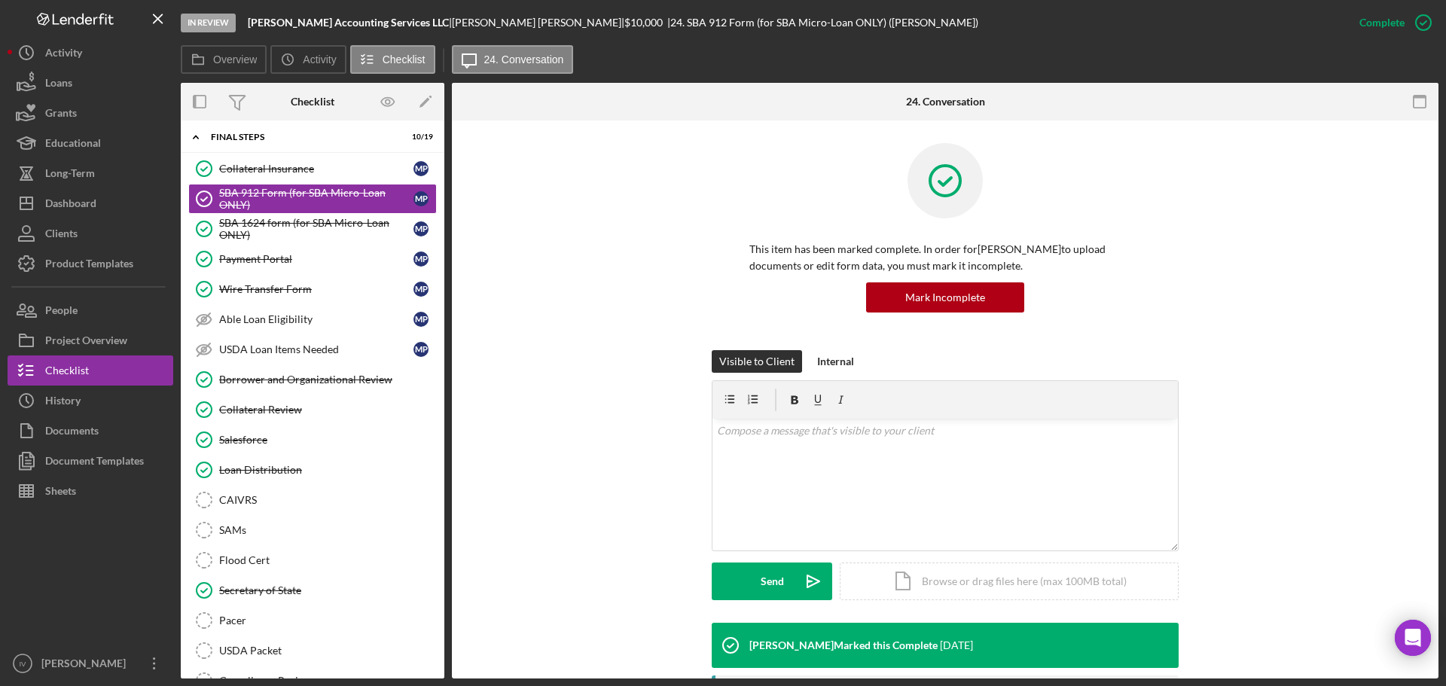
scroll to position [452, 0]
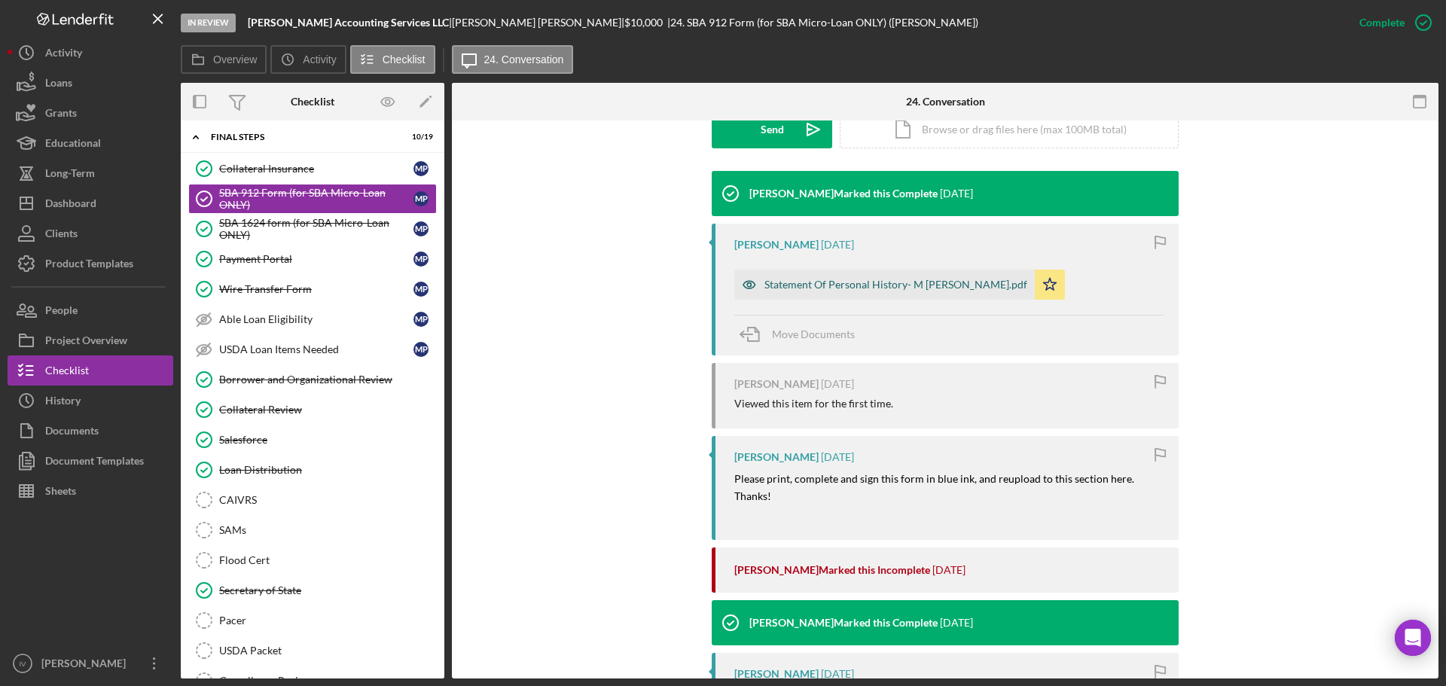
click at [837, 280] on div "Statement Of Personal History- M [PERSON_NAME].pdf" at bounding box center [895, 285] width 263 height 12
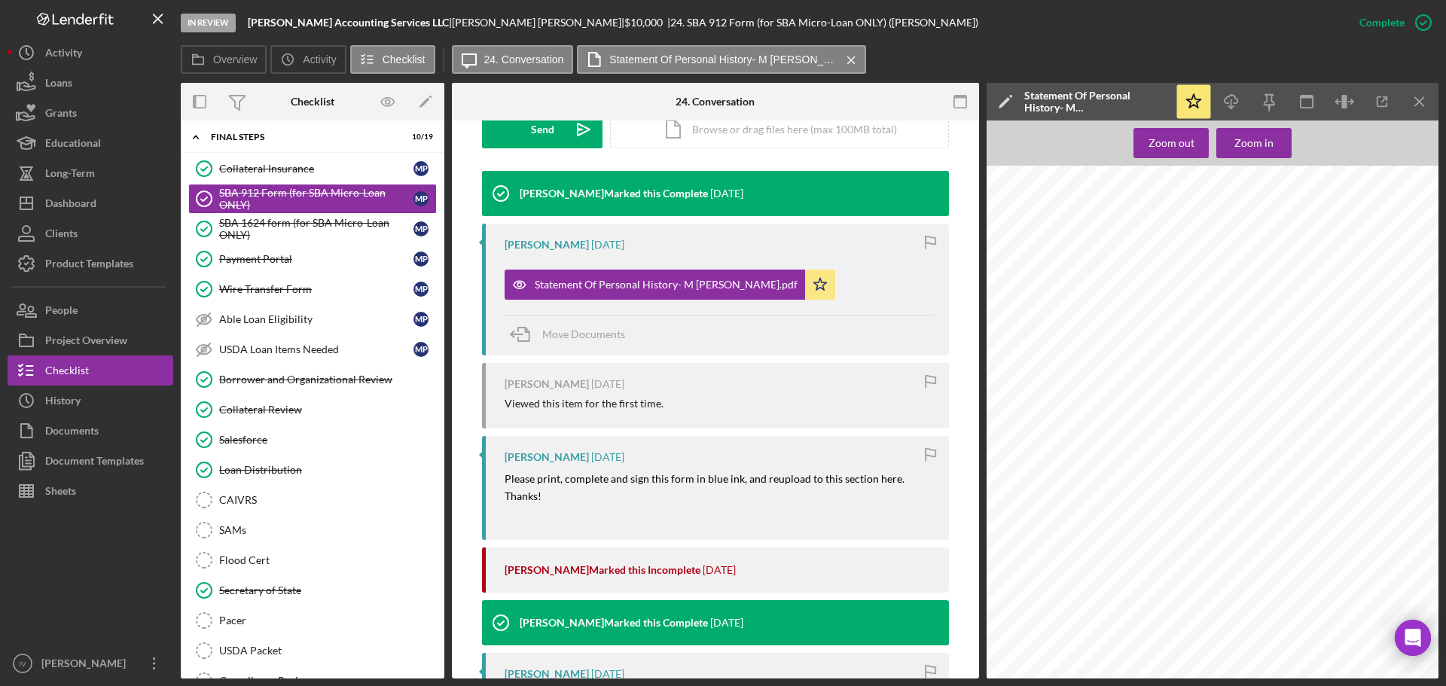
scroll to position [151, 0]
click at [296, 224] on div "SBA 1624 form (for SBA Micro-Loan ONLY)" at bounding box center [316, 229] width 194 height 24
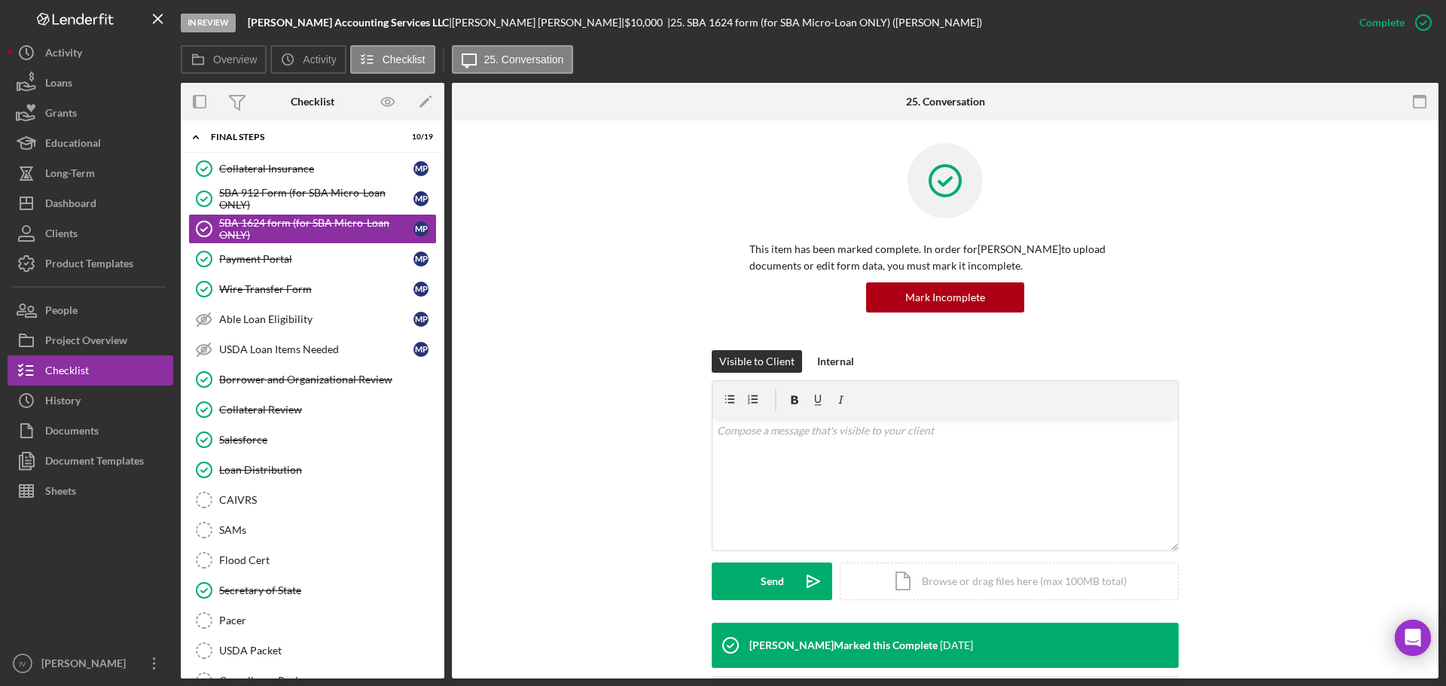
scroll to position [130, 0]
